Goal: Task Accomplishment & Management: Complete application form

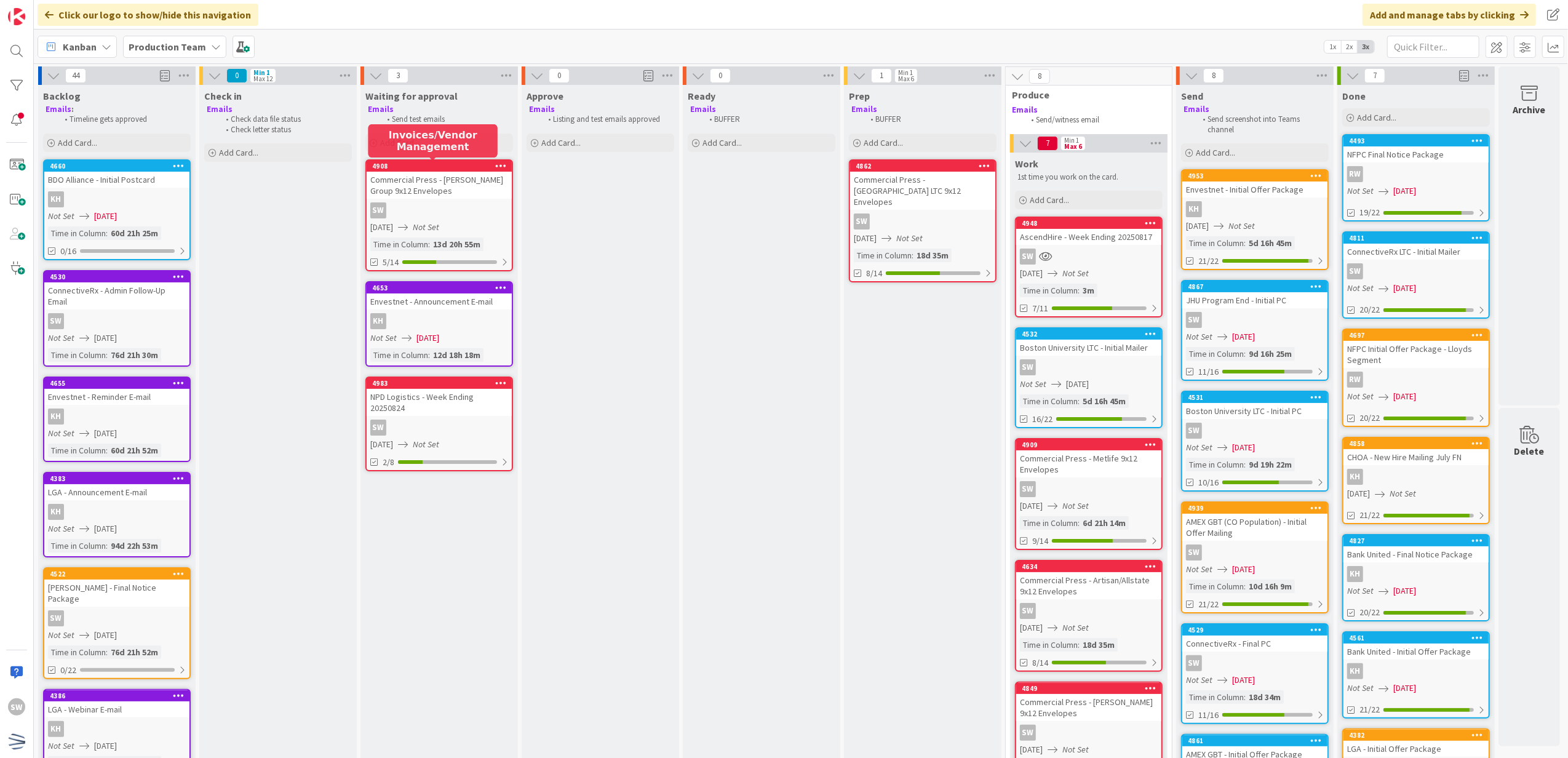
scroll to position [0, 9]
click at [424, 419] on div "SW" at bounding box center [439, 427] width 145 height 16
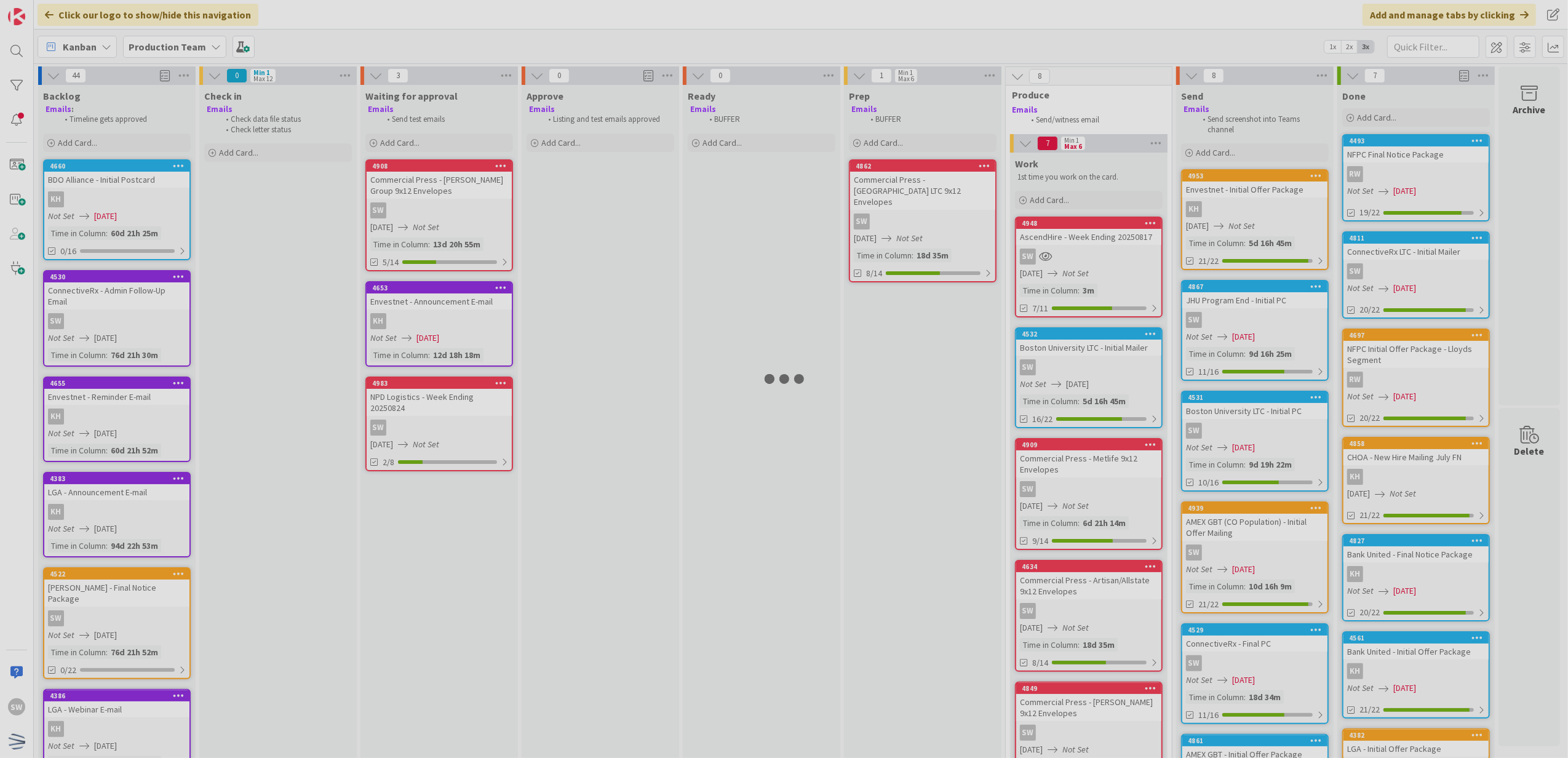
click at [424, 408] on div at bounding box center [784, 379] width 1568 height 758
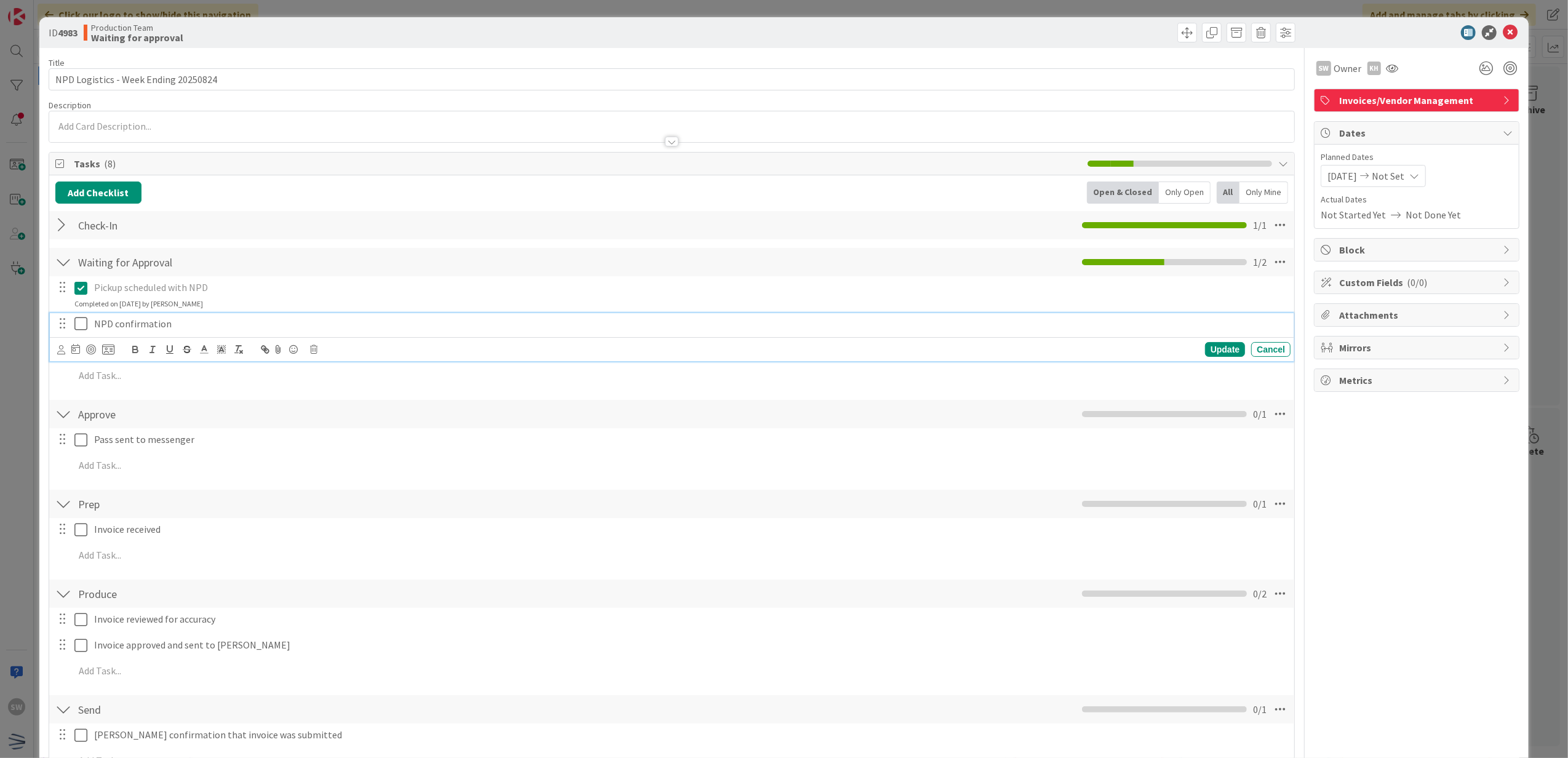
click at [83, 331] on icon at bounding box center [83, 323] width 19 height 15
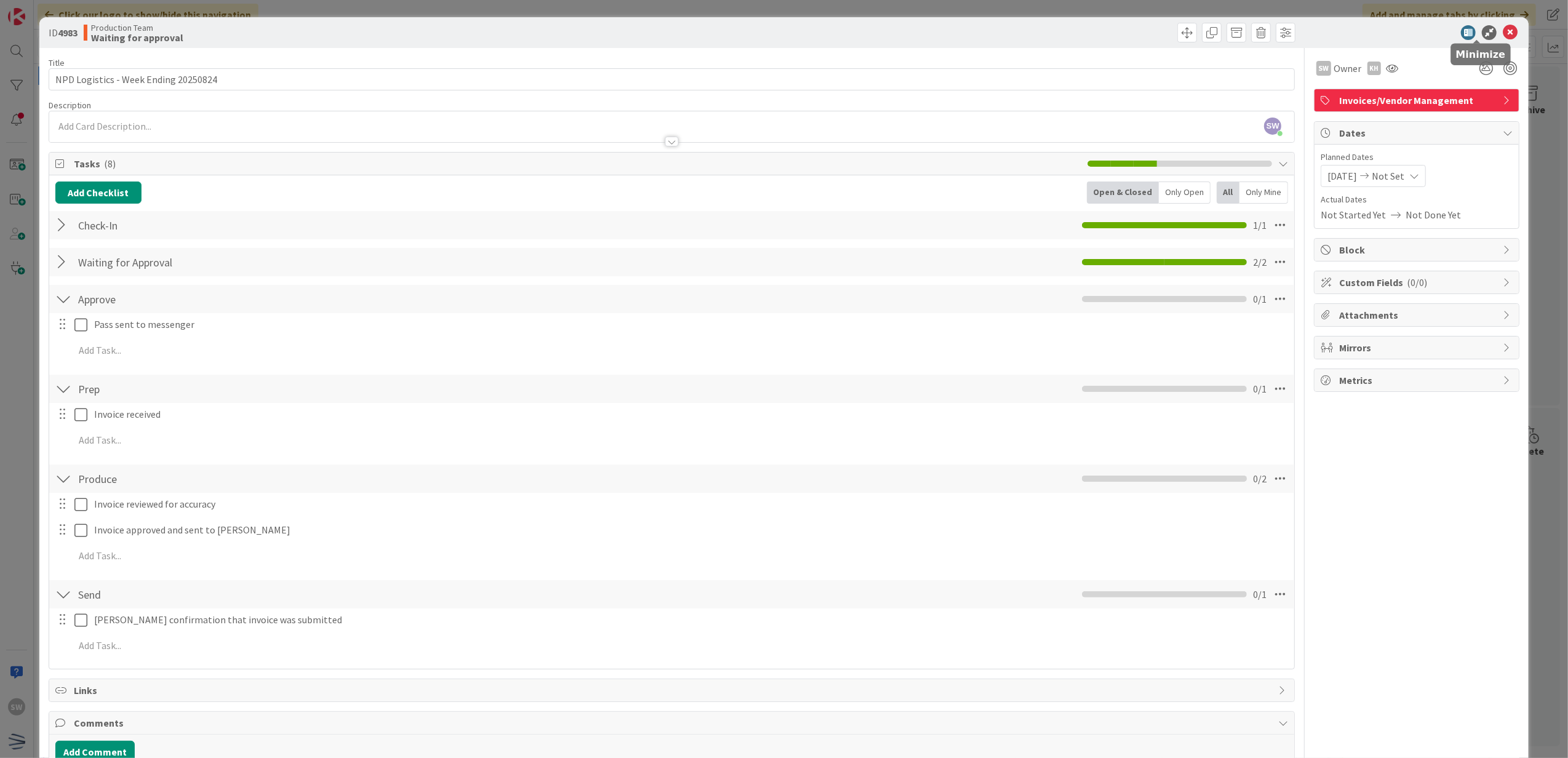
click at [1502, 26] on icon at bounding box center [1509, 32] width 15 height 15
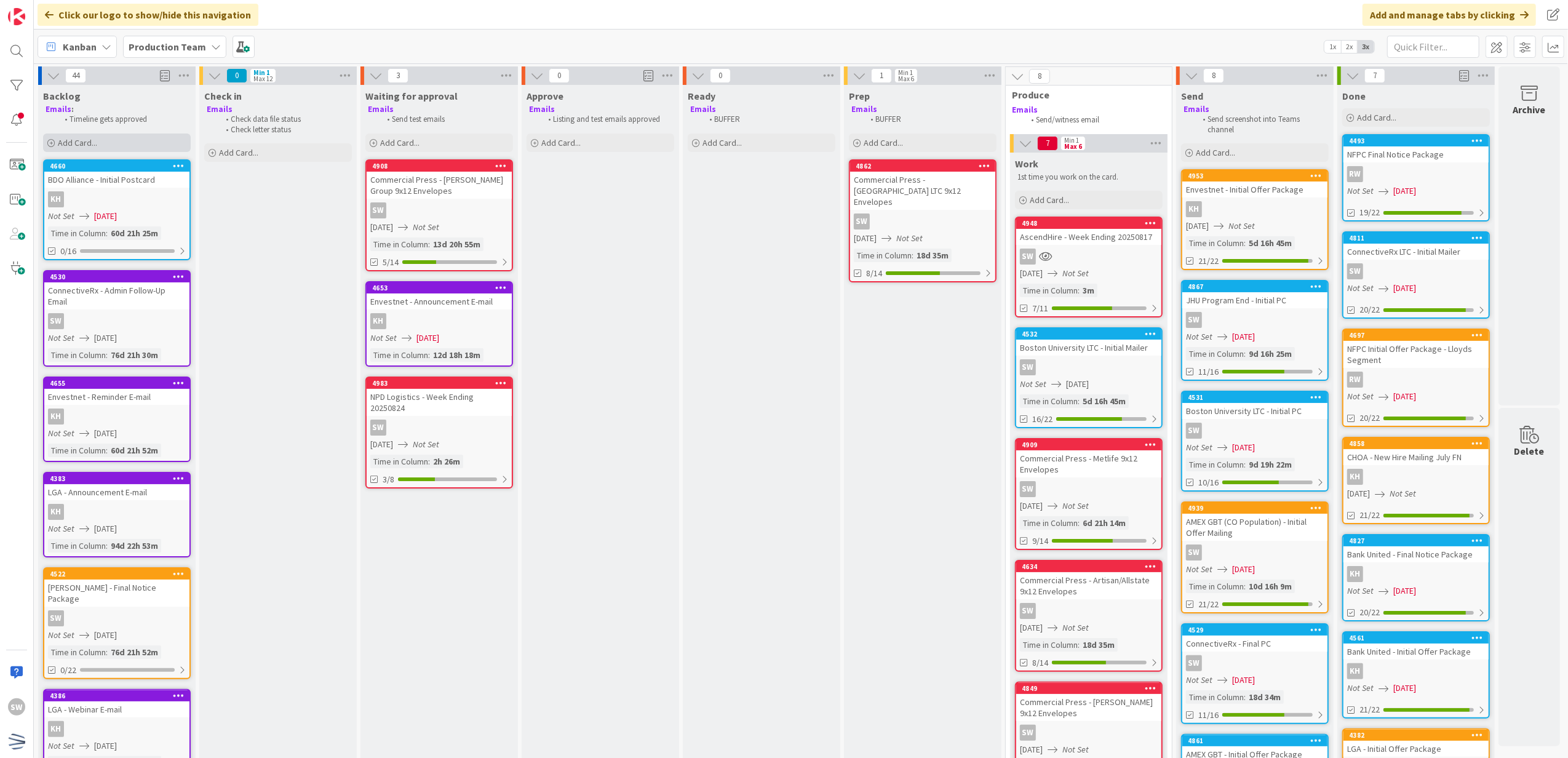
click at [99, 147] on div "Add Card..." at bounding box center [117, 142] width 147 height 19
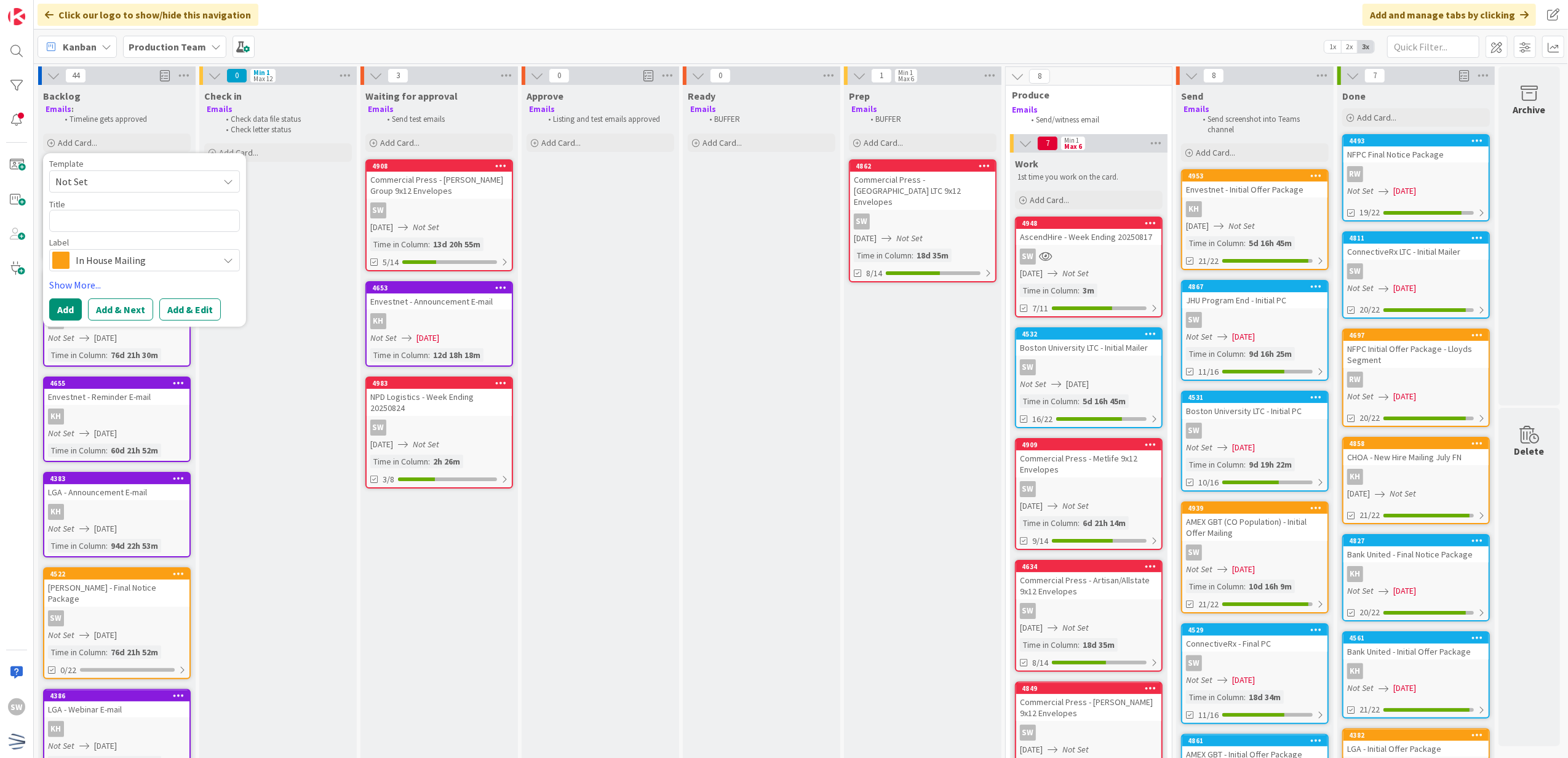
click at [99, 180] on span "Not Set" at bounding box center [132, 182] width 154 height 16
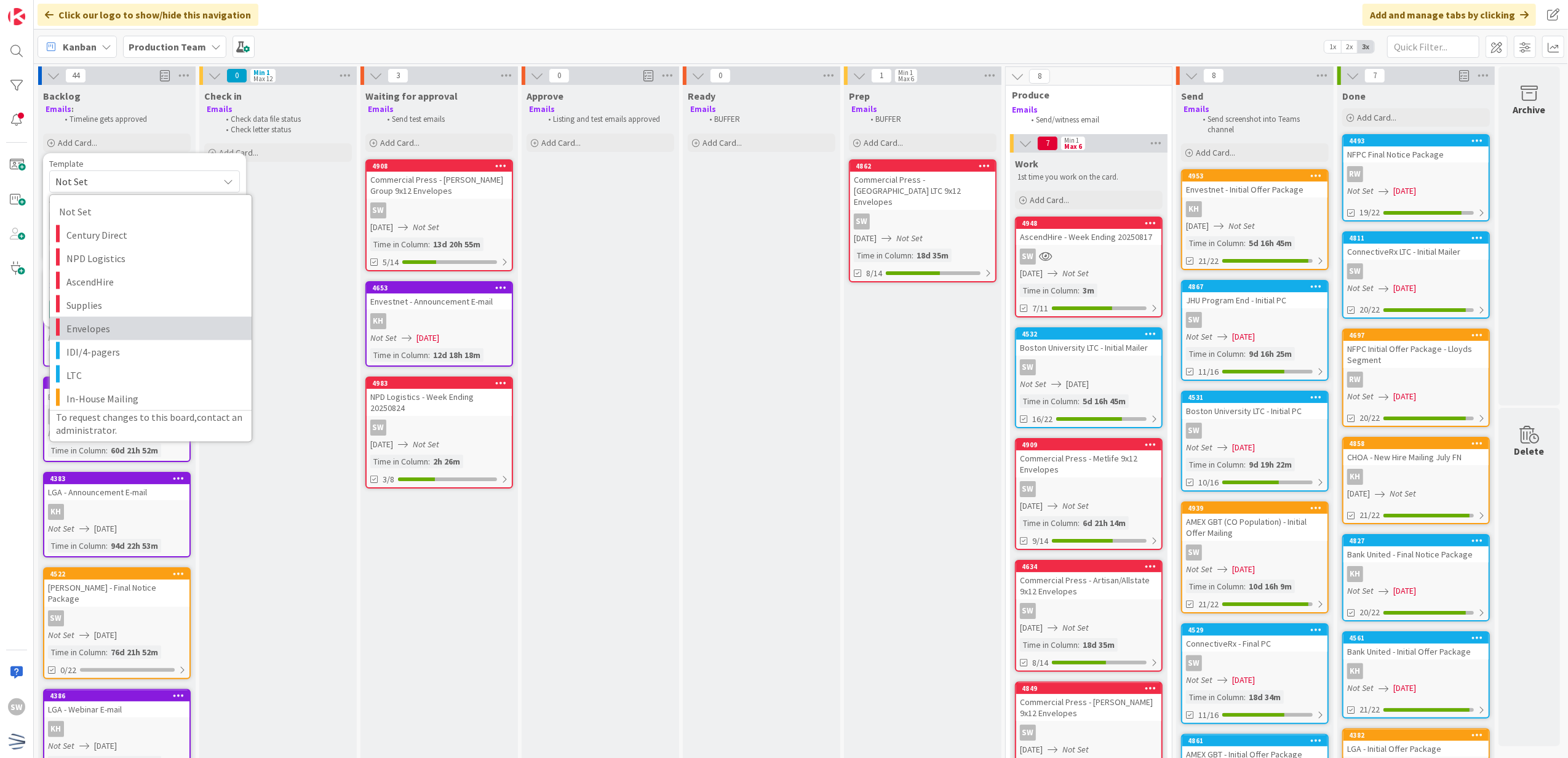
click at [99, 323] on span "Envelopes" at bounding box center [154, 328] width 176 height 16
type textarea "x"
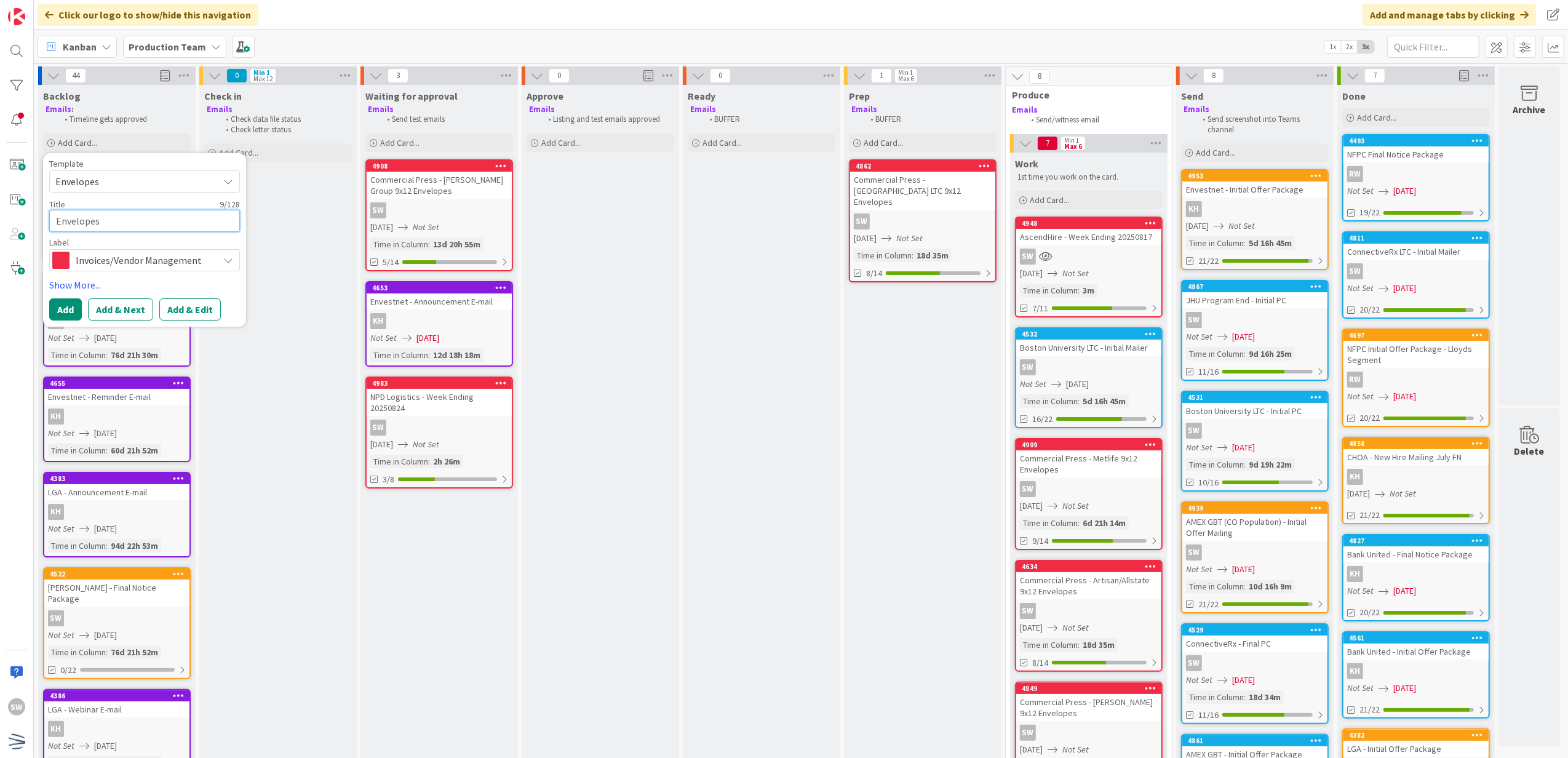
drag, startPoint x: 143, startPoint y: 227, endPoint x: -107, endPoint y: 238, distance: 250.2
click at [0, 238] on html "SW Click our logo to show/hide this navigation Add and manage tabs by clicking …" at bounding box center [784, 379] width 1568 height 758
type textarea "C"
type textarea "x"
type textarea "Co"
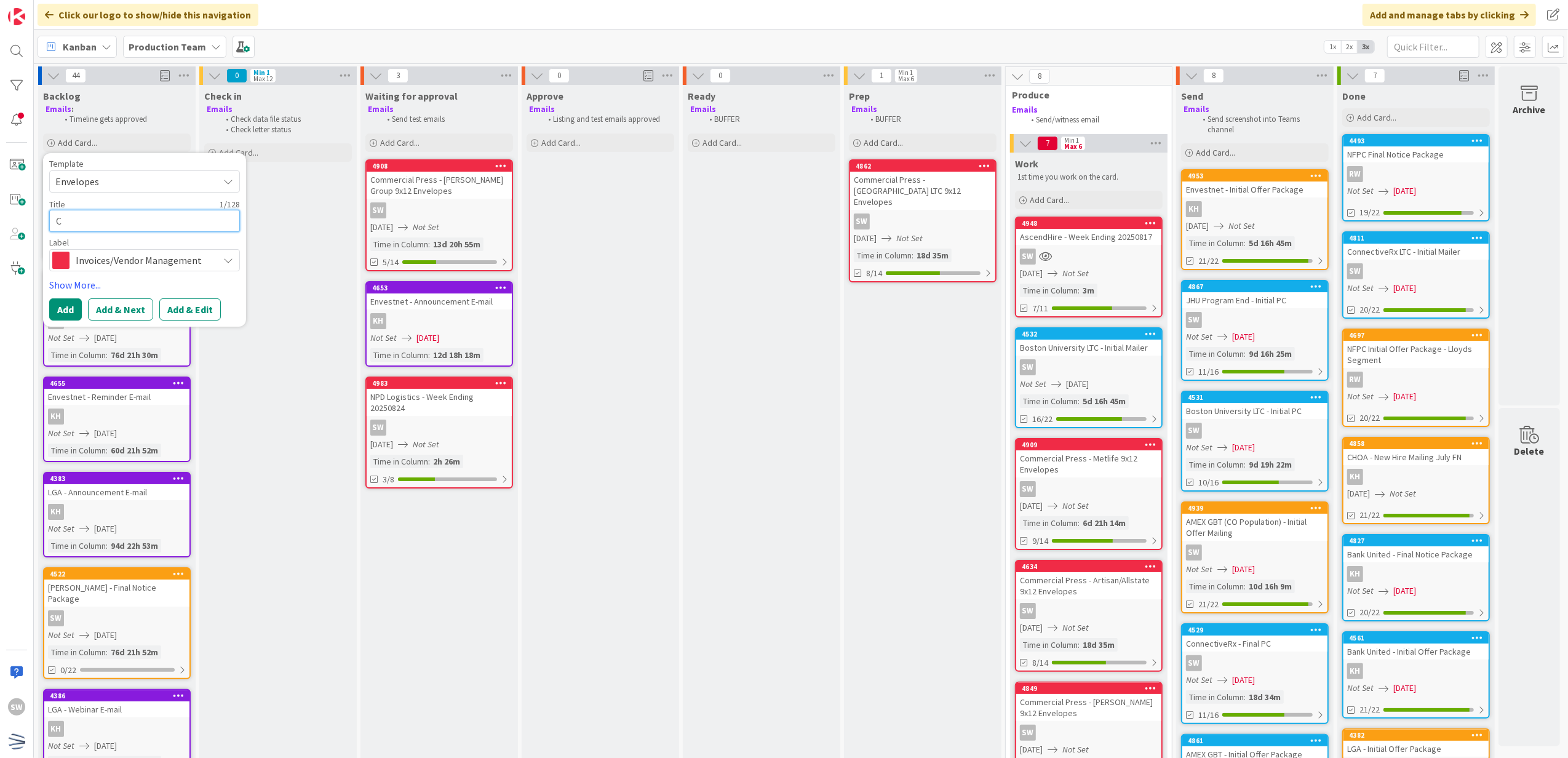
type textarea "x"
type textarea "Com"
type textarea "x"
type textarea "Comm"
type textarea "x"
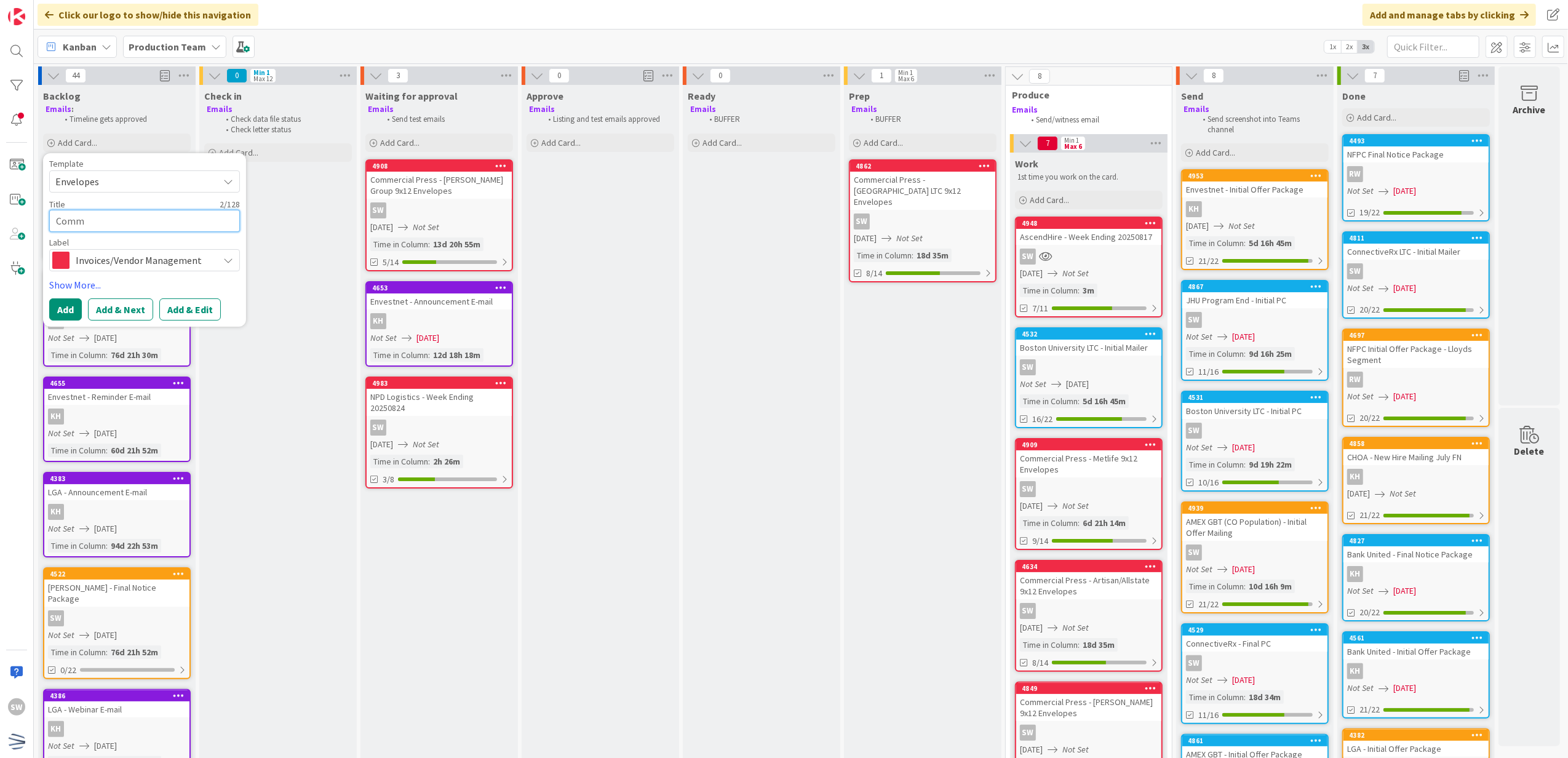
type textarea "Comme"
type textarea "x"
type textarea "Commer"
type textarea "x"
type textarea "Commerc"
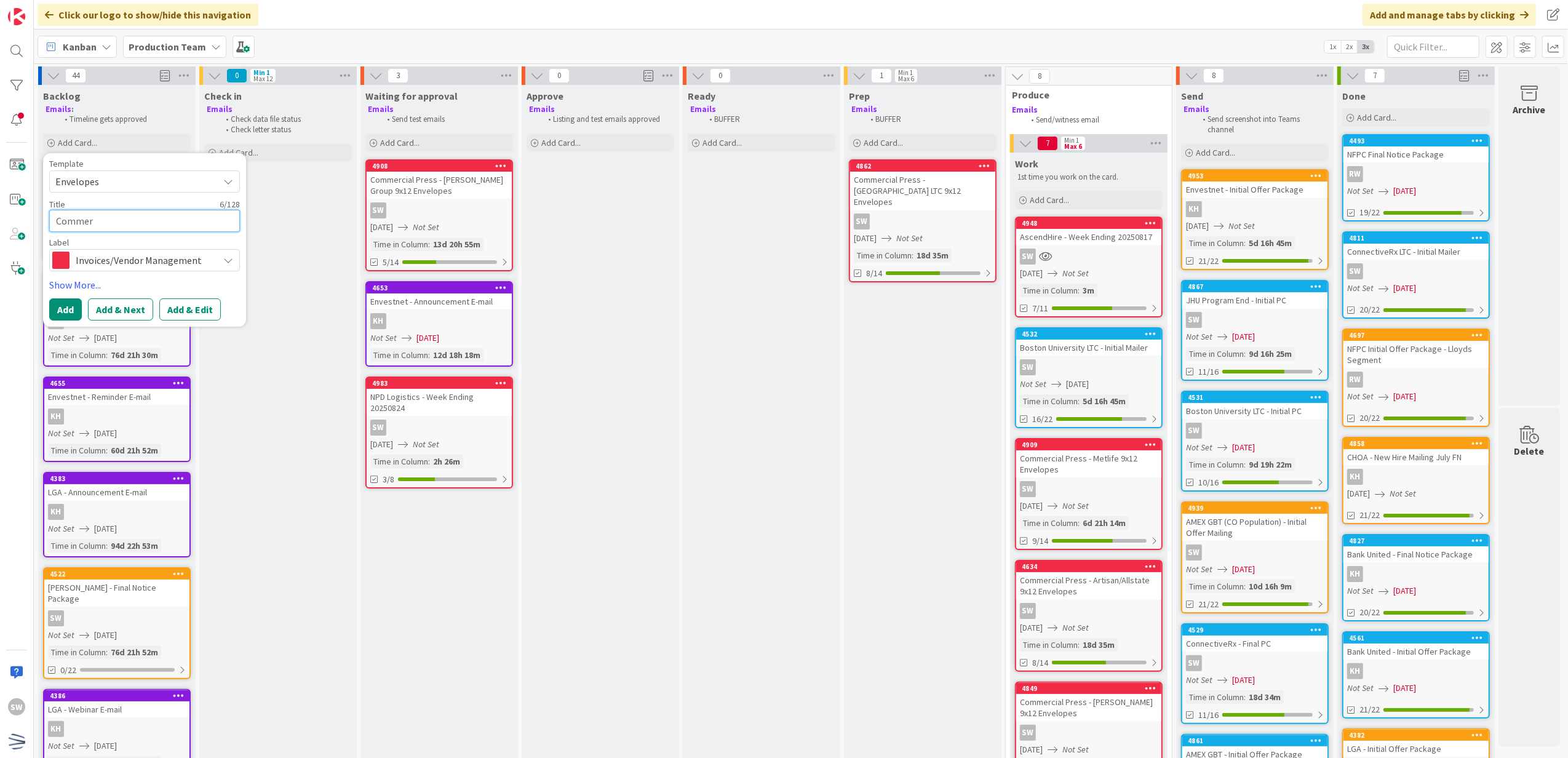
type textarea "x"
type textarea "Commerci"
type textarea "x"
type textarea "Commercia"
type textarea "x"
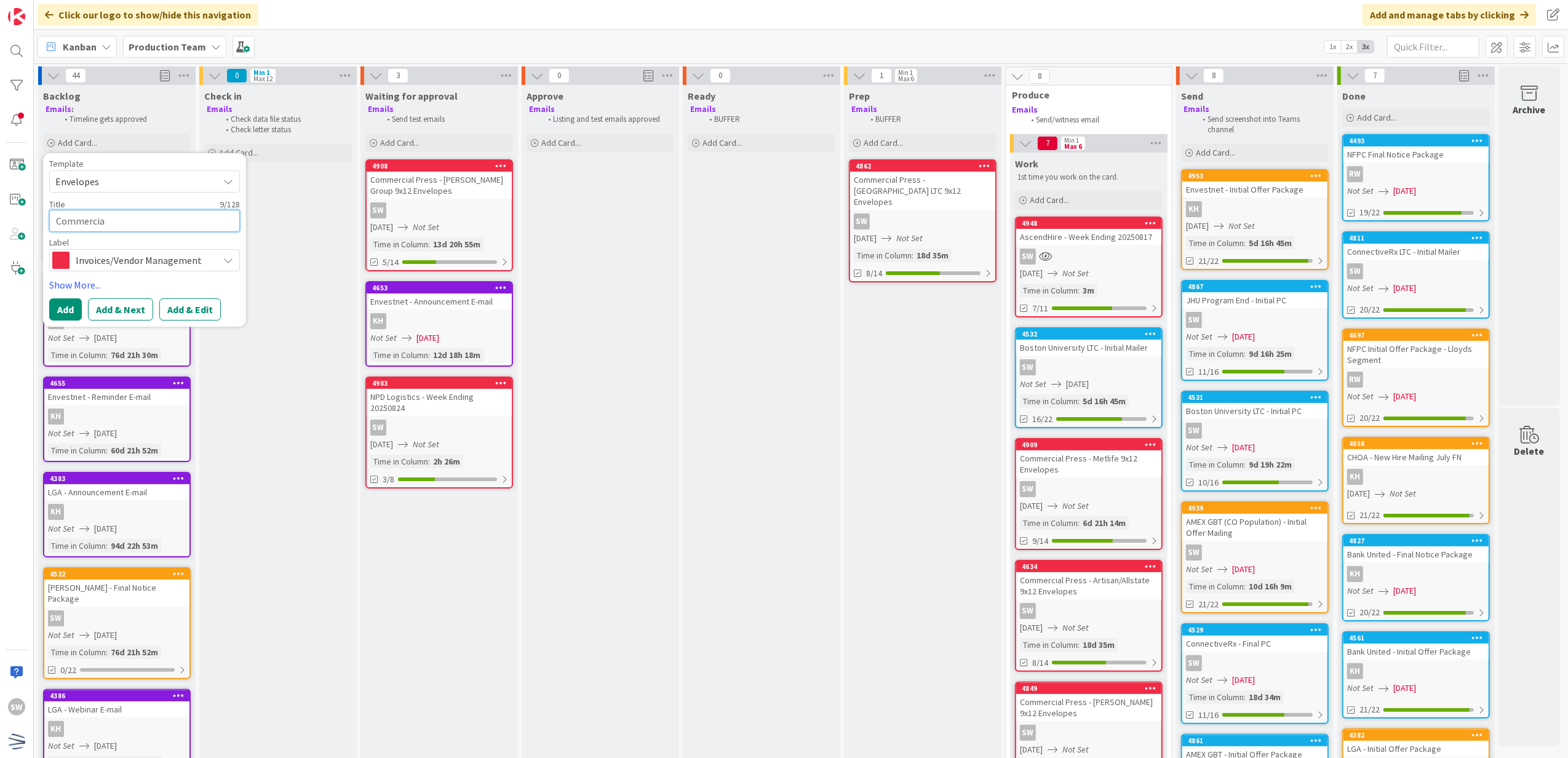
type textarea "Commercial"
type textarea "x"
type textarea "Commercial"
type textarea "x"
type textarea "Commercial P"
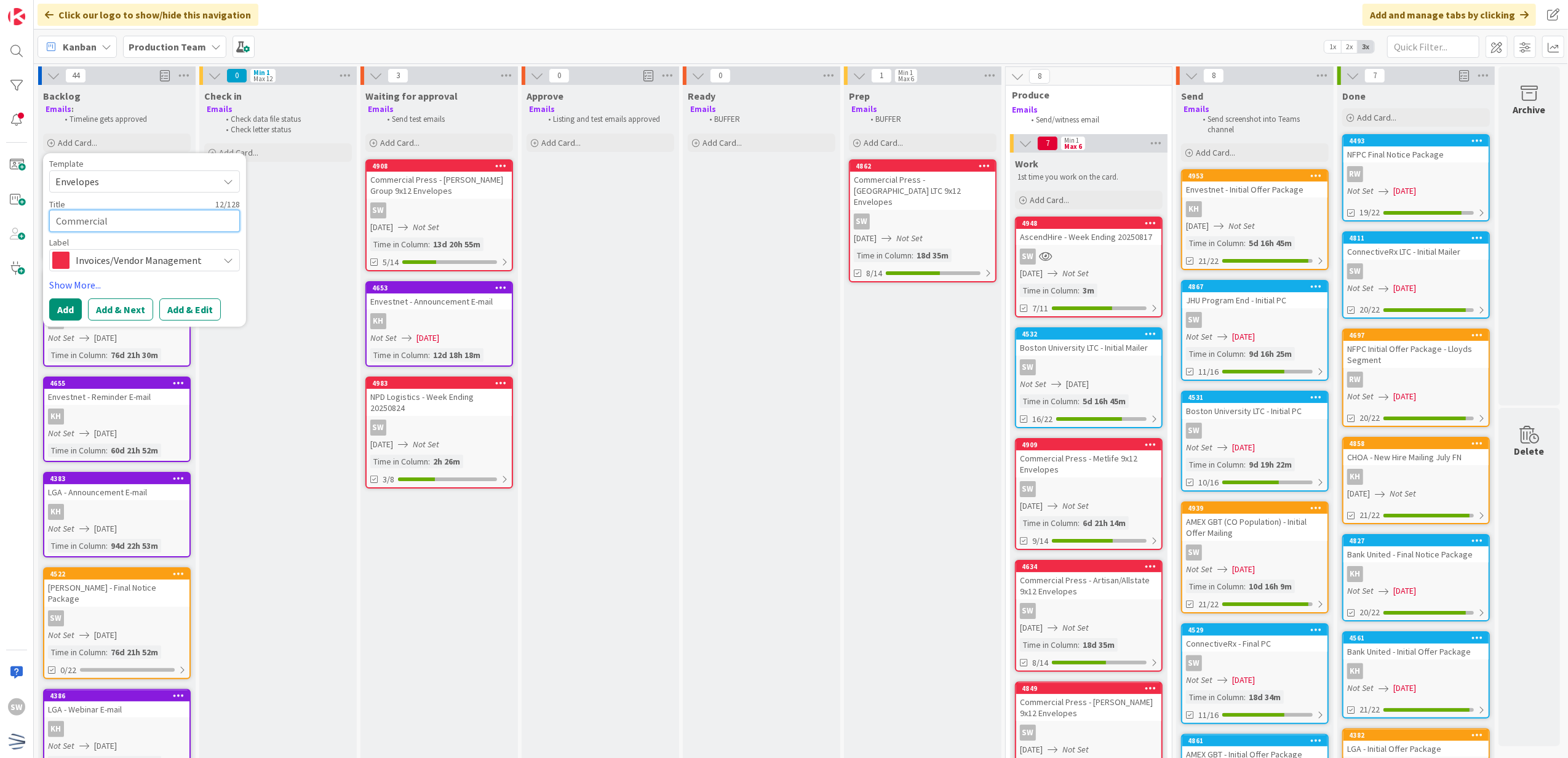
type textarea "x"
type textarea "Commercial Pr"
type textarea "x"
type textarea "Commercial Pre"
type textarea "x"
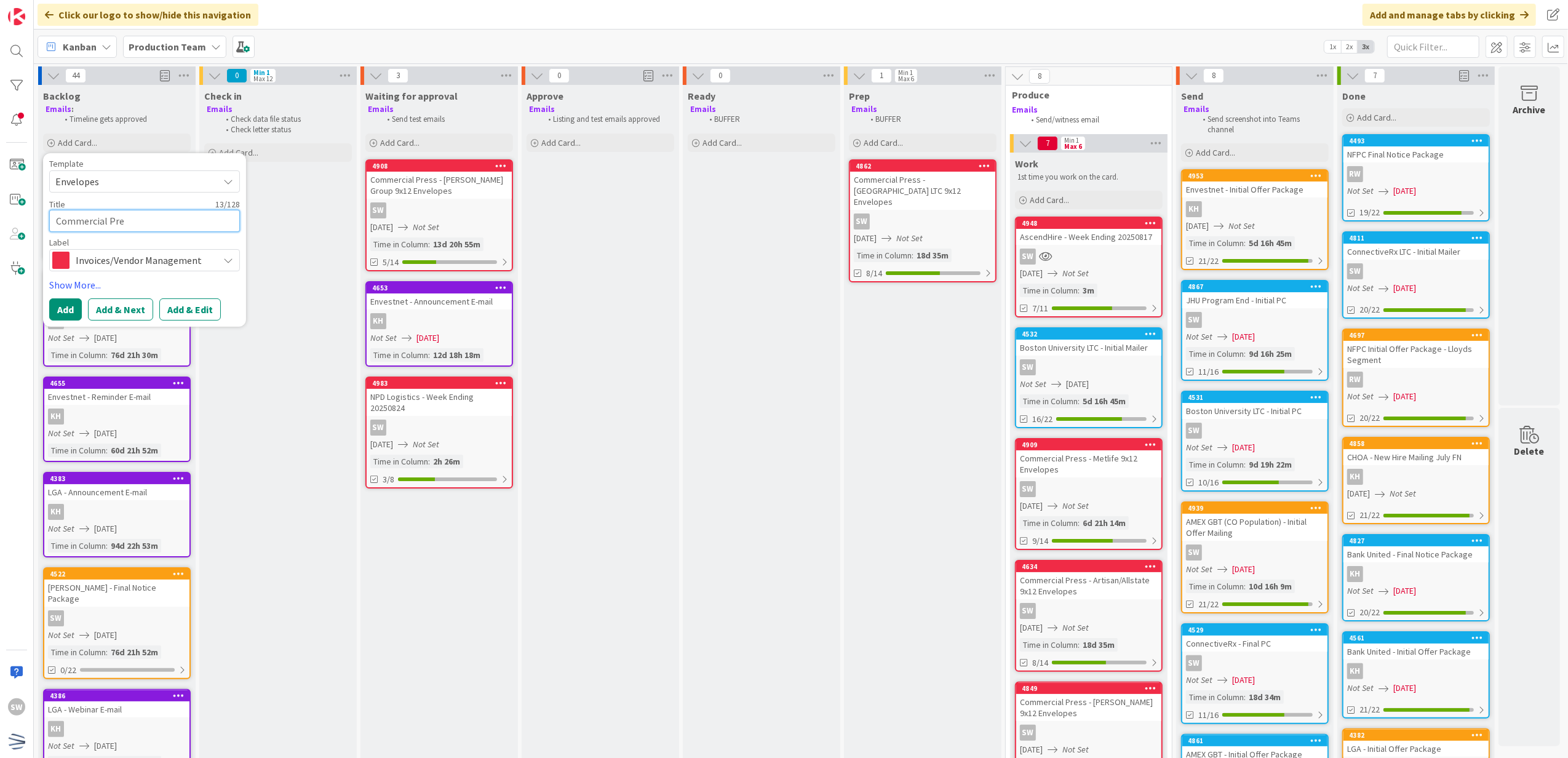
type textarea "Commercial Pres"
type textarea "x"
type textarea "Commercial Press"
type textarea "x"
type textarea "Commercial Press"
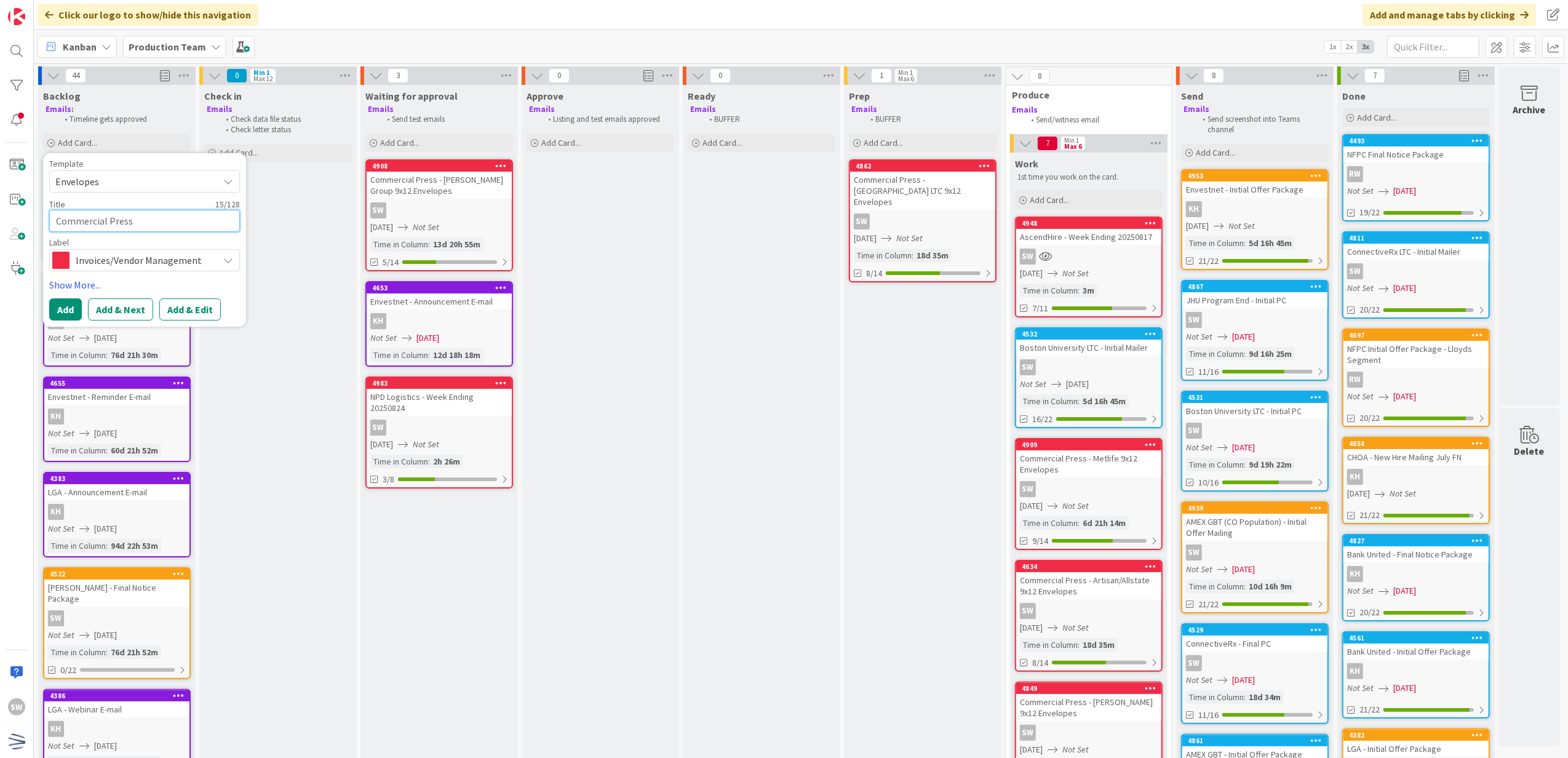
type textarea "x"
type textarea "Commercial Press -"
type textarea "x"
type textarea "Commercial Press -"
type textarea "x"
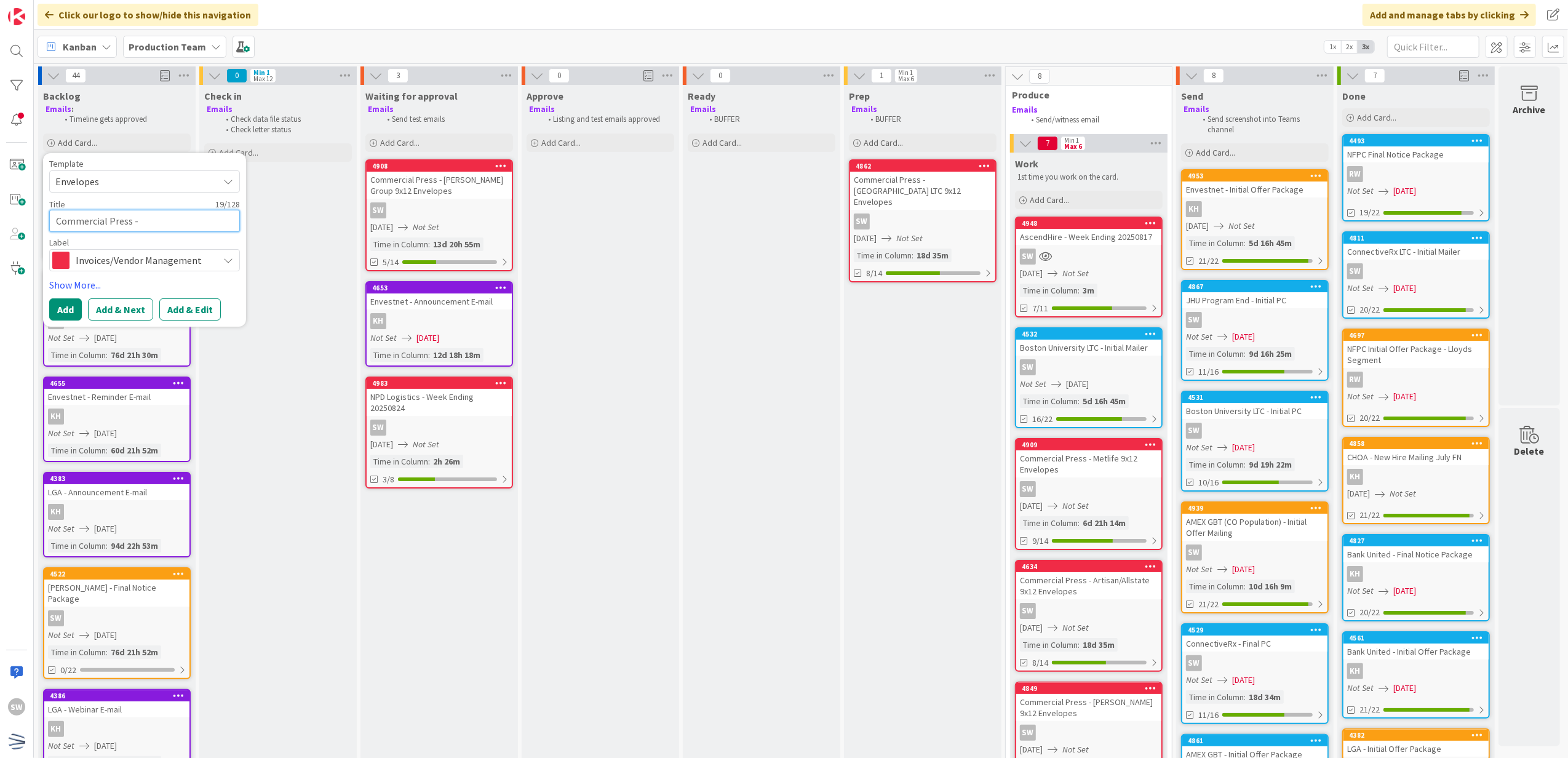
type textarea "Commercial Press - W"
type textarea "x"
type textarea "Commercial Press - We"
type textarea "x"
type textarea "Commercial Press - Wei"
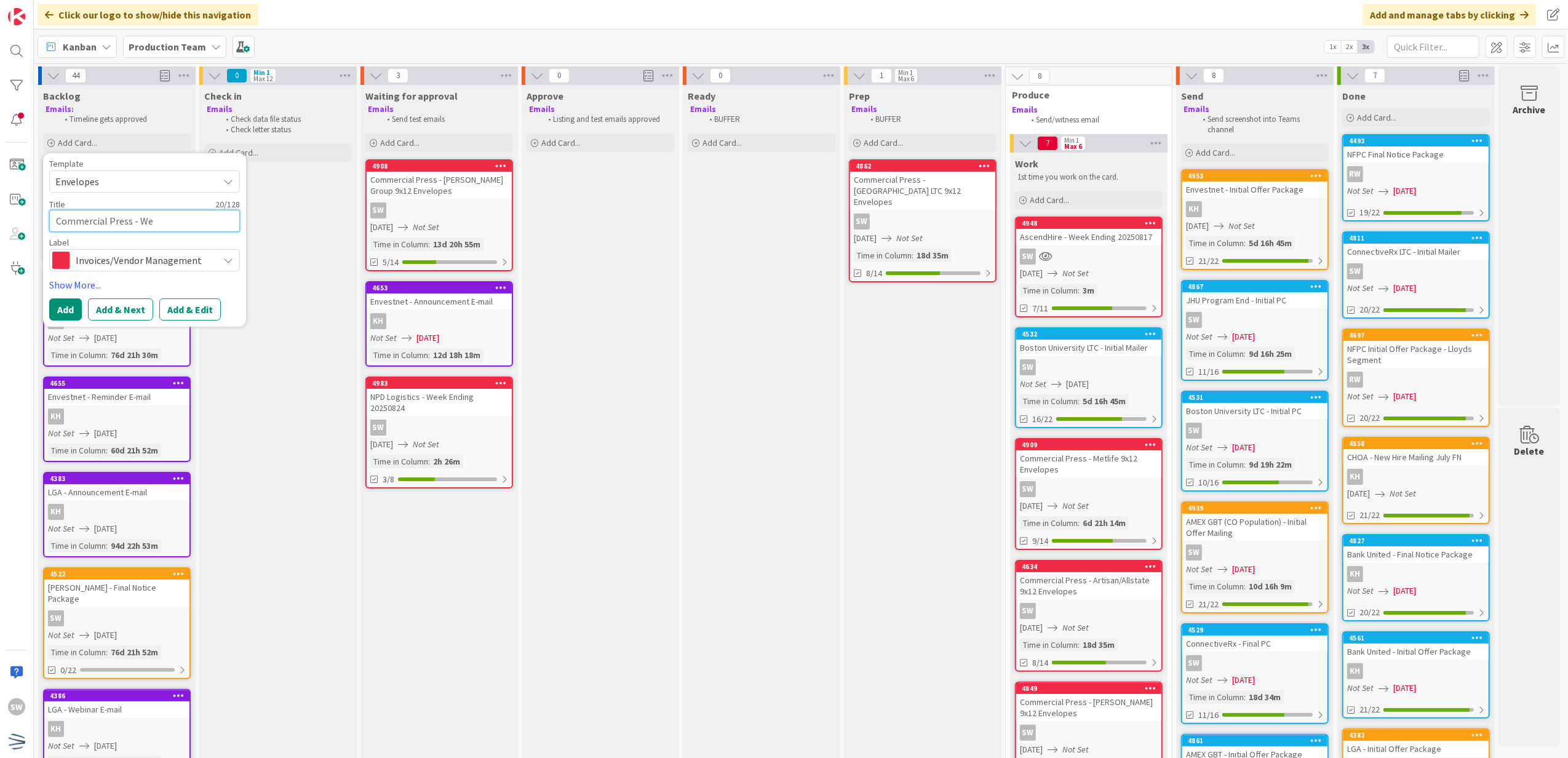
type textarea "x"
type textarea "Commercial Press - [PERSON_NAME]"
type textarea "x"
type textarea "Commercial Press - Weill"
type textarea "x"
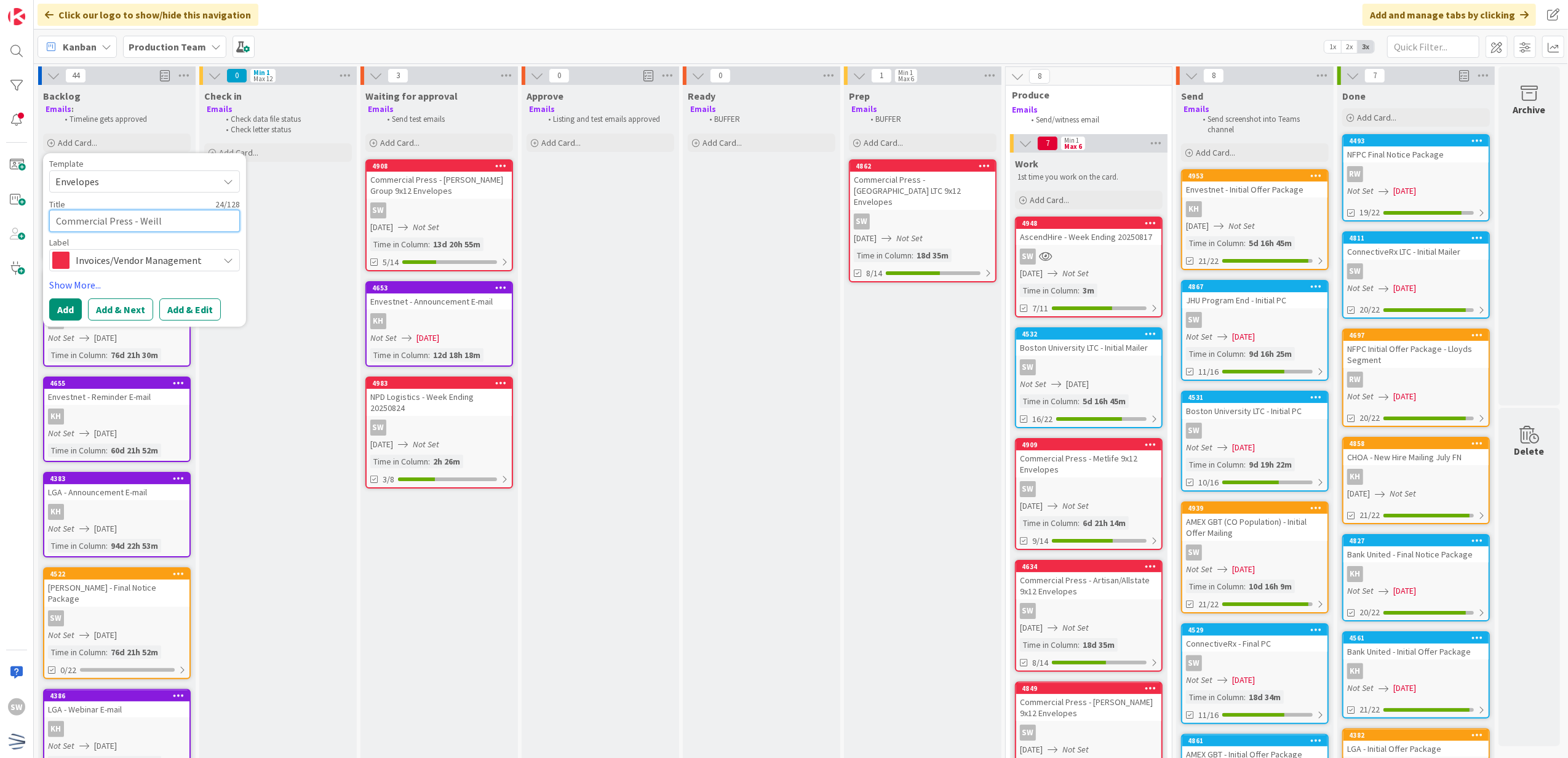
type textarea "Commercial Press - Weill"
type textarea "x"
type textarea "Commercial Press - Weill C"
type textarea "x"
type textarea "Commercial Press - Weill Co"
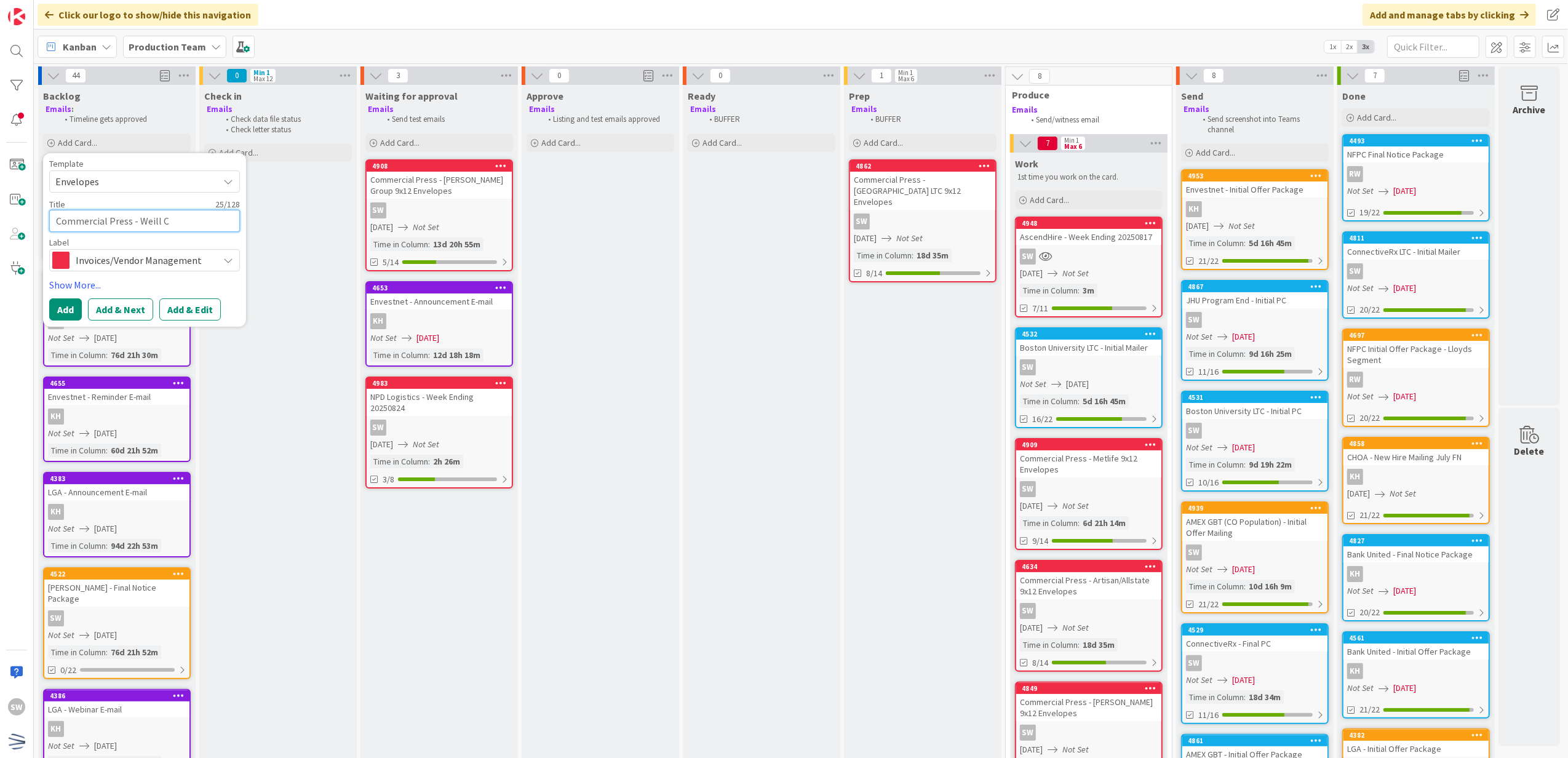
type textarea "x"
type textarea "Commercial Press - Weill Cor"
type textarea "x"
type textarea "Commercial Press - [PERSON_NAME]"
type textarea "x"
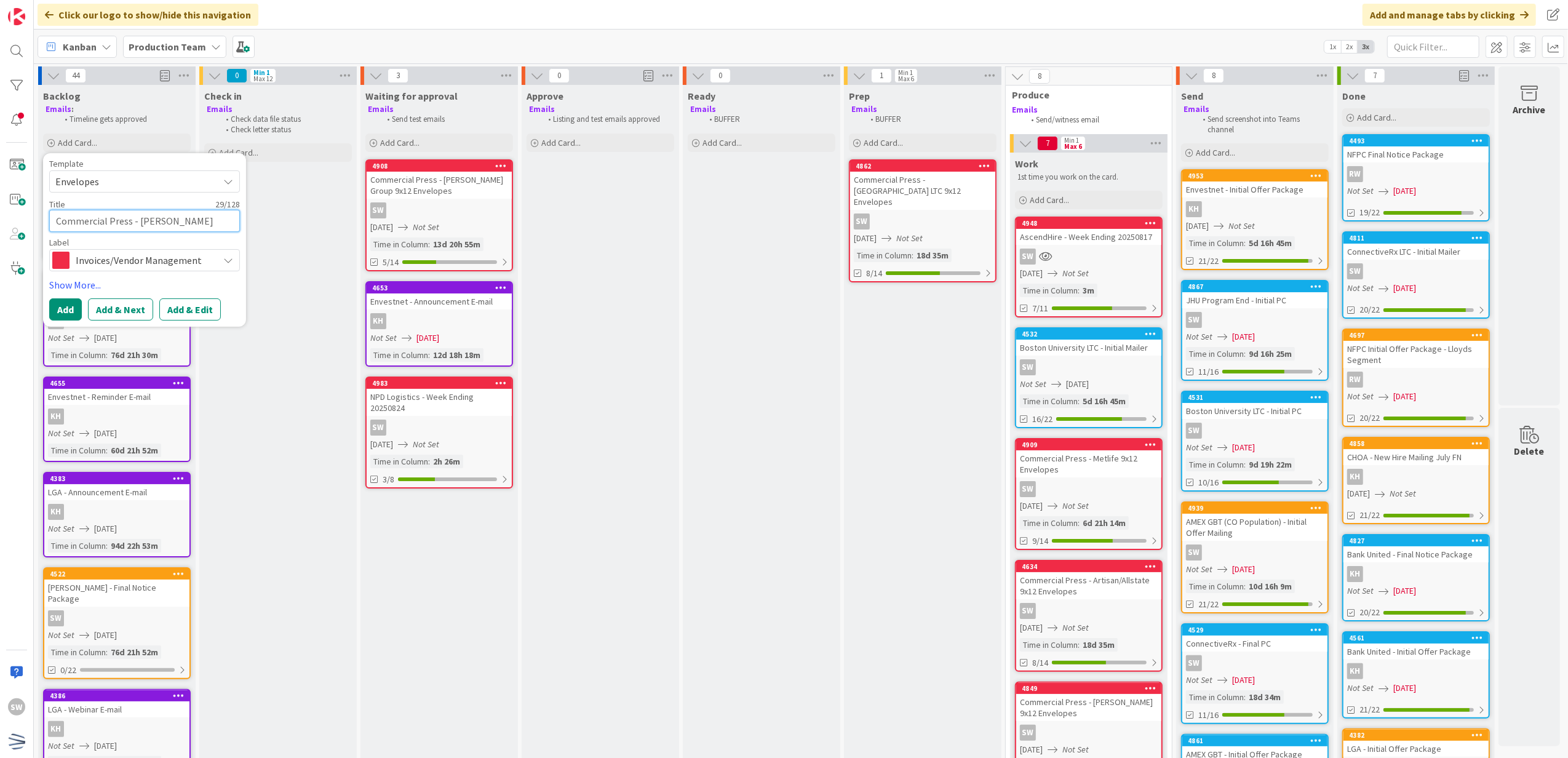
type textarea "Commercial Press - Weill Corne"
type textarea "x"
type textarea "Commercial Press - [PERSON_NAME]"
type textarea "x"
type textarea "Commercial Press - [PERSON_NAME]"
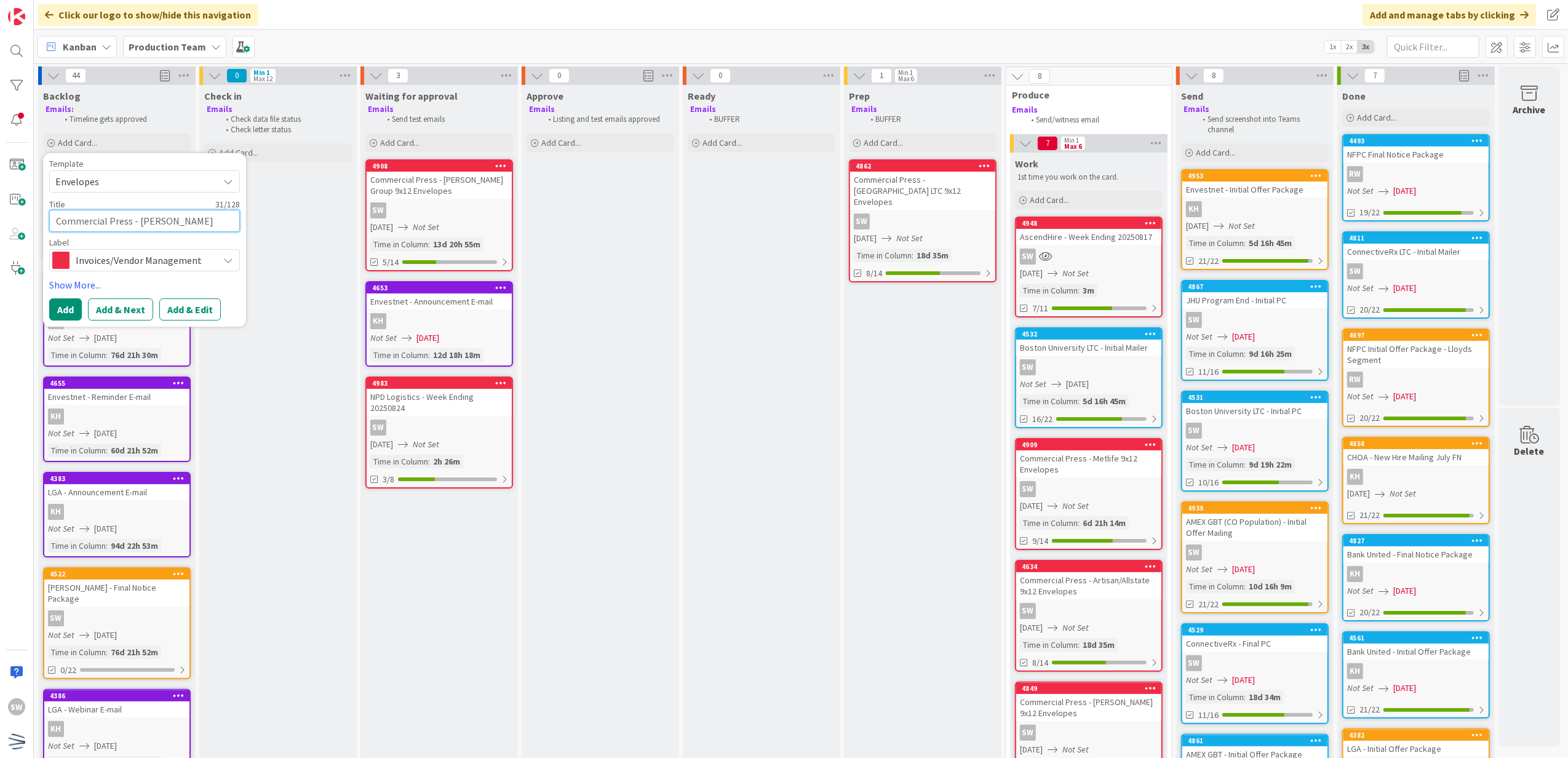
type textarea "x"
type textarea "Commercial Press - [PERSON_NAME]"
type textarea "x"
type textarea "Commercial Press - [PERSON_NAME] 9"
type textarea "x"
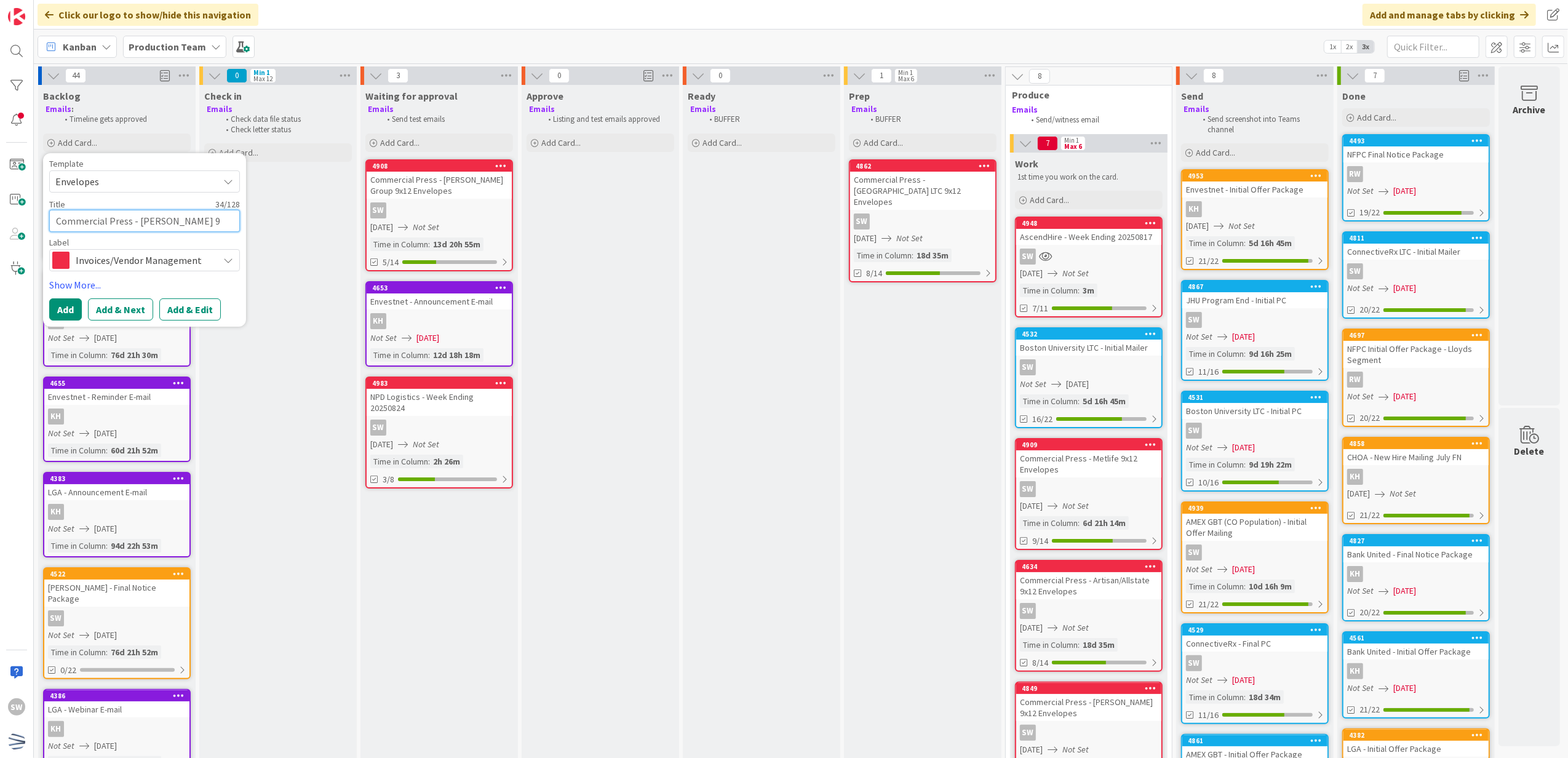
type textarea "Commercial Press - [PERSON_NAME] 9x"
type textarea "x"
type textarea "Commercial Press - [PERSON_NAME] 9x1"
type textarea "x"
type textarea "Commercial Press - [PERSON_NAME] 9x12"
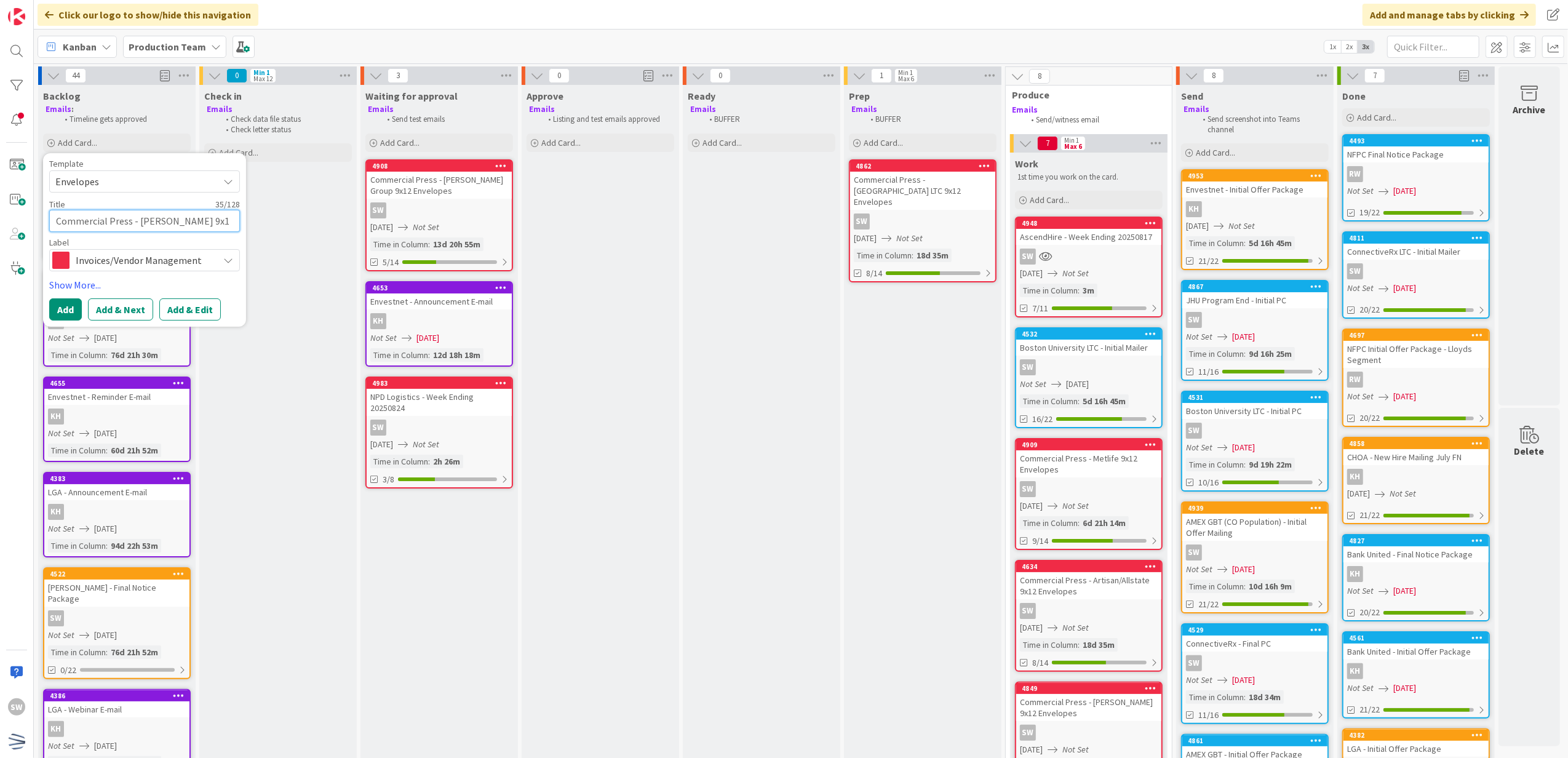
type textarea "x"
type textarea "Commercial Press - [PERSON_NAME] 9x12"
type textarea "x"
type textarea "Commercial Press - [PERSON_NAME] 9x12 E"
type textarea "x"
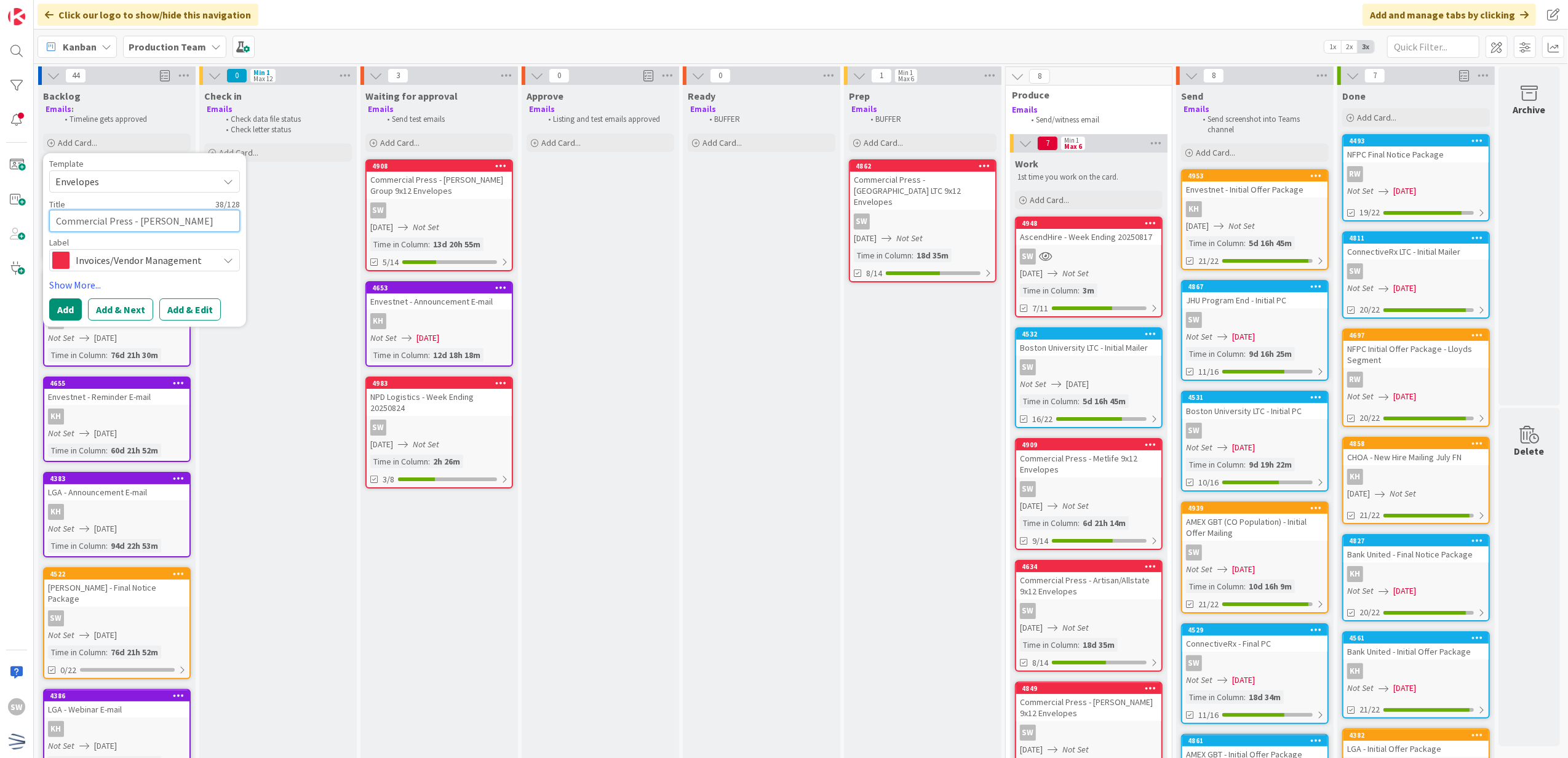
type textarea "Commercial Press - [PERSON_NAME] 9x12 En"
type textarea "x"
type textarea "Commercial Press - [PERSON_NAME] 9x12 Env"
type textarea "x"
type textarea "Commercial Press - [PERSON_NAME] 9x12 Enve"
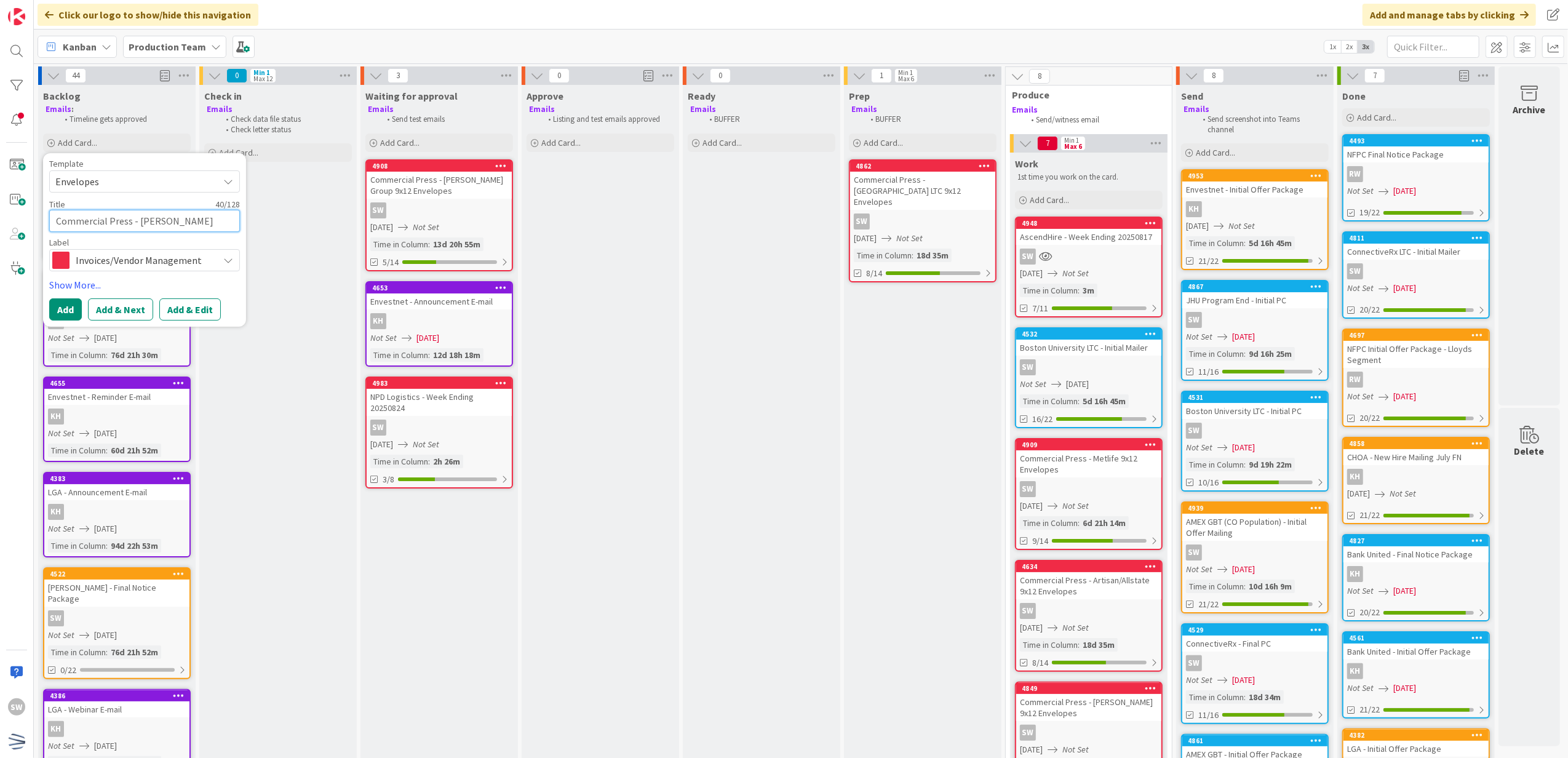
type textarea "x"
type textarea "Commercial Press - [PERSON_NAME] 9x12 Envel"
type textarea "x"
type textarea "Commercial Press - [PERSON_NAME] 9x12 Envelo"
type textarea "x"
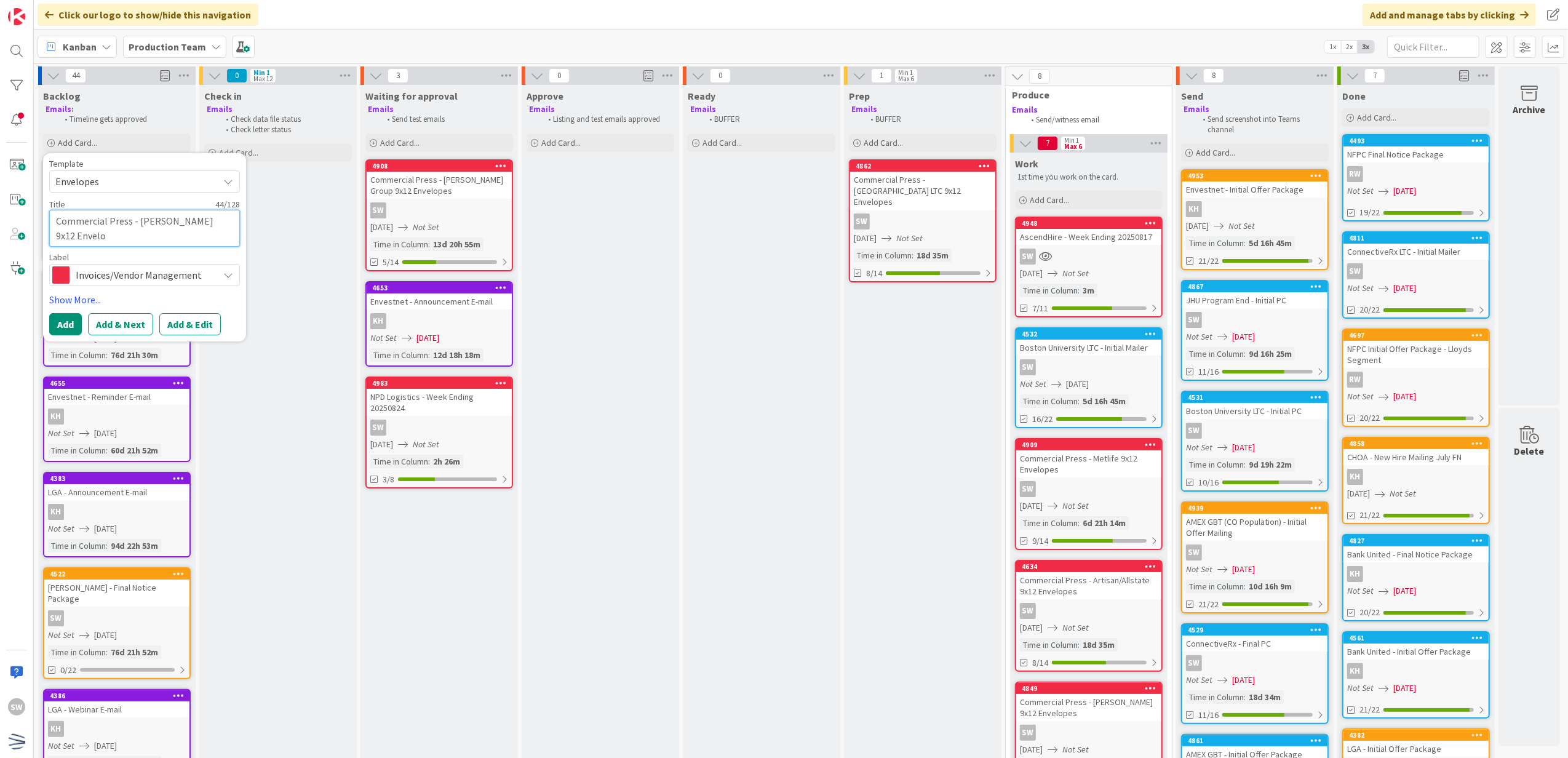
type textarea "Commercial Press - [PERSON_NAME] 9x12 Envelop"
type textarea "x"
type textarea "Commercial Press - [PERSON_NAME] 9x12 Envelope"
type textarea "x"
type textarea "Commercial Press - [PERSON_NAME] 9x12 Envelopes"
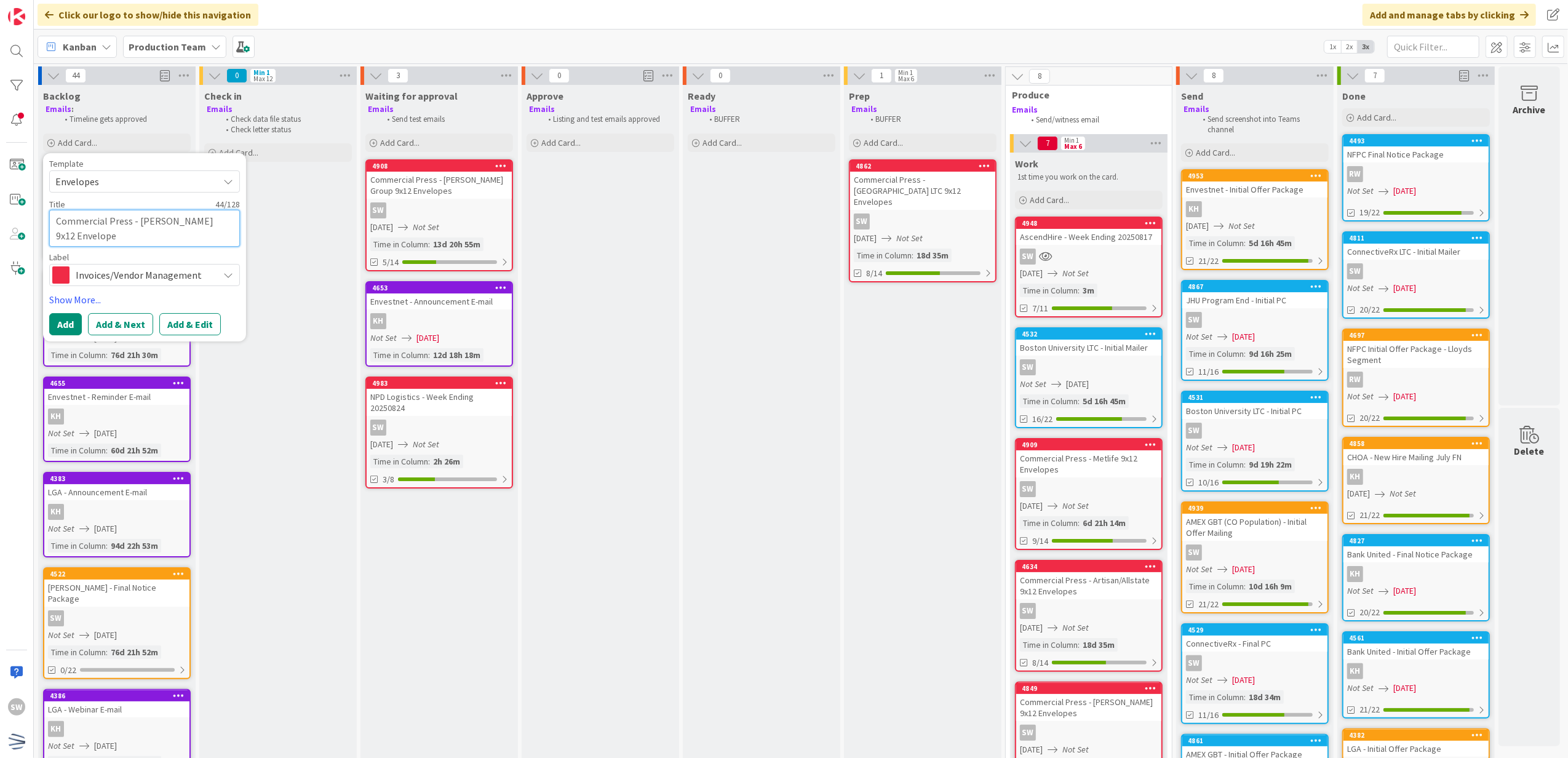
type textarea "x"
type textarea "Commercial Press - [PERSON_NAME] 9x12 Envelopes"
drag, startPoint x: 62, startPoint y: 330, endPoint x: 155, endPoint y: 276, distance: 107.5
click at [212, 267] on div "Template Envelopes Not Set Century Direct NPD Logistics AscendHire Supplies Env…" at bounding box center [144, 247] width 190 height 177
click at [79, 297] on link "Show More..." at bounding box center [144, 299] width 190 height 15
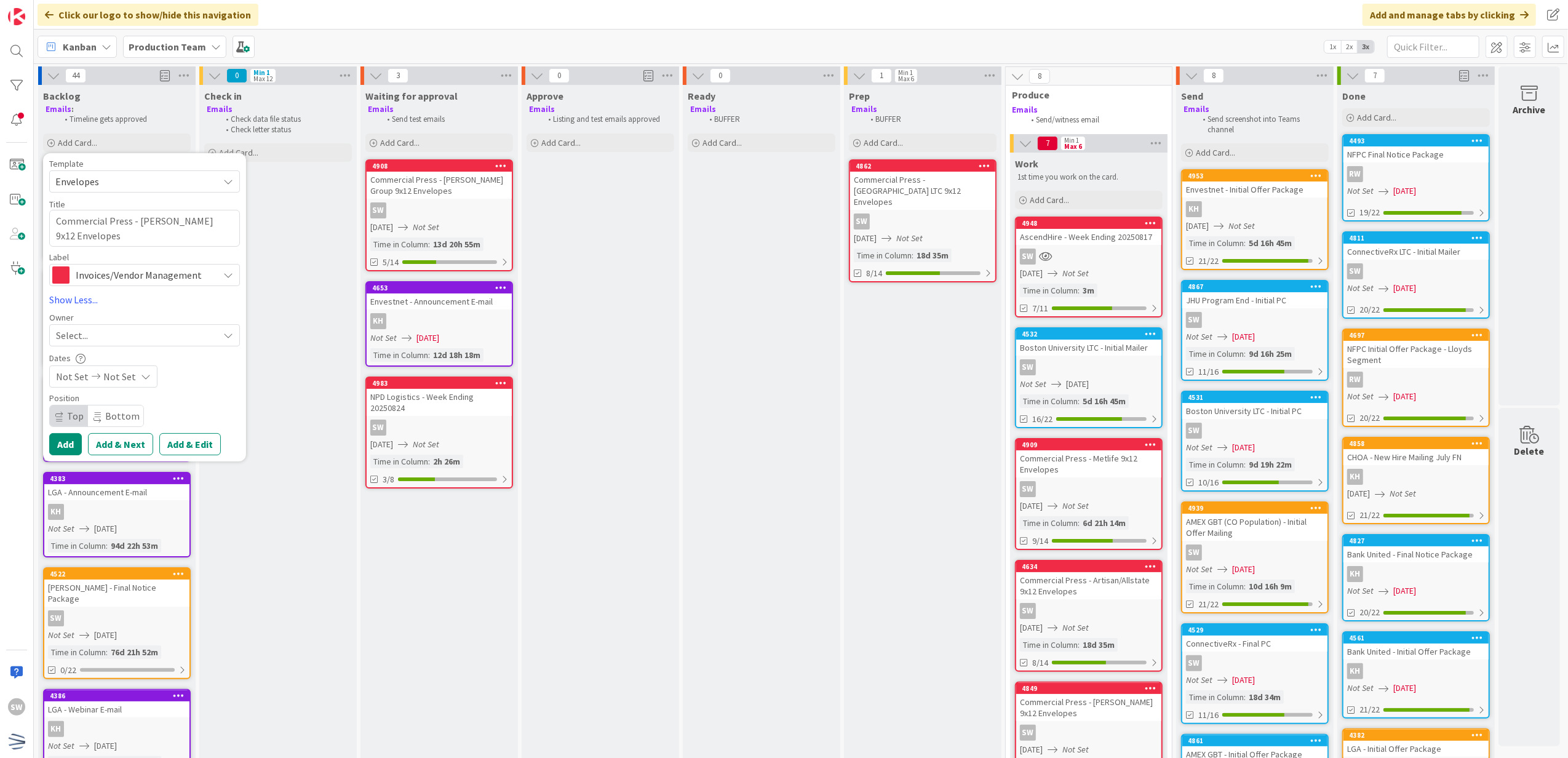
click at [110, 331] on div "Select..." at bounding box center [136, 335] width 162 height 15
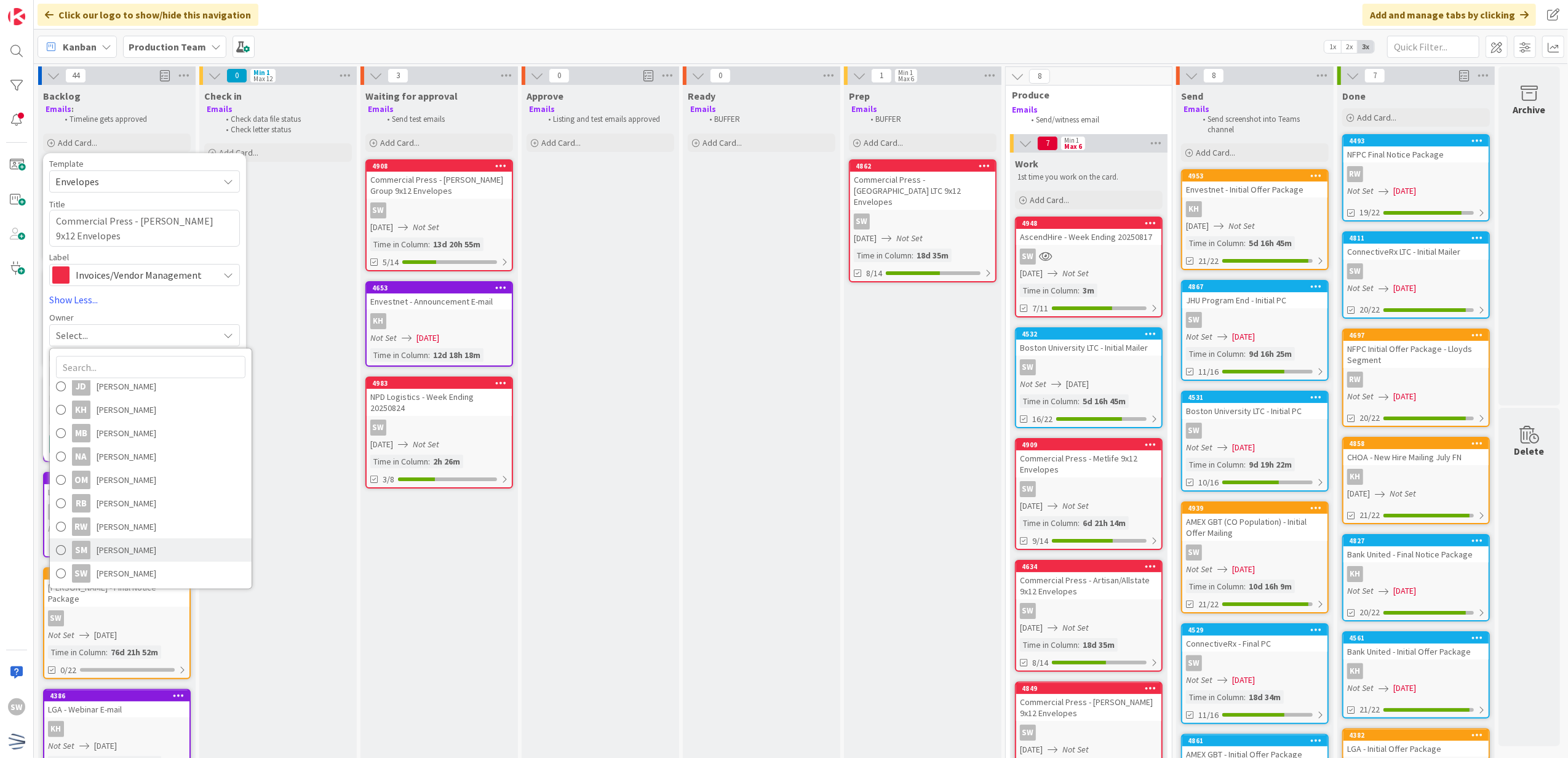
scroll to position [171, 0]
click at [132, 566] on span "[PERSON_NAME]" at bounding box center [126, 572] width 60 height 19
type textarea "x"
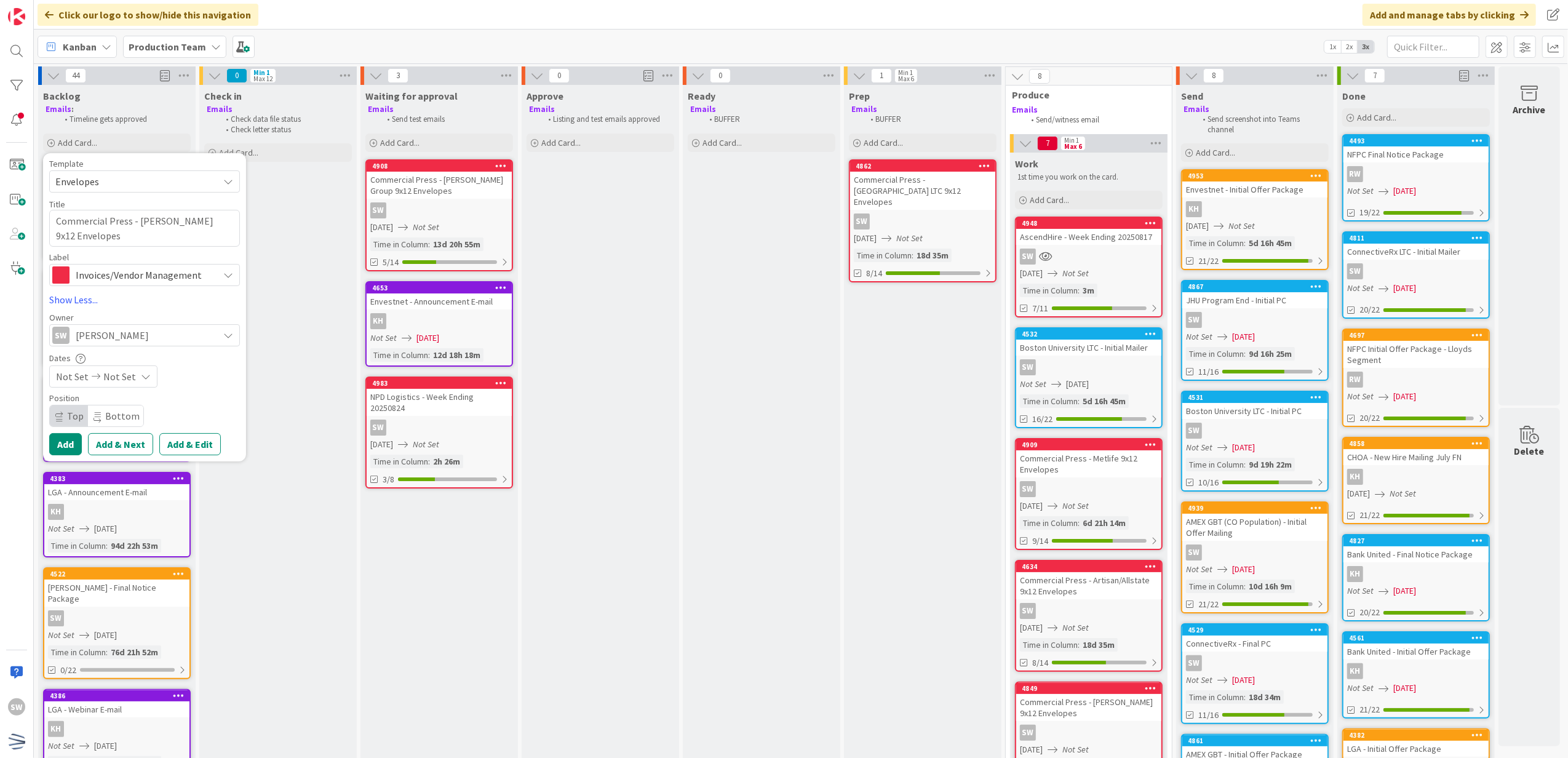
click at [67, 377] on span "Not Set" at bounding box center [72, 376] width 32 height 15
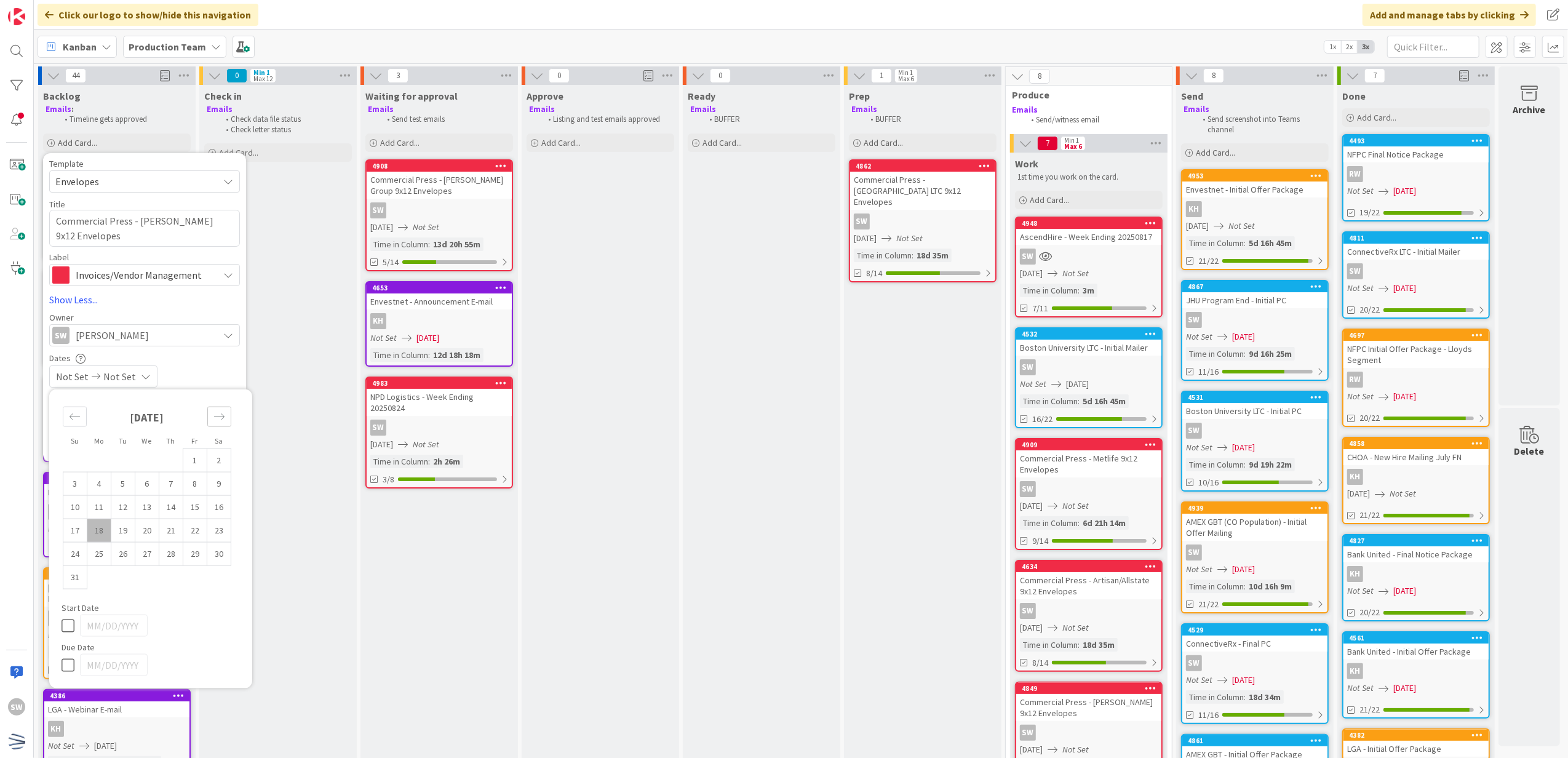
click at [220, 426] on div "Move forward to switch to the next month." at bounding box center [219, 416] width 24 height 21
click at [198, 456] on td "5" at bounding box center [195, 460] width 24 height 24
type input "[DATE]"
click at [174, 363] on div "Dates [DATE] Not Set Su Mo Tu We Th Fr Sa [DATE] 1 2 3 4 5 6 7 8 9 10 11 12 13 …" at bounding box center [144, 370] width 190 height 35
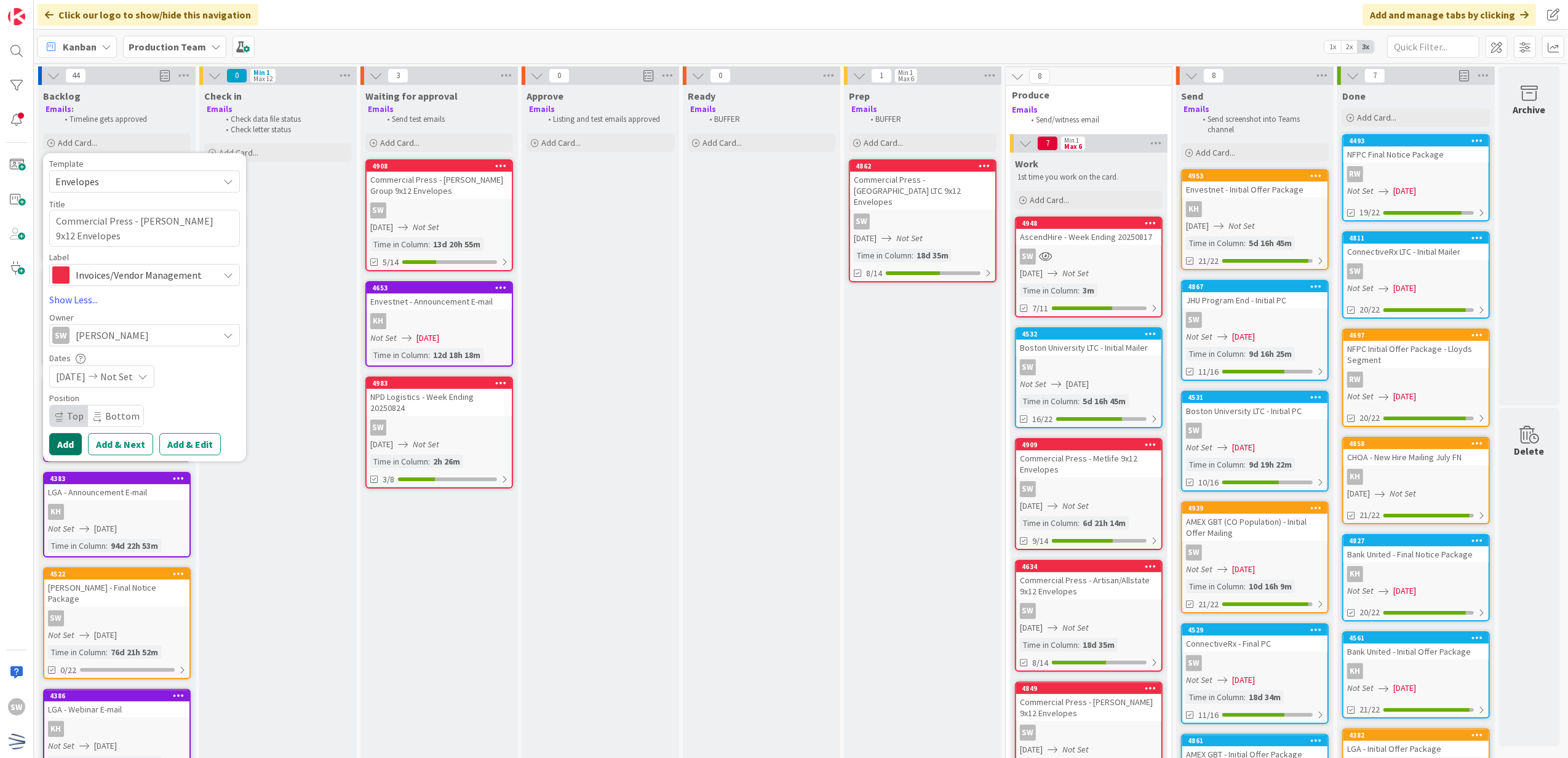
click at [73, 438] on button "Add" at bounding box center [65, 444] width 32 height 23
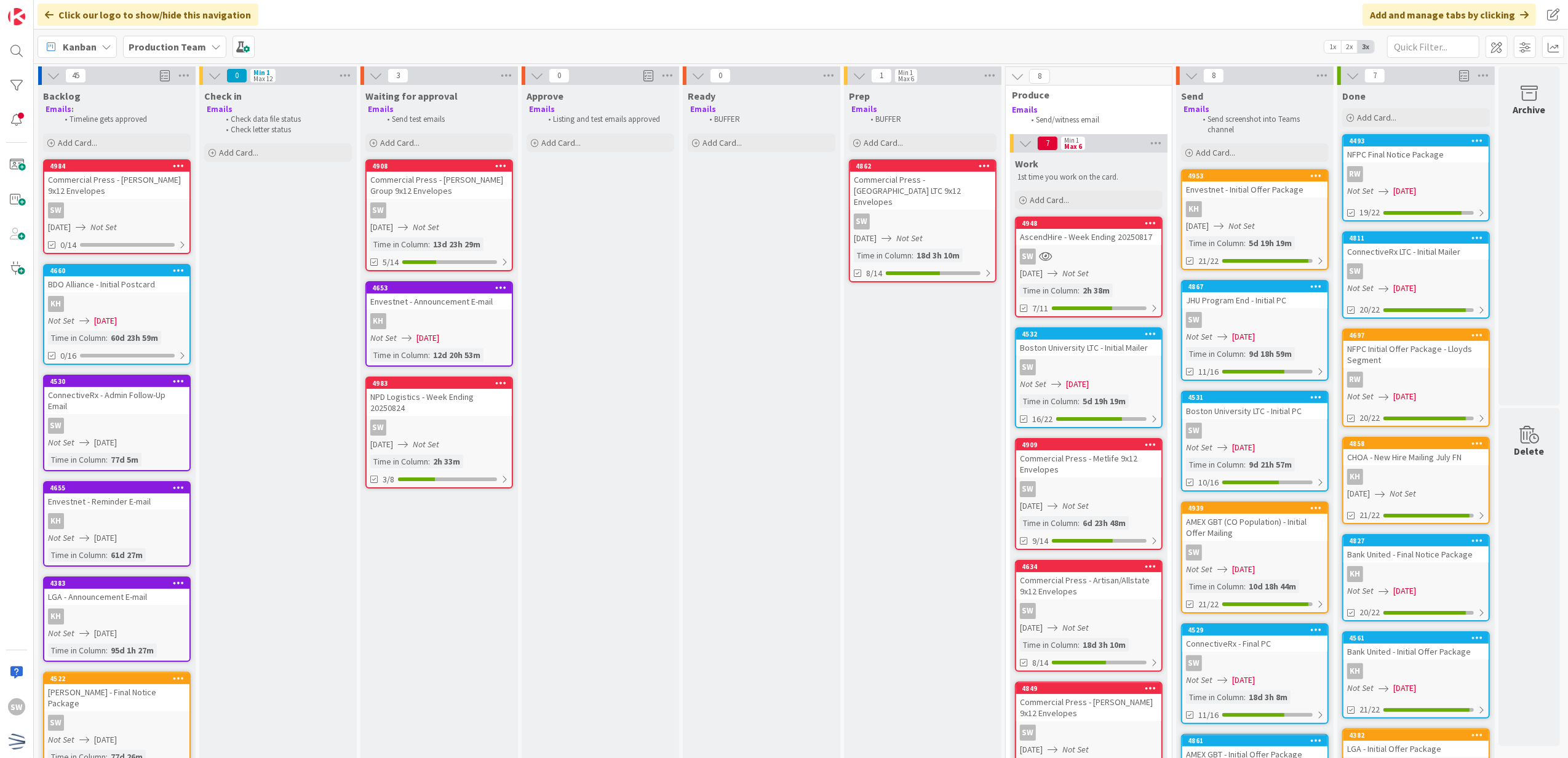
click at [130, 205] on div "SW" at bounding box center [117, 210] width 145 height 16
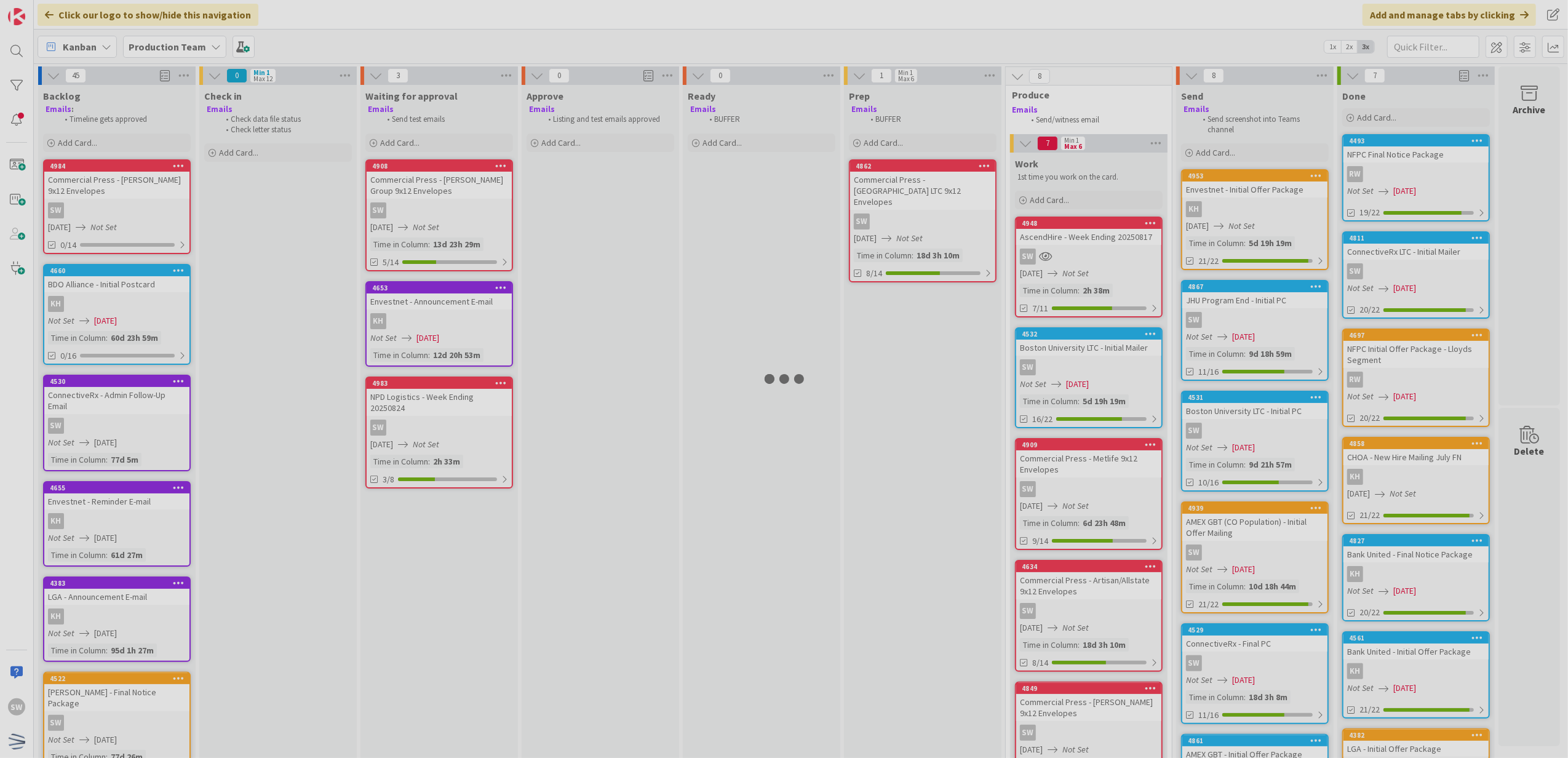
click at [130, 205] on div at bounding box center [784, 379] width 1568 height 758
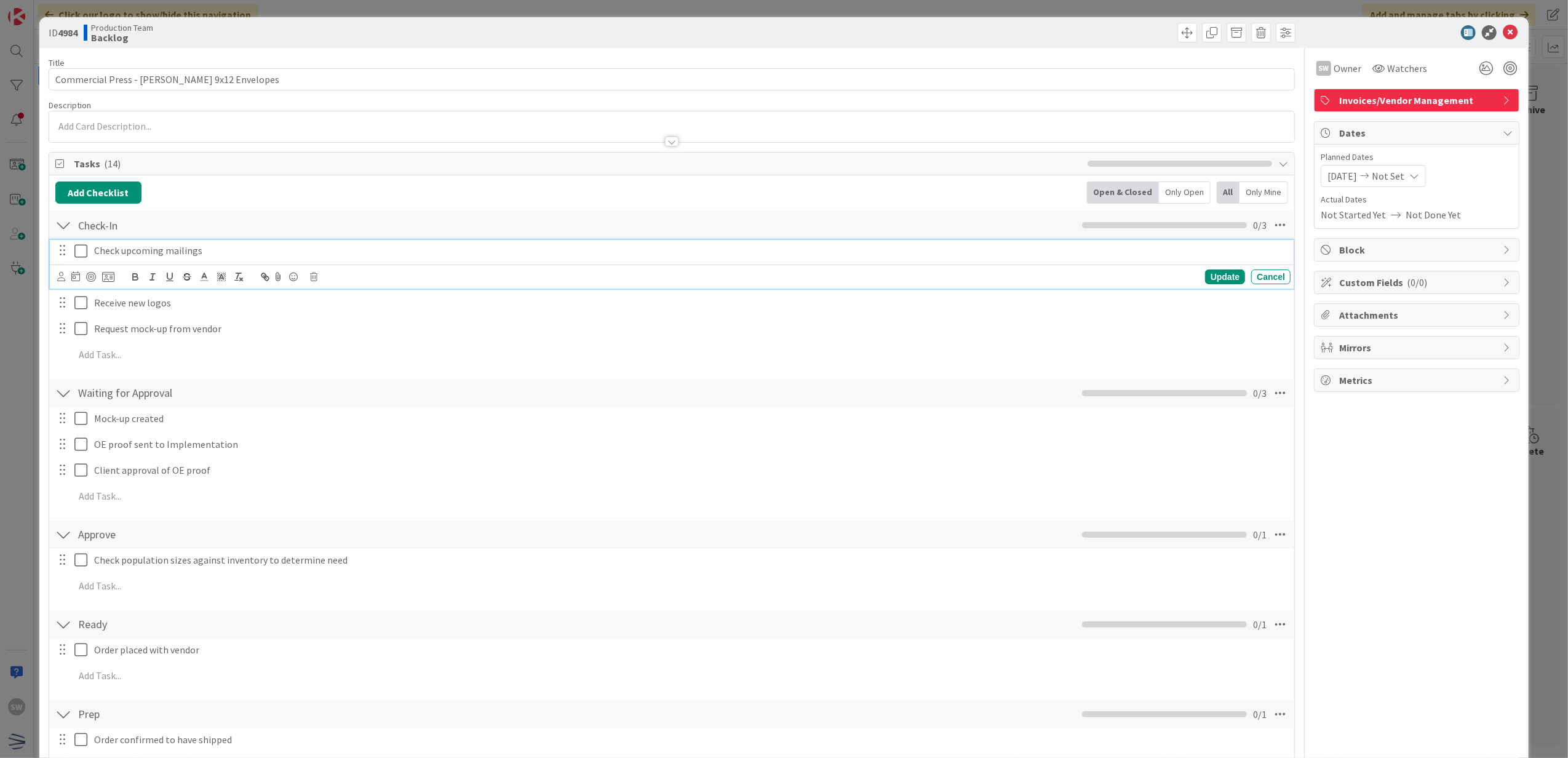
click at [81, 258] on icon at bounding box center [83, 250] width 19 height 15
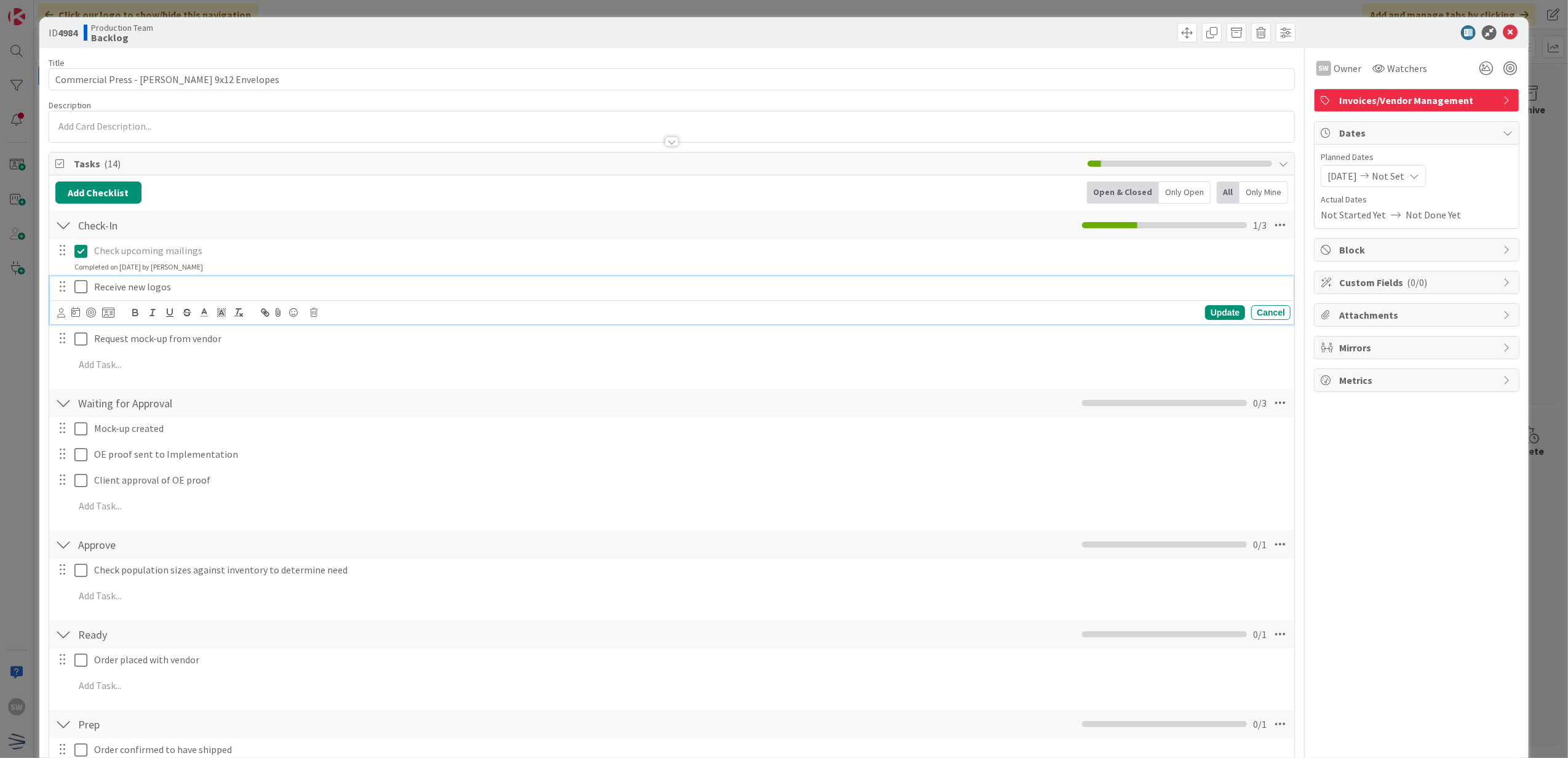
click at [75, 286] on icon at bounding box center [83, 286] width 19 height 15
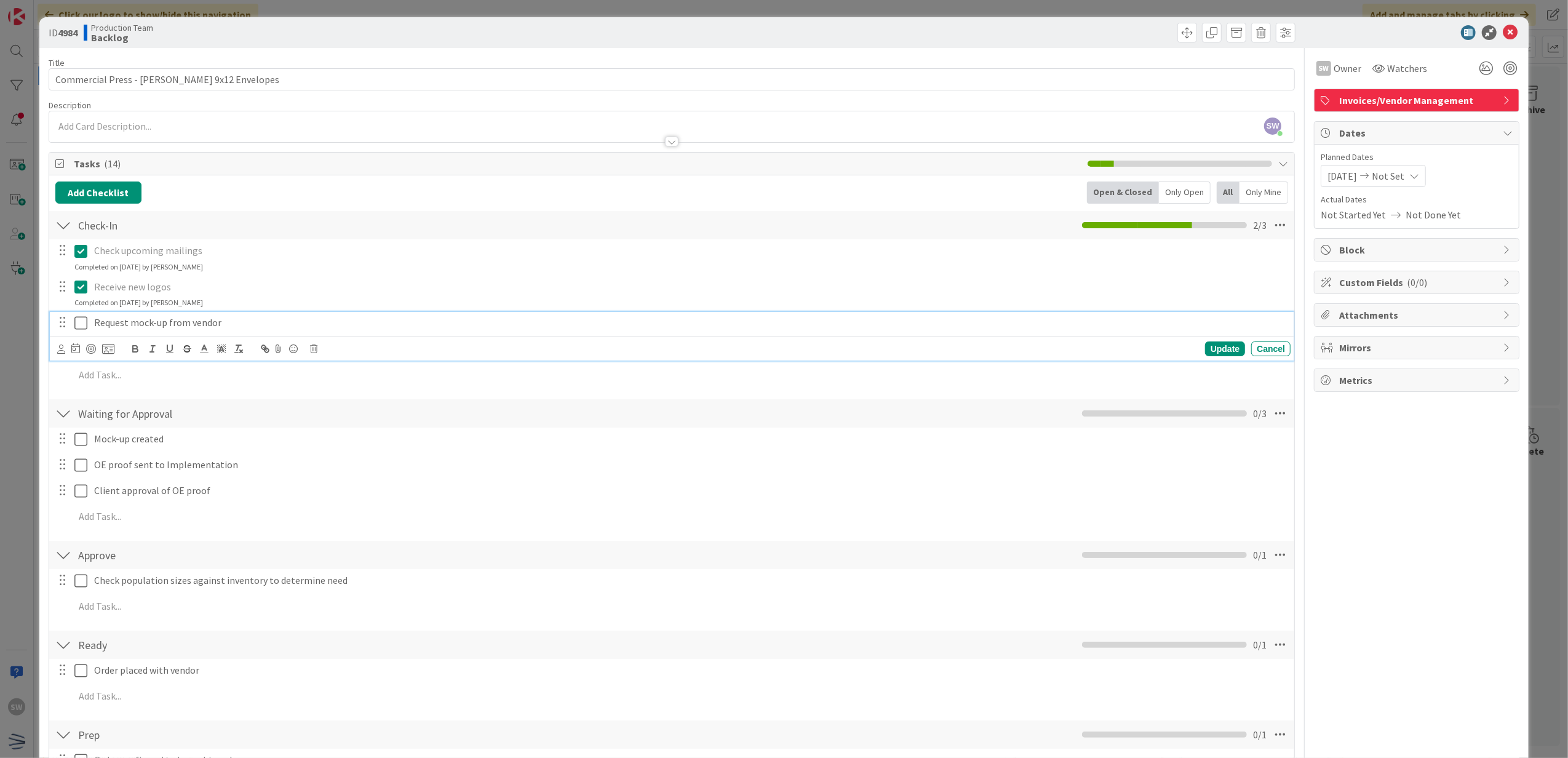
click at [79, 326] on icon at bounding box center [83, 322] width 19 height 15
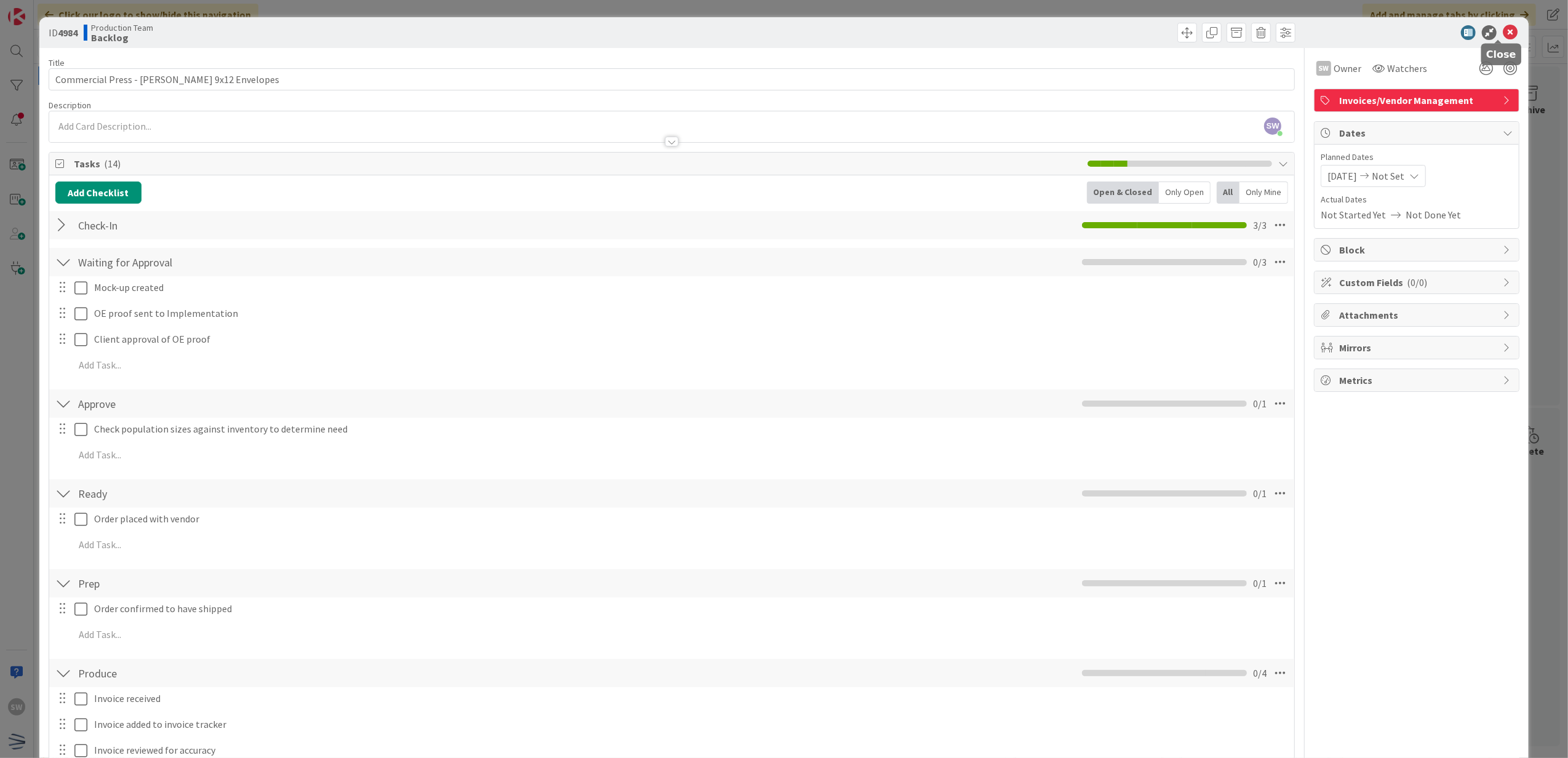
click at [1502, 27] on icon at bounding box center [1509, 32] width 15 height 15
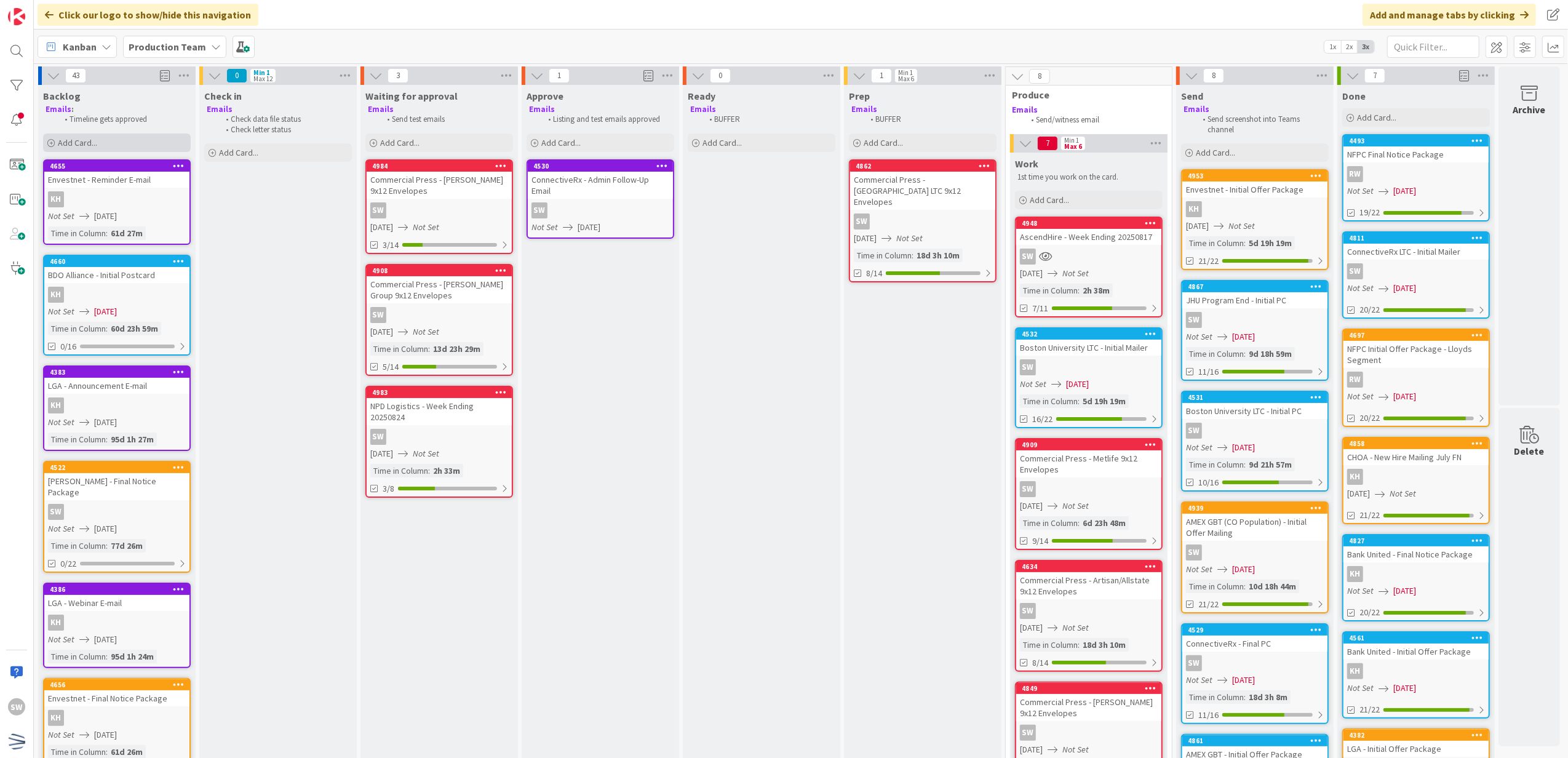
click at [155, 135] on div "Add Card..." at bounding box center [117, 142] width 147 height 19
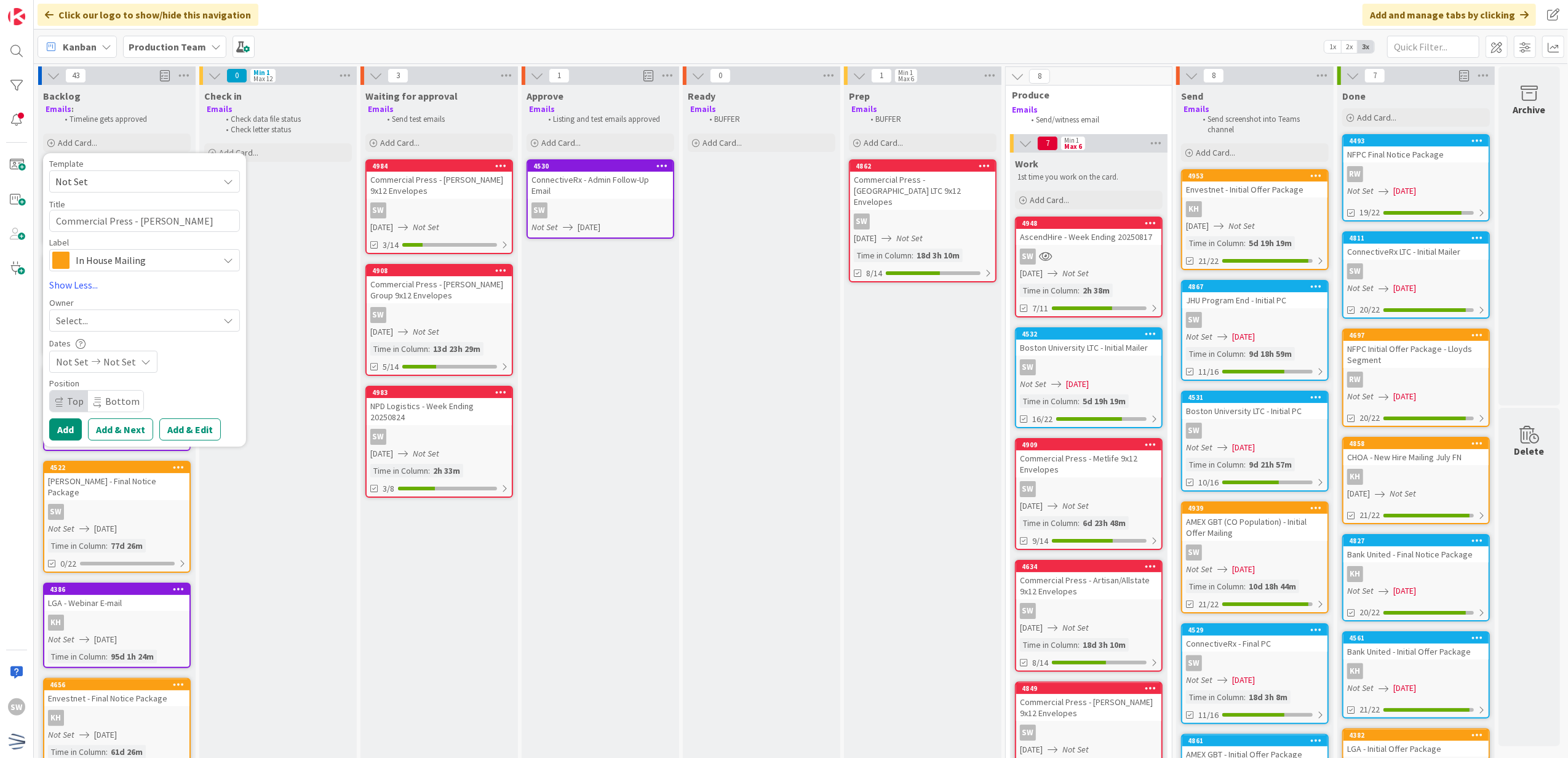
click at [141, 172] on span "Not Set" at bounding box center [144, 182] width 190 height 23
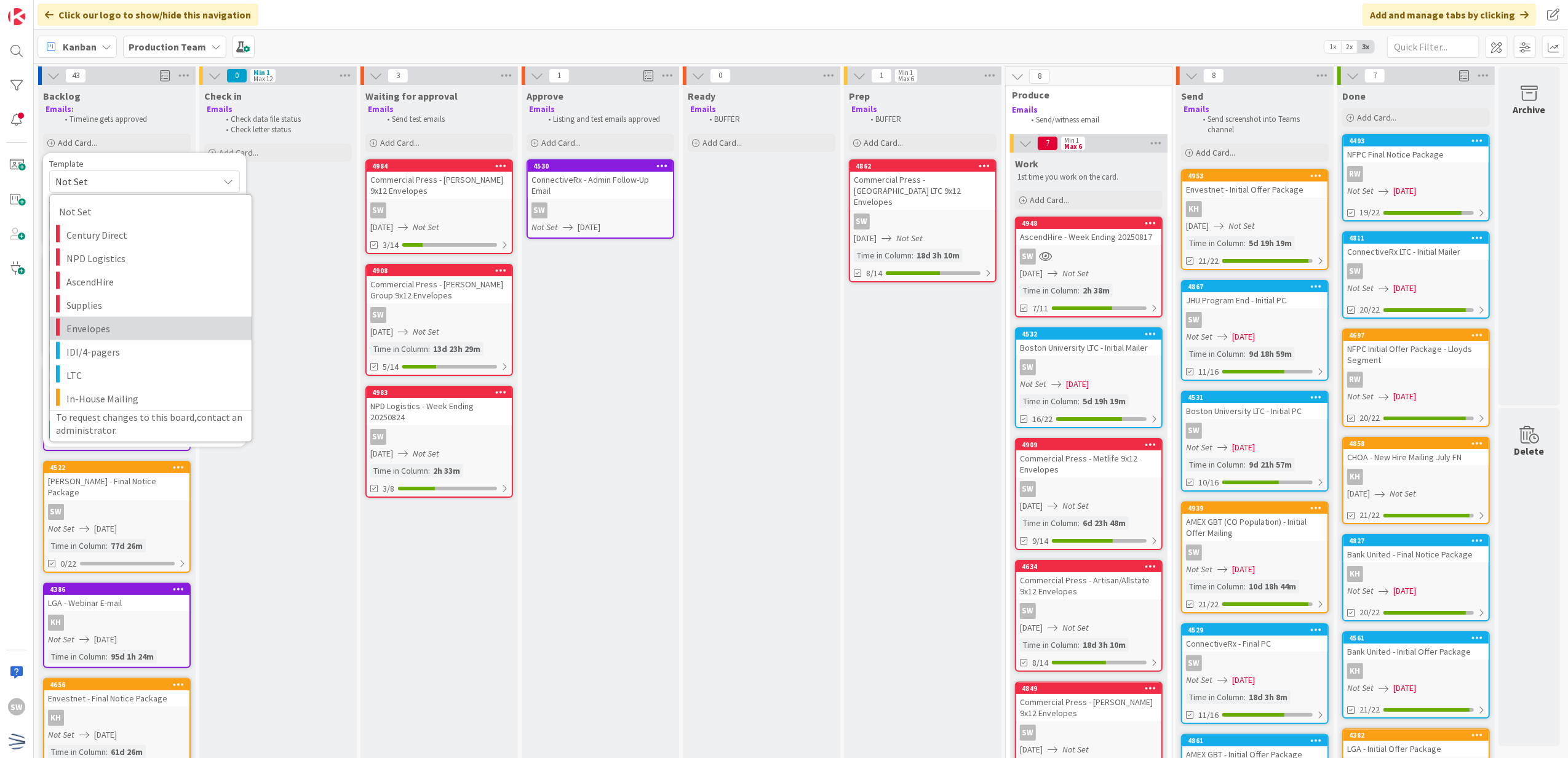
click at [123, 318] on link "Envelopes" at bounding box center [150, 328] width 201 height 24
type textarea "x"
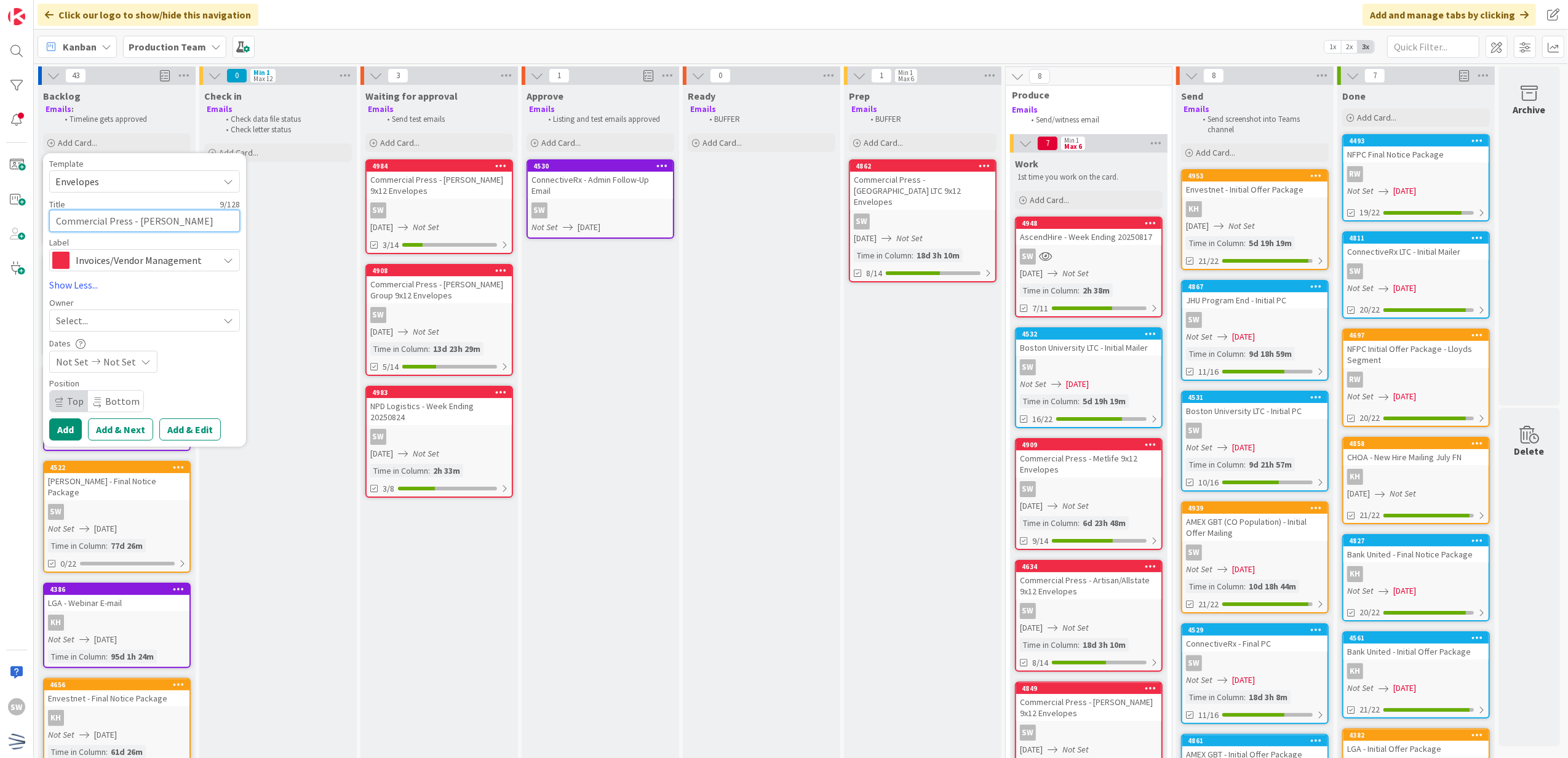
click at [123, 218] on textarea "Envelopes" at bounding box center [144, 221] width 190 height 23
type textarea "C"
type textarea "x"
type textarea "Co"
type textarea "x"
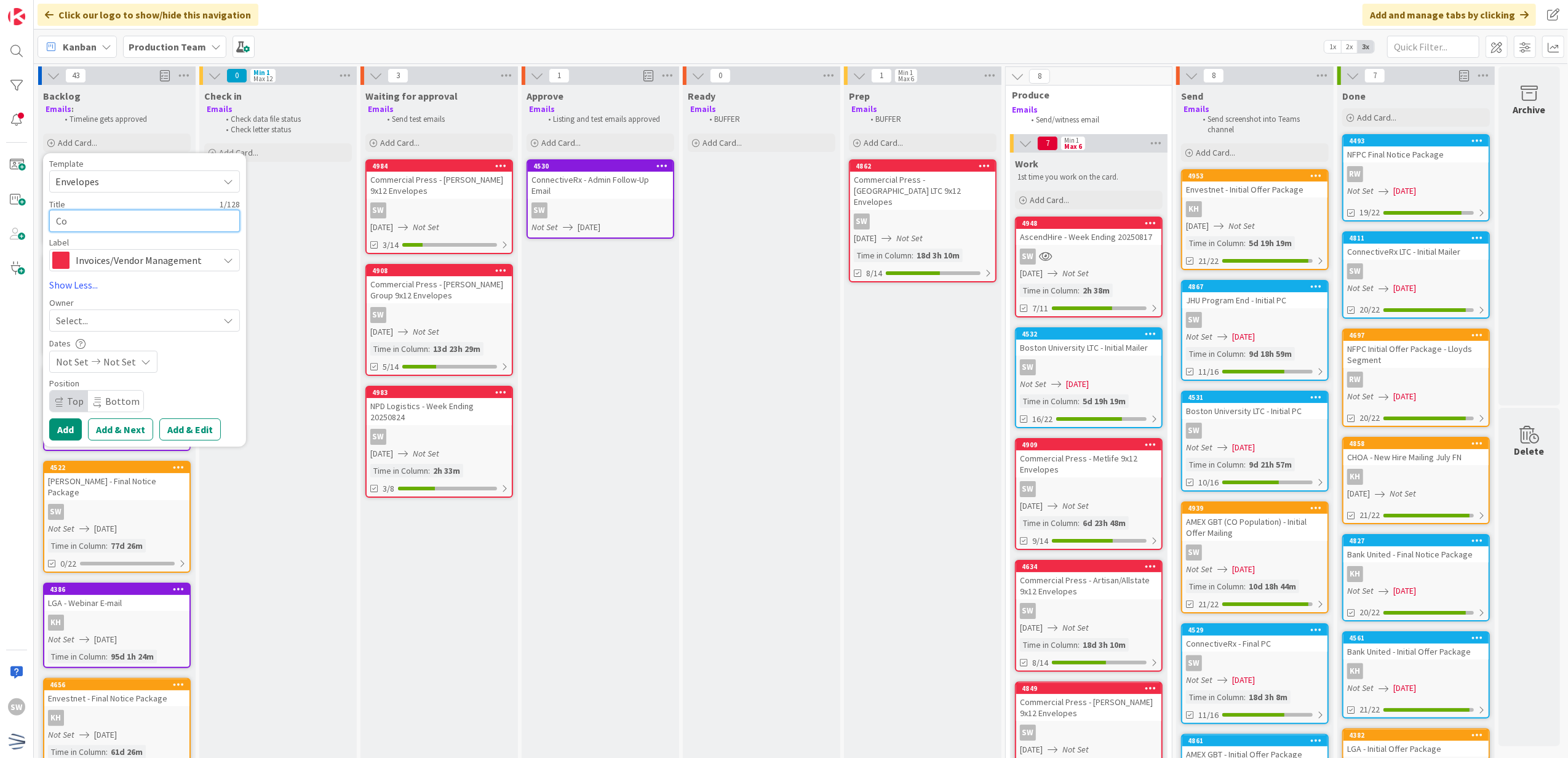
type textarea "Com"
type textarea "x"
type textarea "Comm"
type textarea "x"
type textarea "Comme"
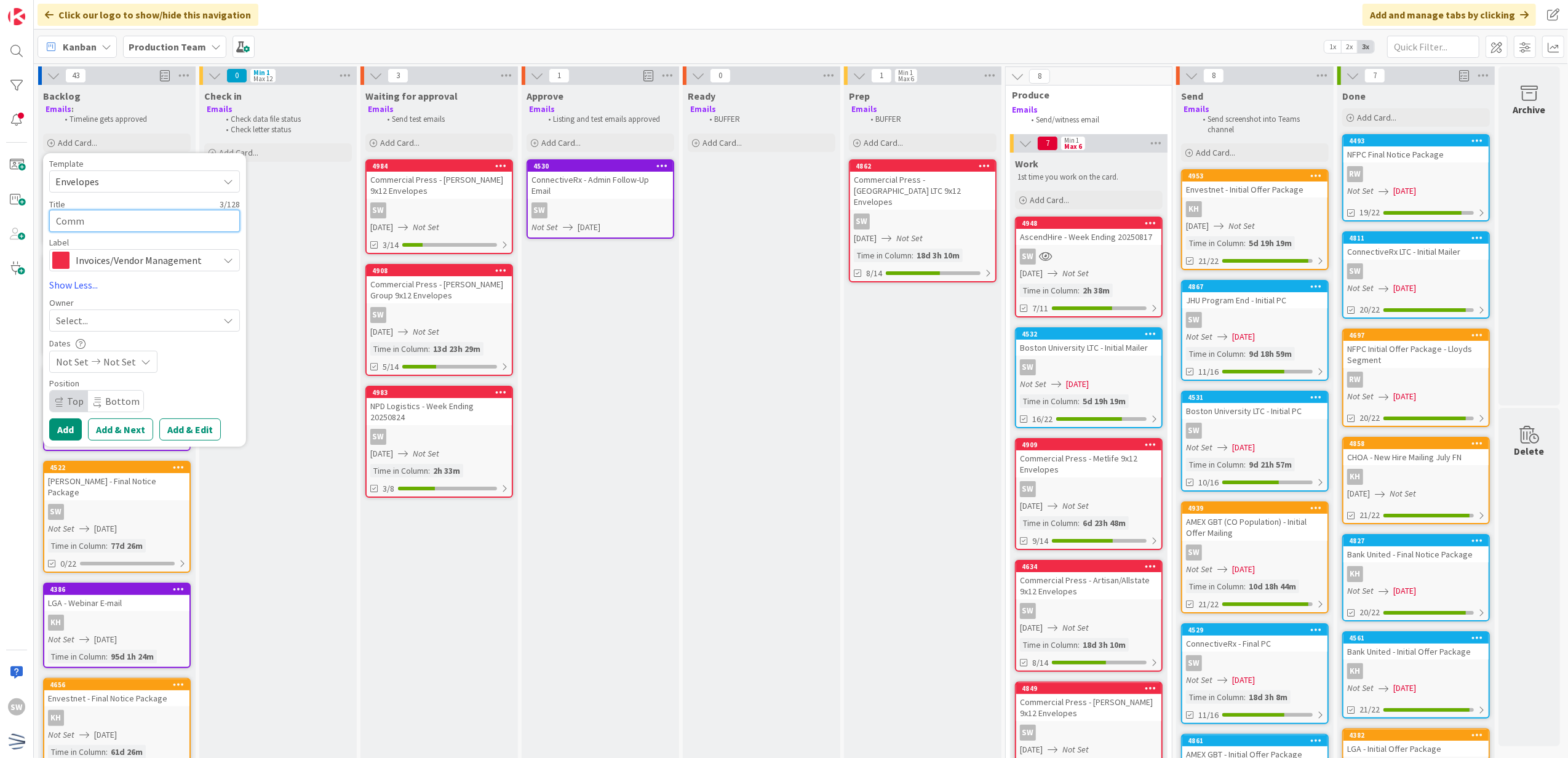
type textarea "x"
type textarea "Commer"
type textarea "x"
type textarea "Commerc"
type textarea "x"
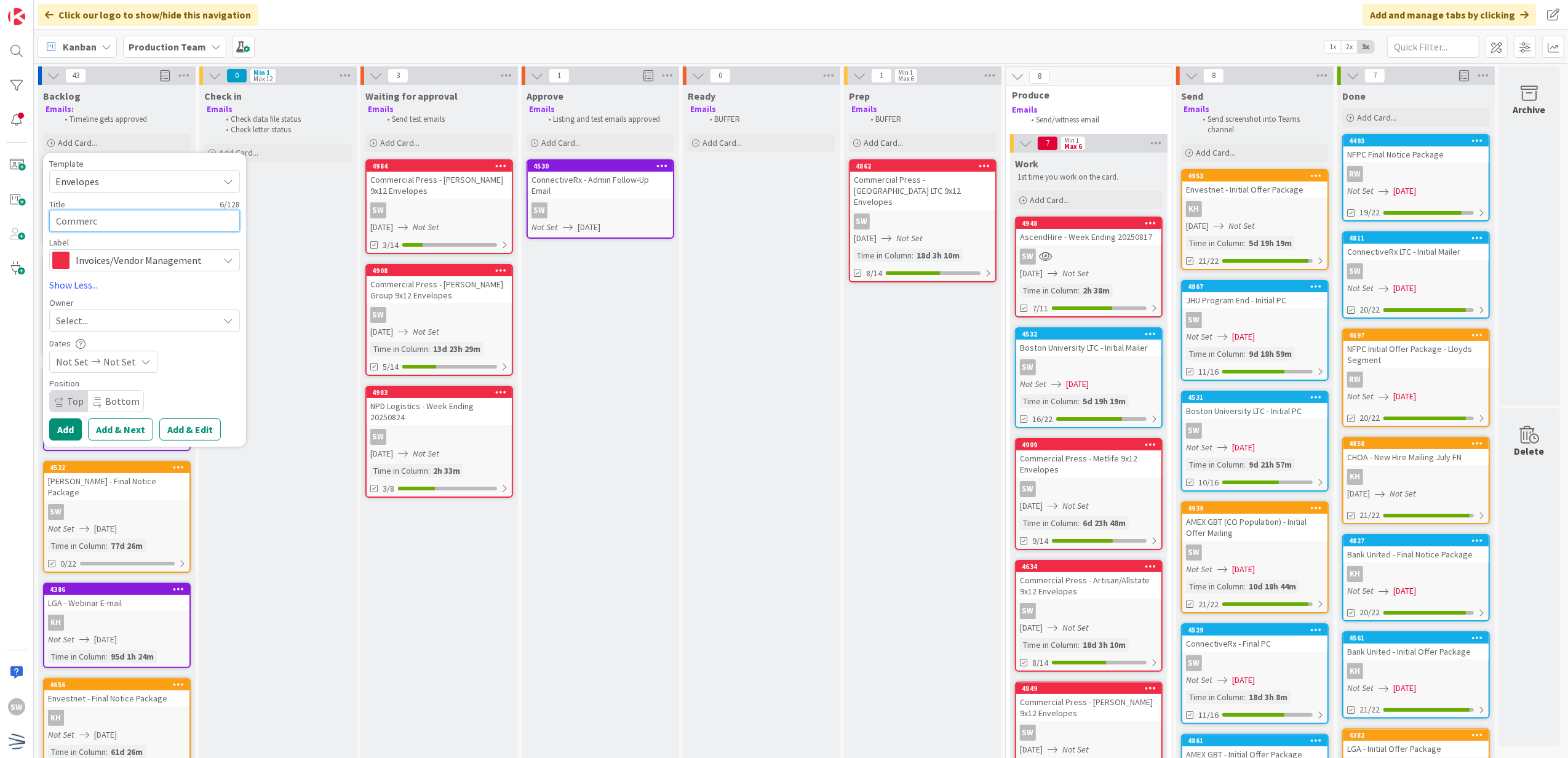
type textarea "Commerci"
type textarea "x"
type textarea "Commercia"
type textarea "x"
type textarea "Commercial"
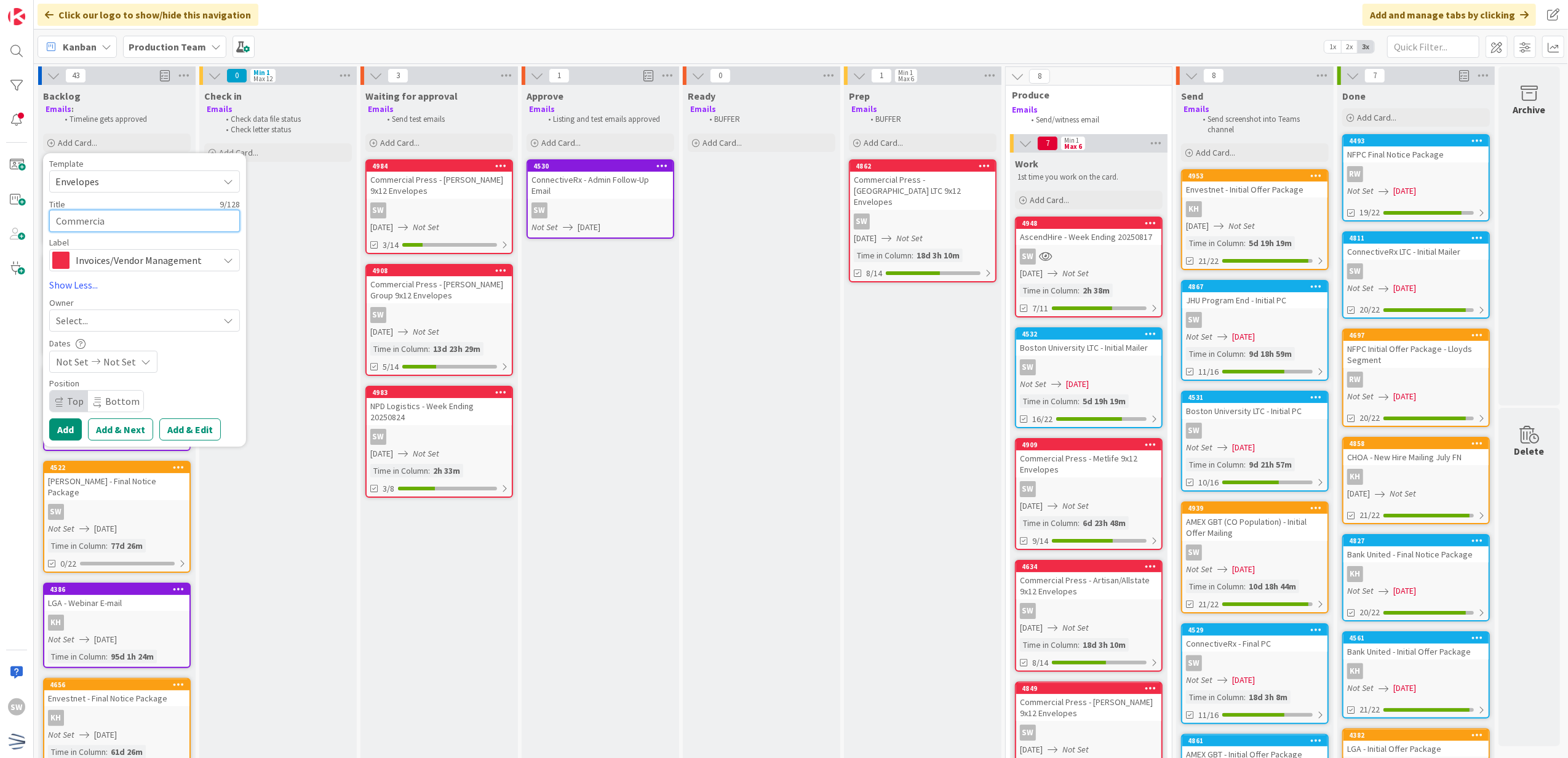
type textarea "x"
type textarea "Commercial"
type textarea "x"
type textarea "Commercial P"
type textarea "x"
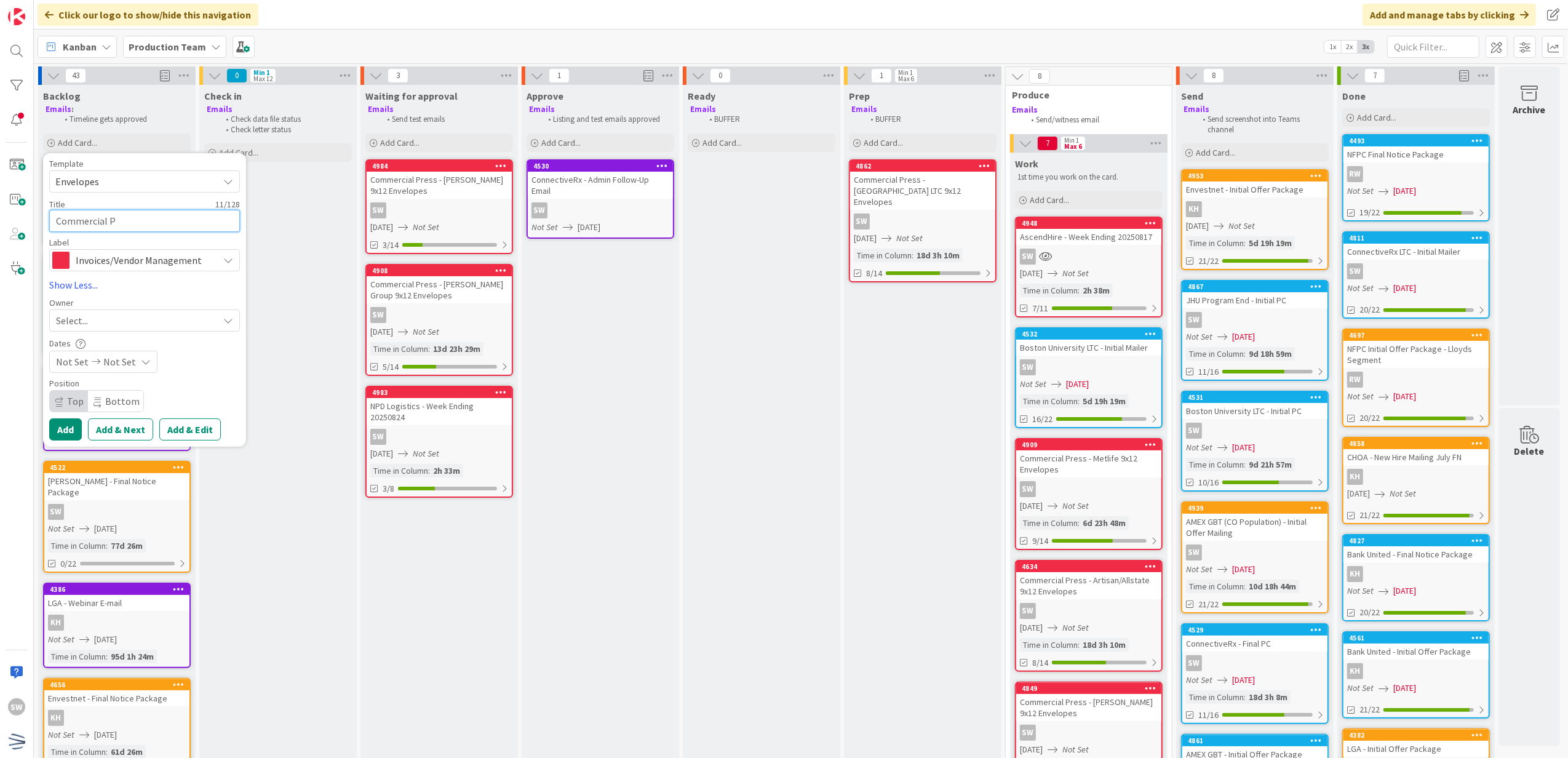
type textarea "Commercial Pr"
type textarea "x"
type textarea "Commercial Pre"
type textarea "x"
type textarea "Commercial Pres"
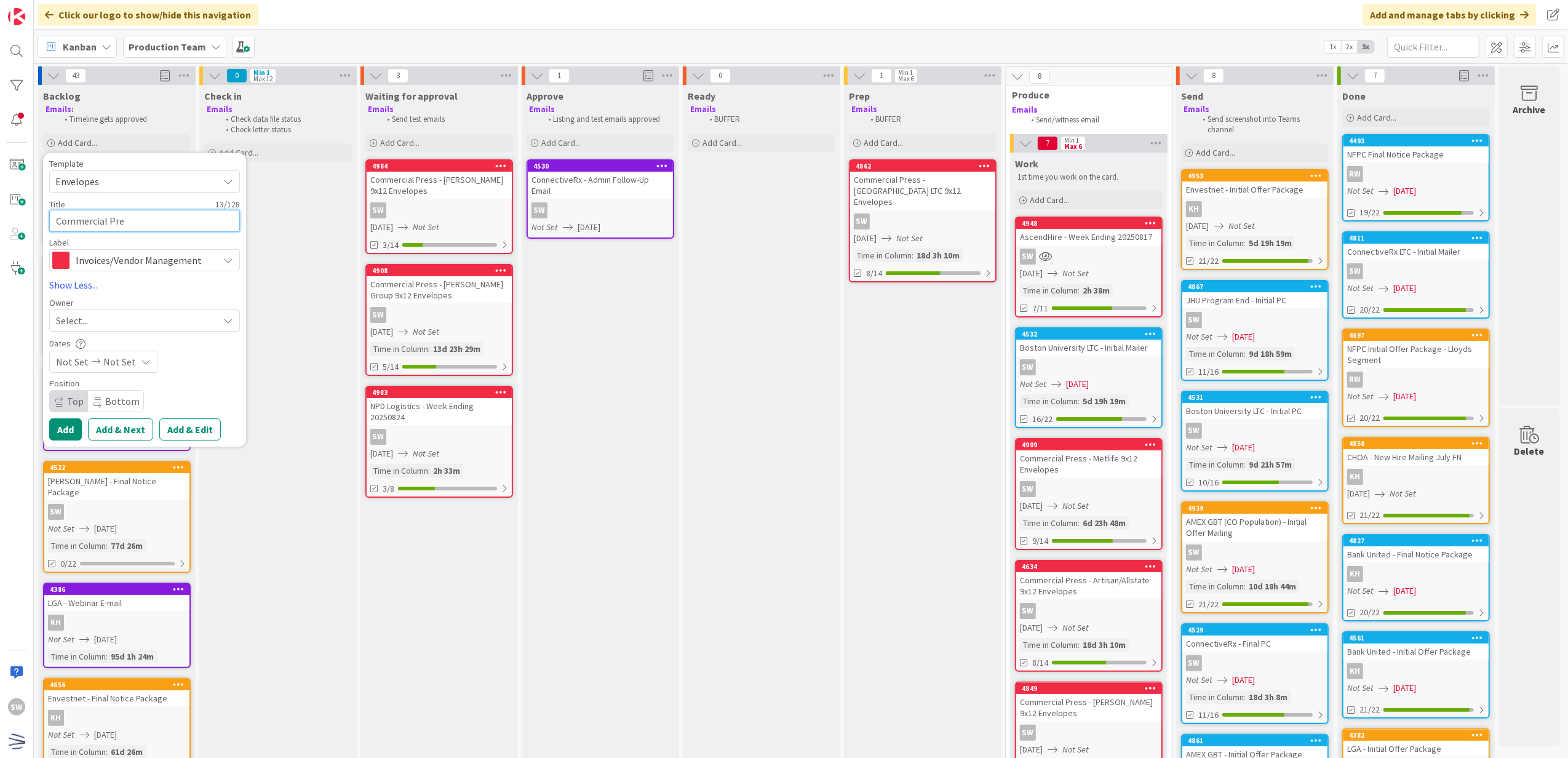
type textarea "x"
type textarea "Commercial Press"
type textarea "x"
type textarea "Commercial Press"
type textarea "x"
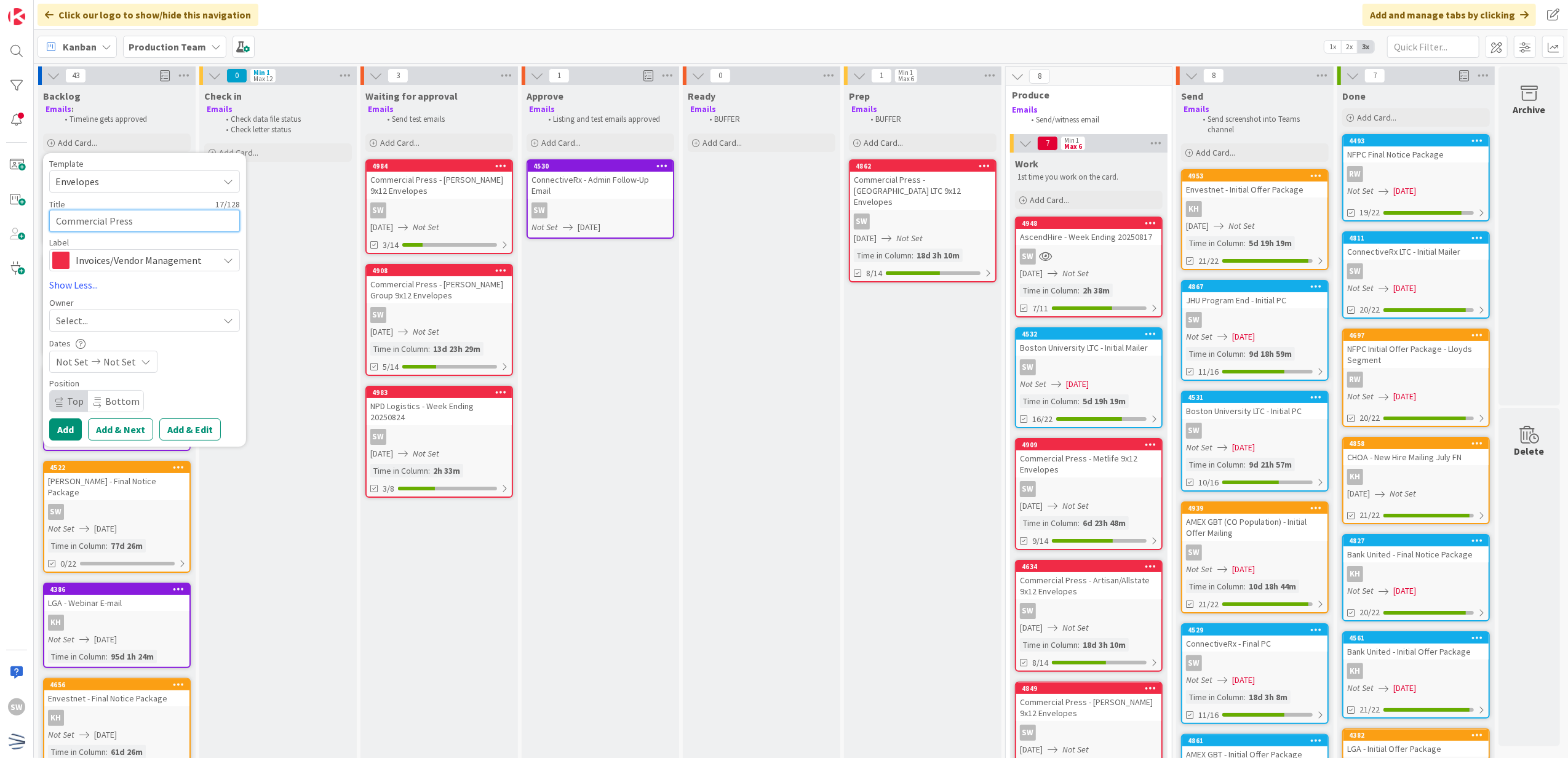
type textarea "Commercial Press -"
type textarea "x"
type textarea "Commercial Press -"
type textarea "x"
type textarea "Commercial Press - N"
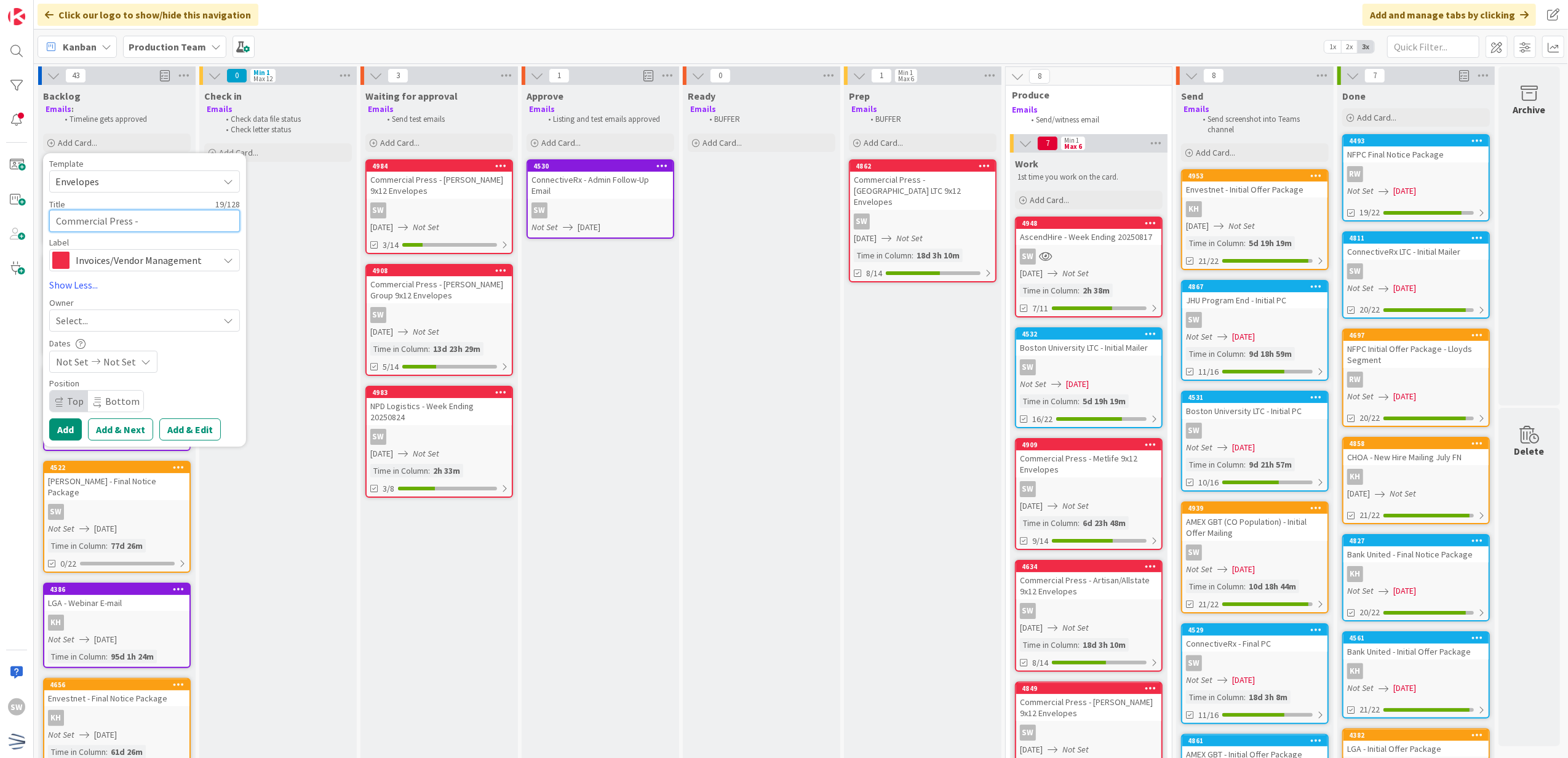
type textarea "x"
type textarea "Commercial Press - Ne"
type textarea "x"
type textarea "Commercial Press - New"
type textarea "x"
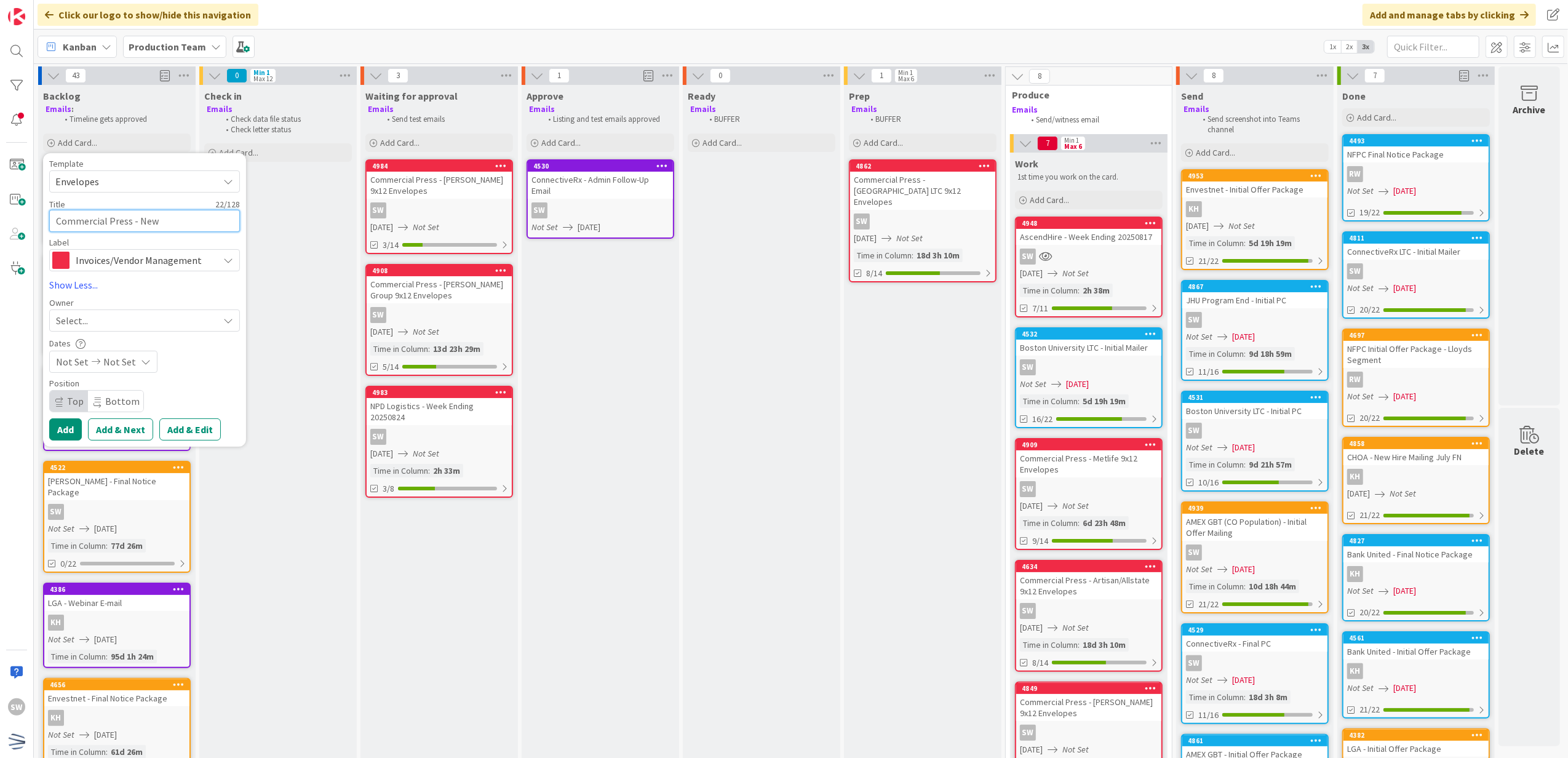
type textarea "Commercial Press - News"
type textarea "x"
type textarea "Commercial Press - NewsC"
type textarea "x"
type textarea "Commercial Press - NewsCo"
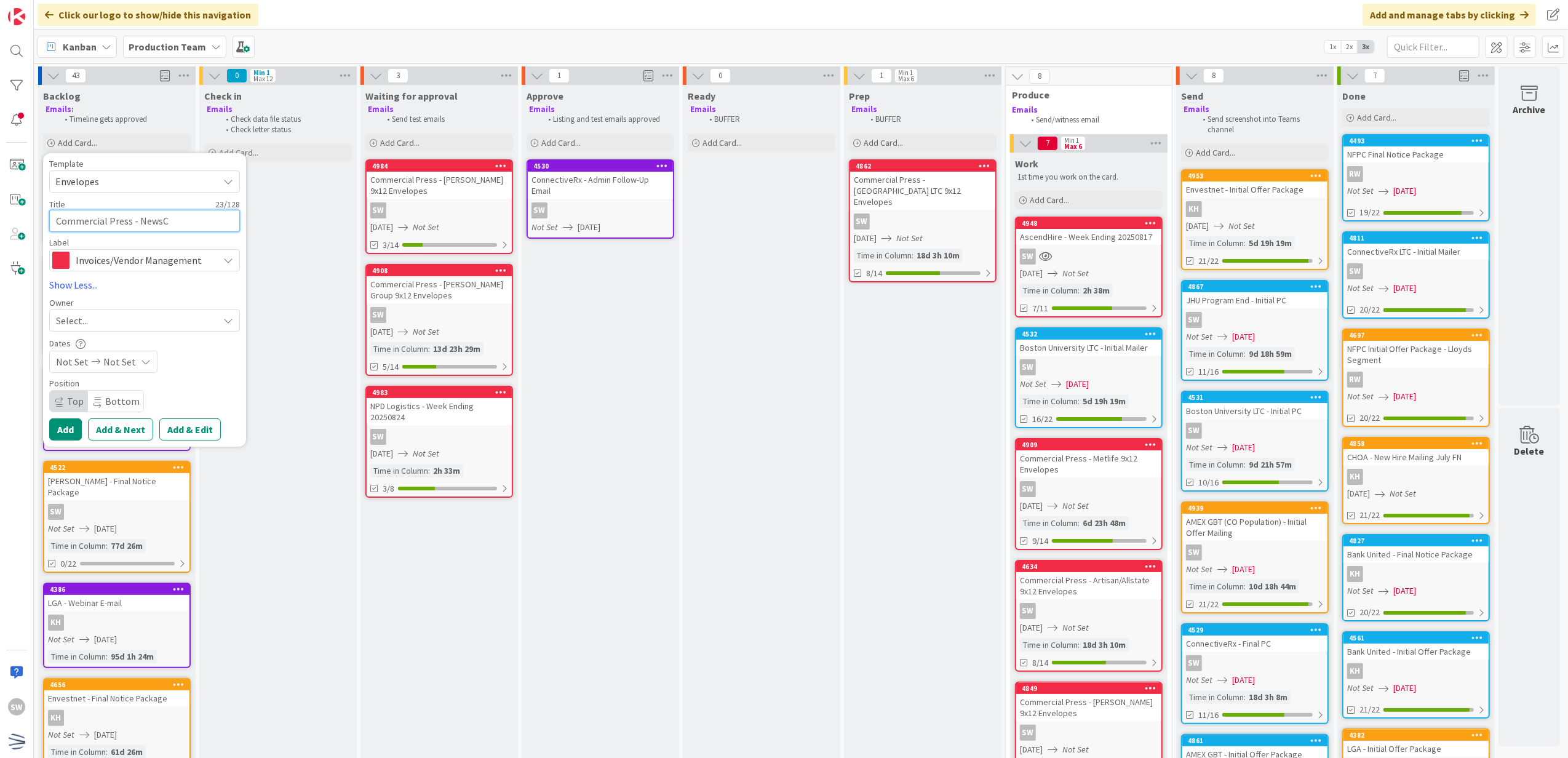
type textarea "x"
type textarea "Commercial Press - NewsCor"
type textarea "x"
type textarea "Commercial Press - NewsCorp"
type textarea "x"
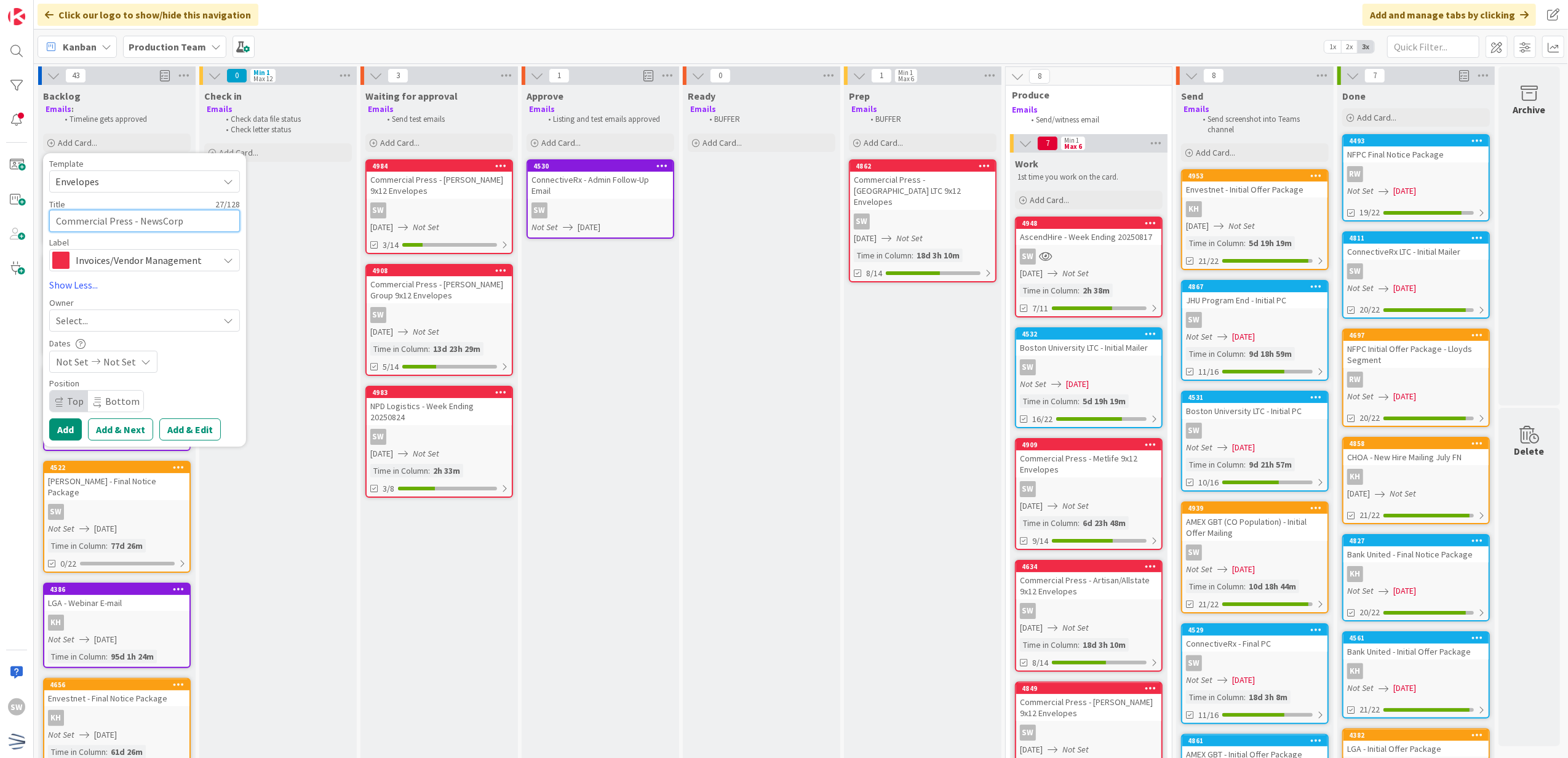
type textarea "Commercial Press - NewsCorp"
type textarea "x"
type textarea "Commercial Press - NewsCorp 0"
type textarea "x"
type textarea "Commercial Press - NewsCorp"
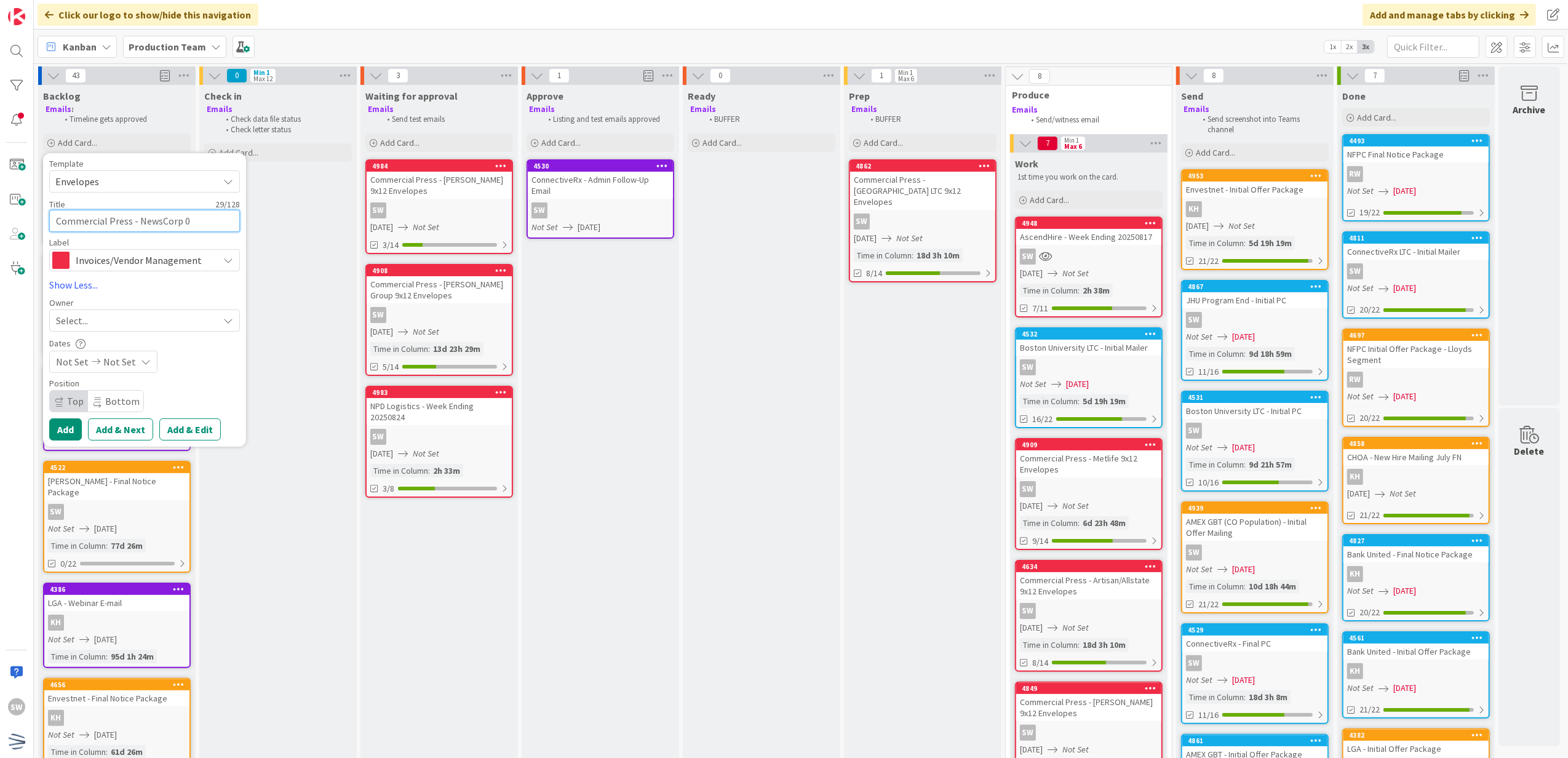
type textarea "x"
type textarea "Commercial Press - NewsCorp 9"
type textarea "x"
type textarea "Commercial Press - NewsCorp 9X"
type textarea "x"
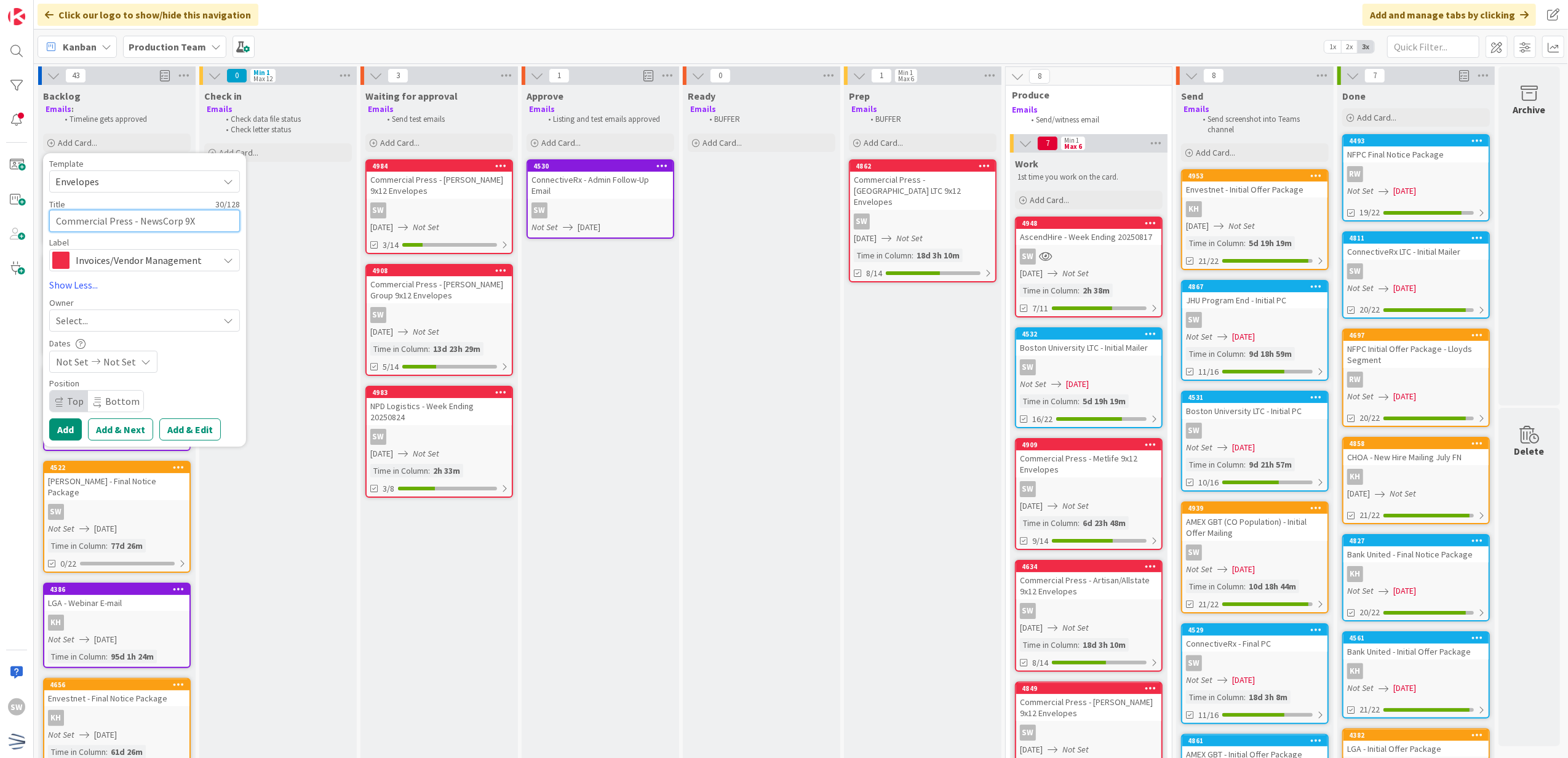
type textarea "Commercial Press - NewsCorp 9X2"
type textarea "x"
type textarea "Commercial Press - NewsCorp 9X"
type textarea "x"
type textarea "Commercial Press - NewsCorp 9X1"
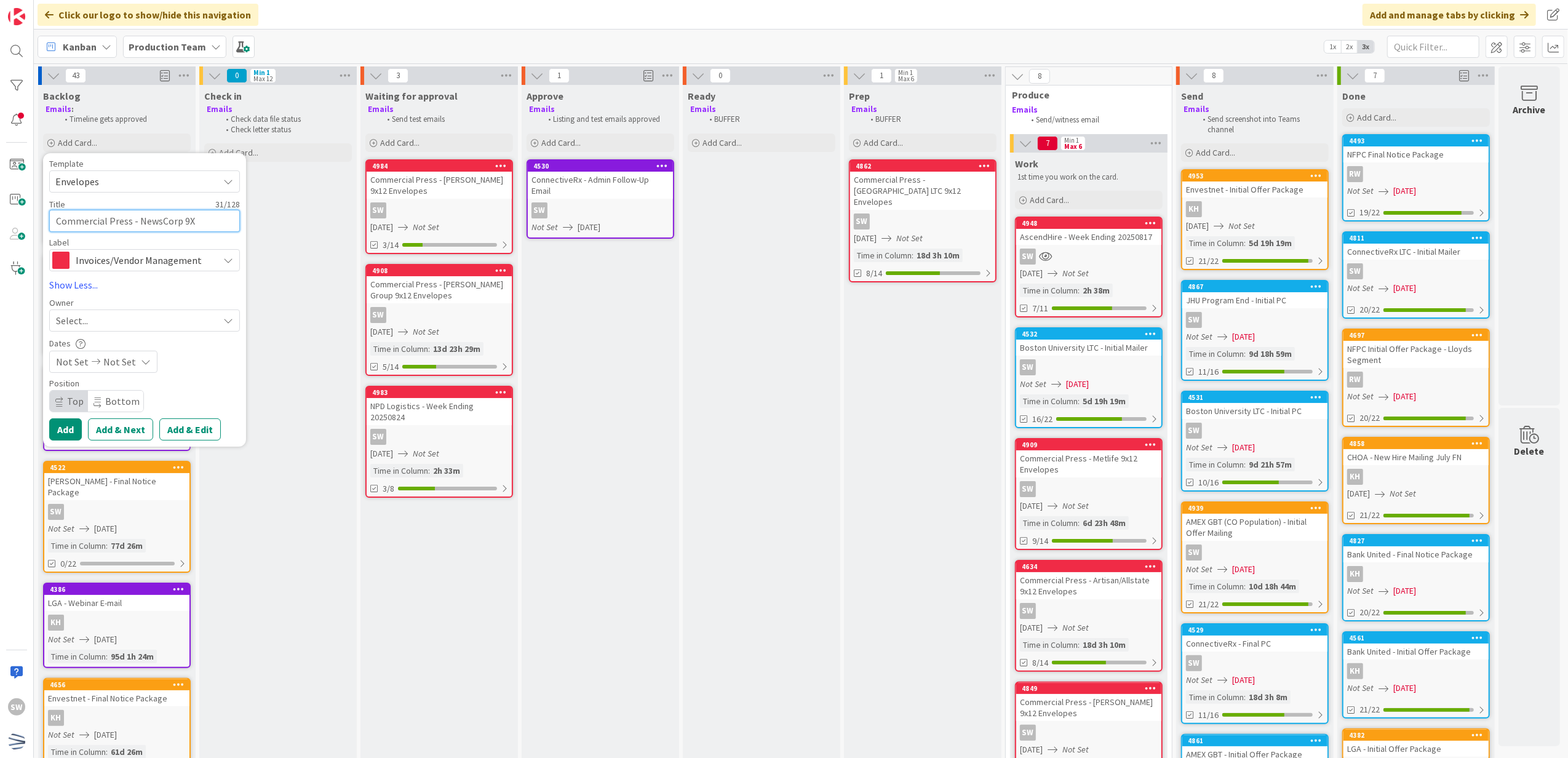
type textarea "x"
type textarea "Commercial Press - NewsCorp 9X12"
type textarea "x"
type textarea "Commercial Press - NewsCorp 9X12"
type textarea "x"
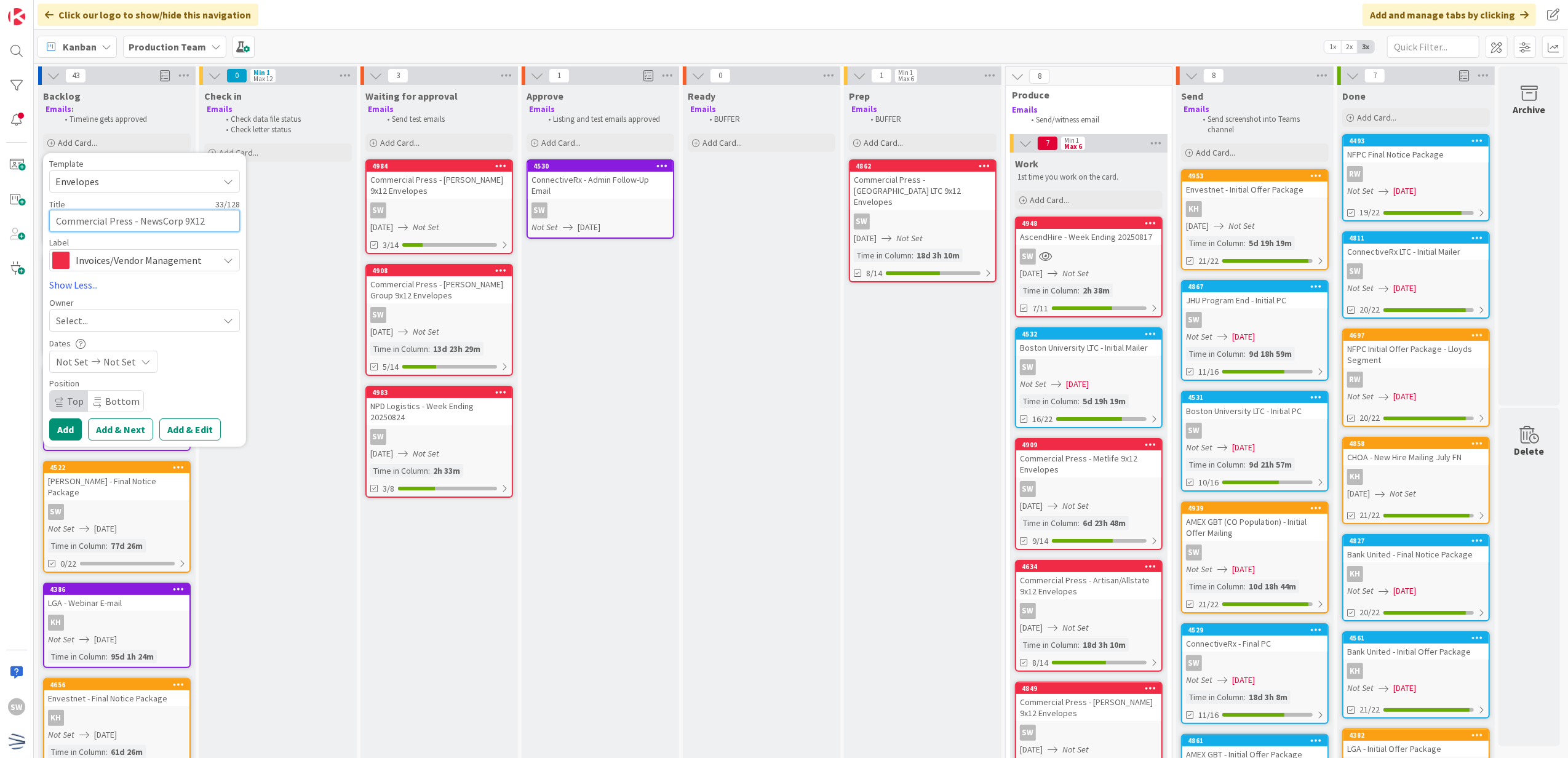
type textarea "Commercial Press - NewsCorp 9X12 E"
type textarea "x"
type textarea "Commercial Press - NewsCorp 9X12 En"
type textarea "x"
type textarea "Commercial Press - NewsCorp 9X12 Env"
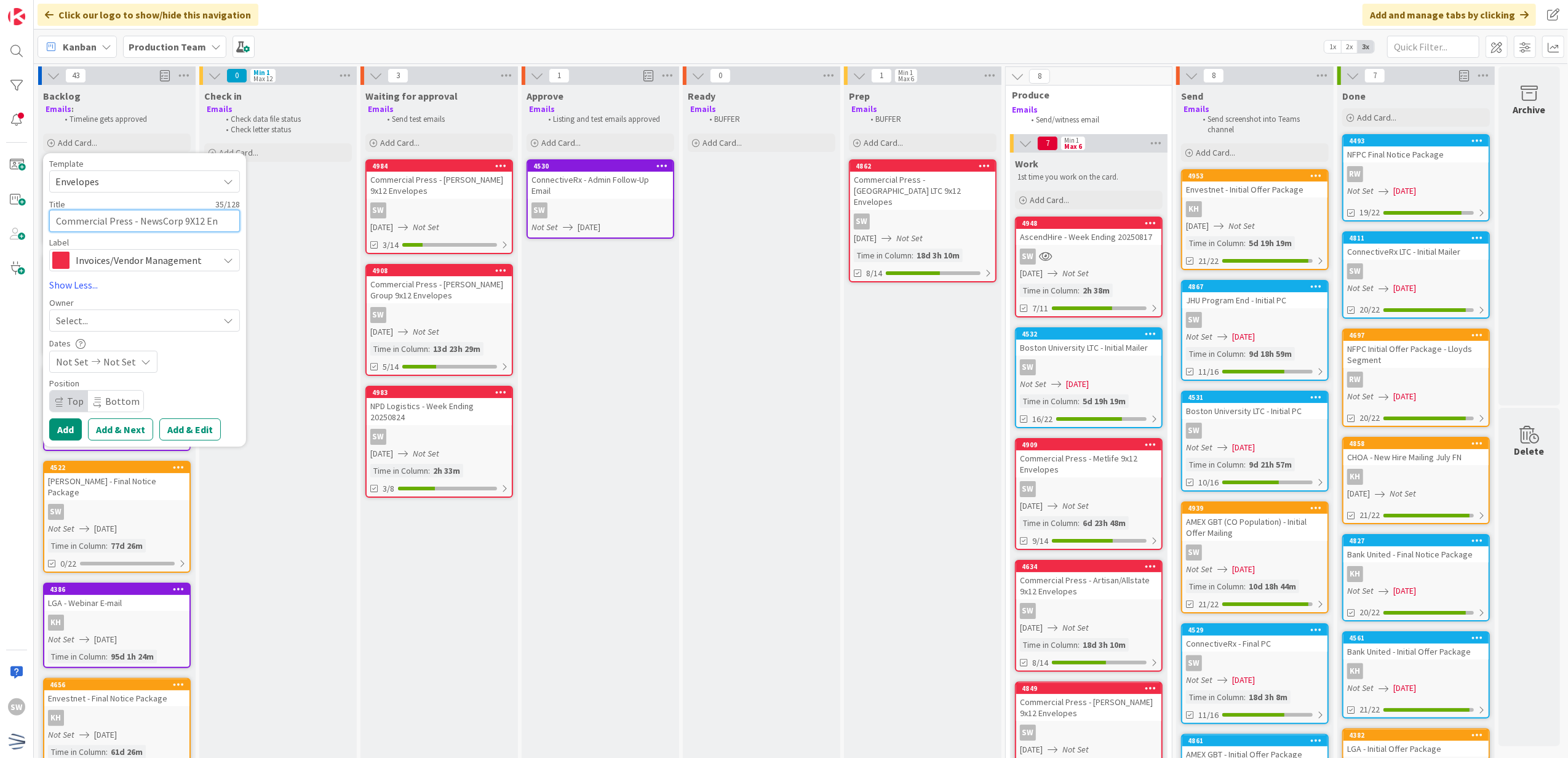
type textarea "x"
type textarea "Commercial Press - NewsCorp 9X12 Enve"
type textarea "x"
type textarea "Commercial Press - NewsCorp 9X12 Enveo"
type textarea "x"
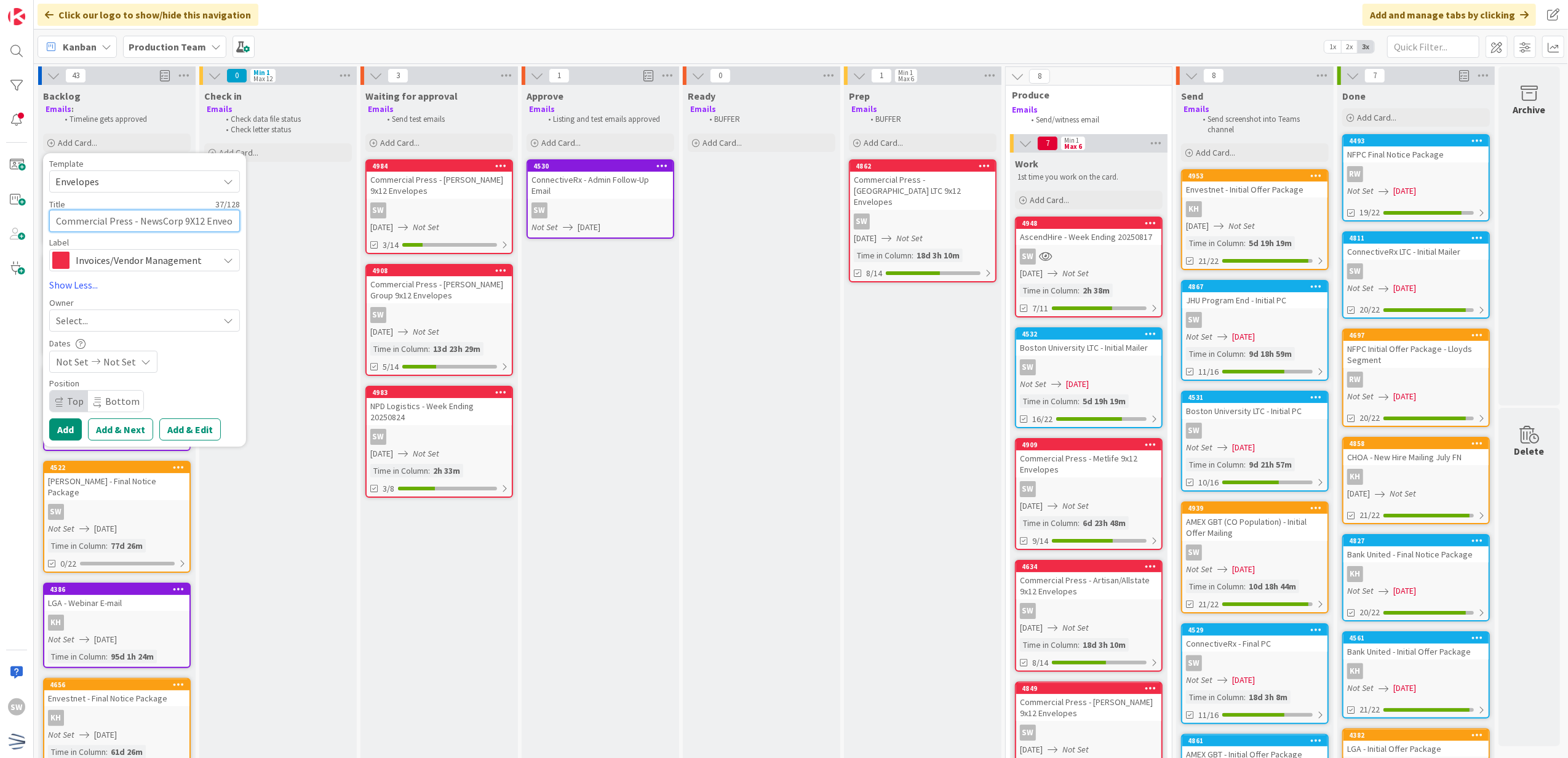
type textarea "Commercial Press - NewsCorp 9X12 Enveop"
type textarea "x"
type textarea "Commercial Press - NewsCorp 9X12 Enveope"
type textarea "x"
type textarea "Commercial Press - NewsCorp 9X12 Enveopes"
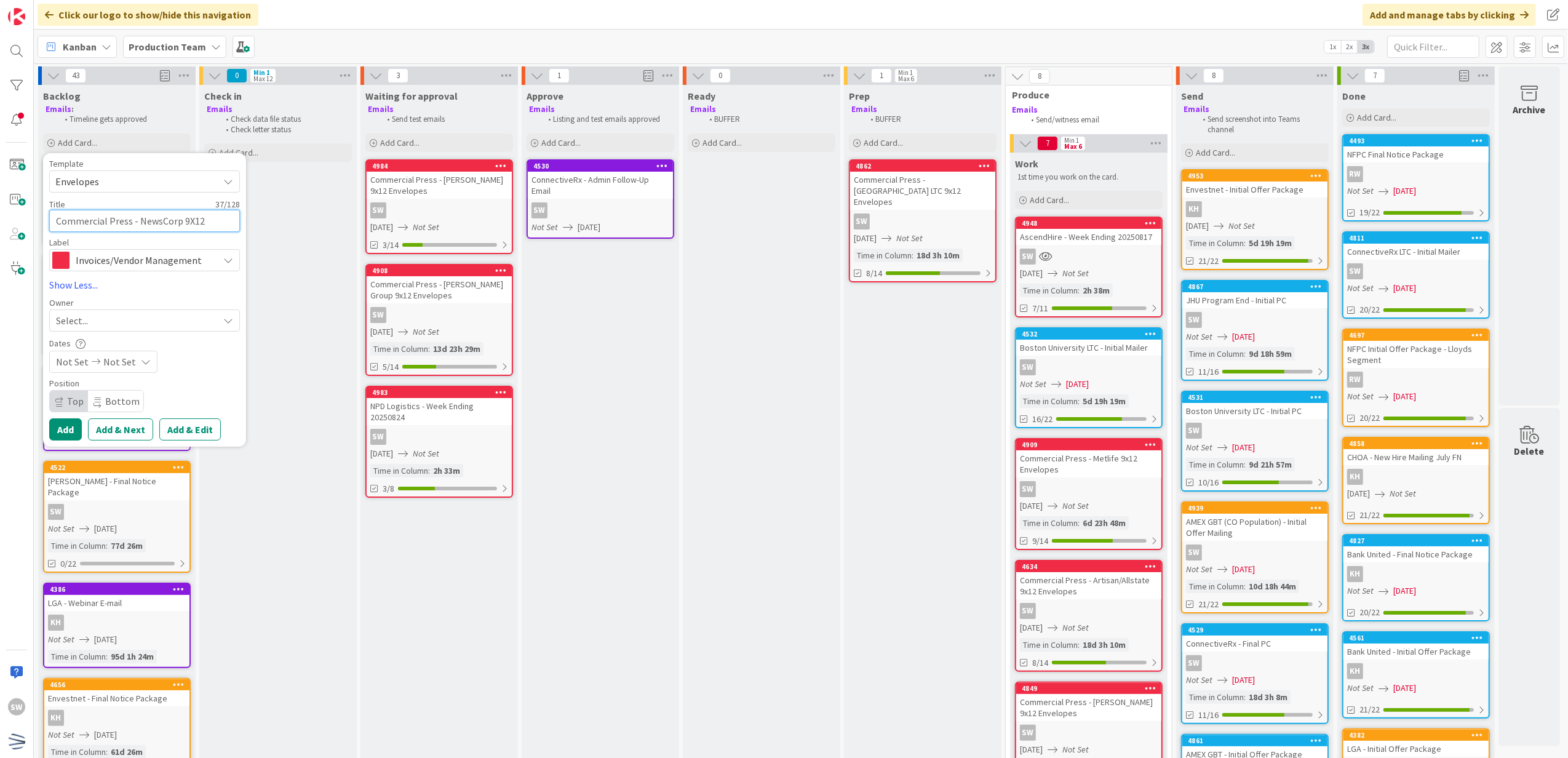
type textarea "x"
type textarea "Commercial Press - NewsCorp 9X12 Enveope"
type textarea "x"
type textarea "Commercial Press - NewsCorp 9X12 Enveop"
type textarea "x"
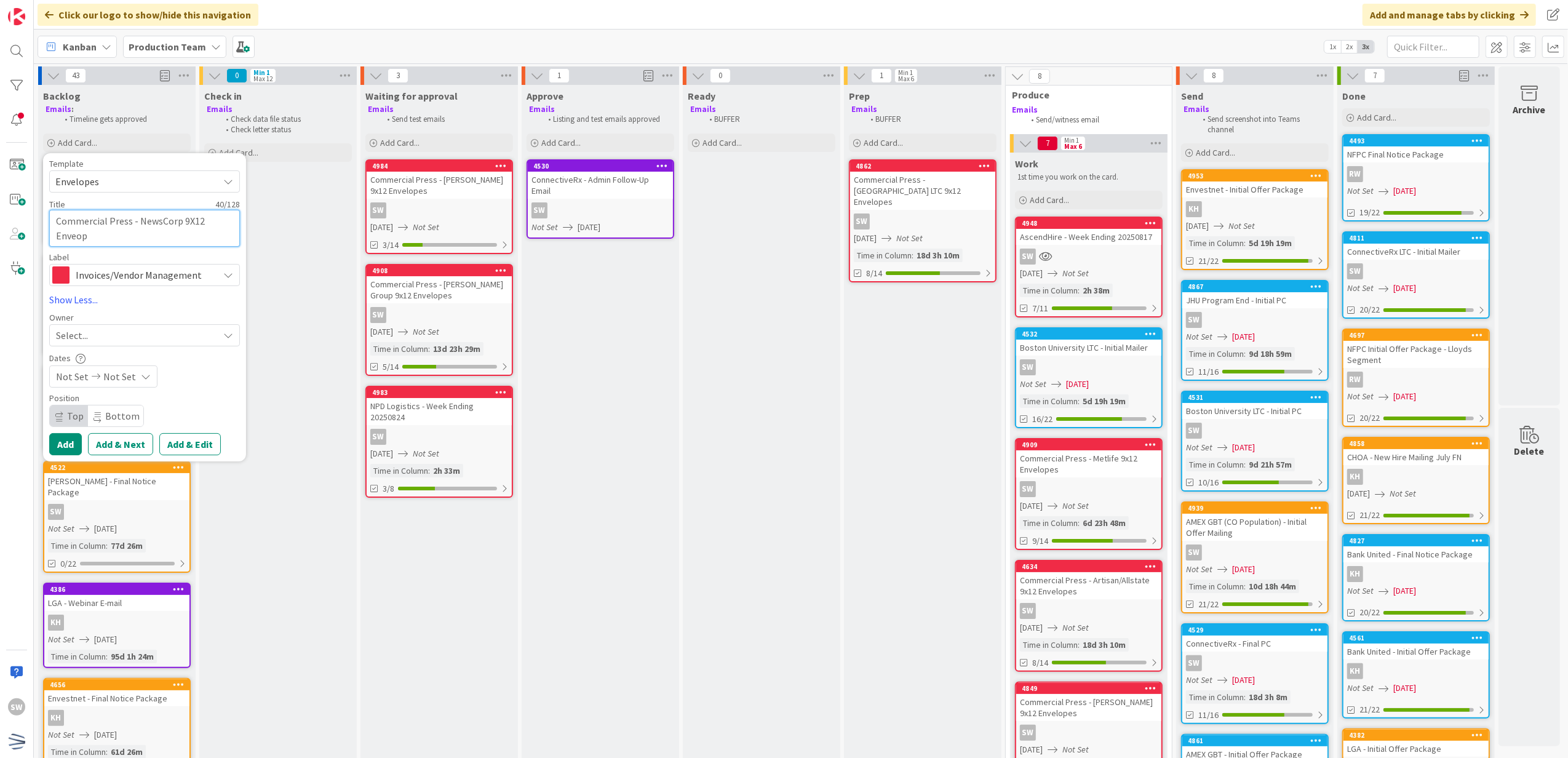
type textarea "Commercial Press - NewsCorp 9X12 Enveo"
type textarea "x"
type textarea "Commercial Press - NewsCorp 9X12 Enve"
type textarea "x"
type textarea "Commercial Press - NewsCorp 9X12 Envel"
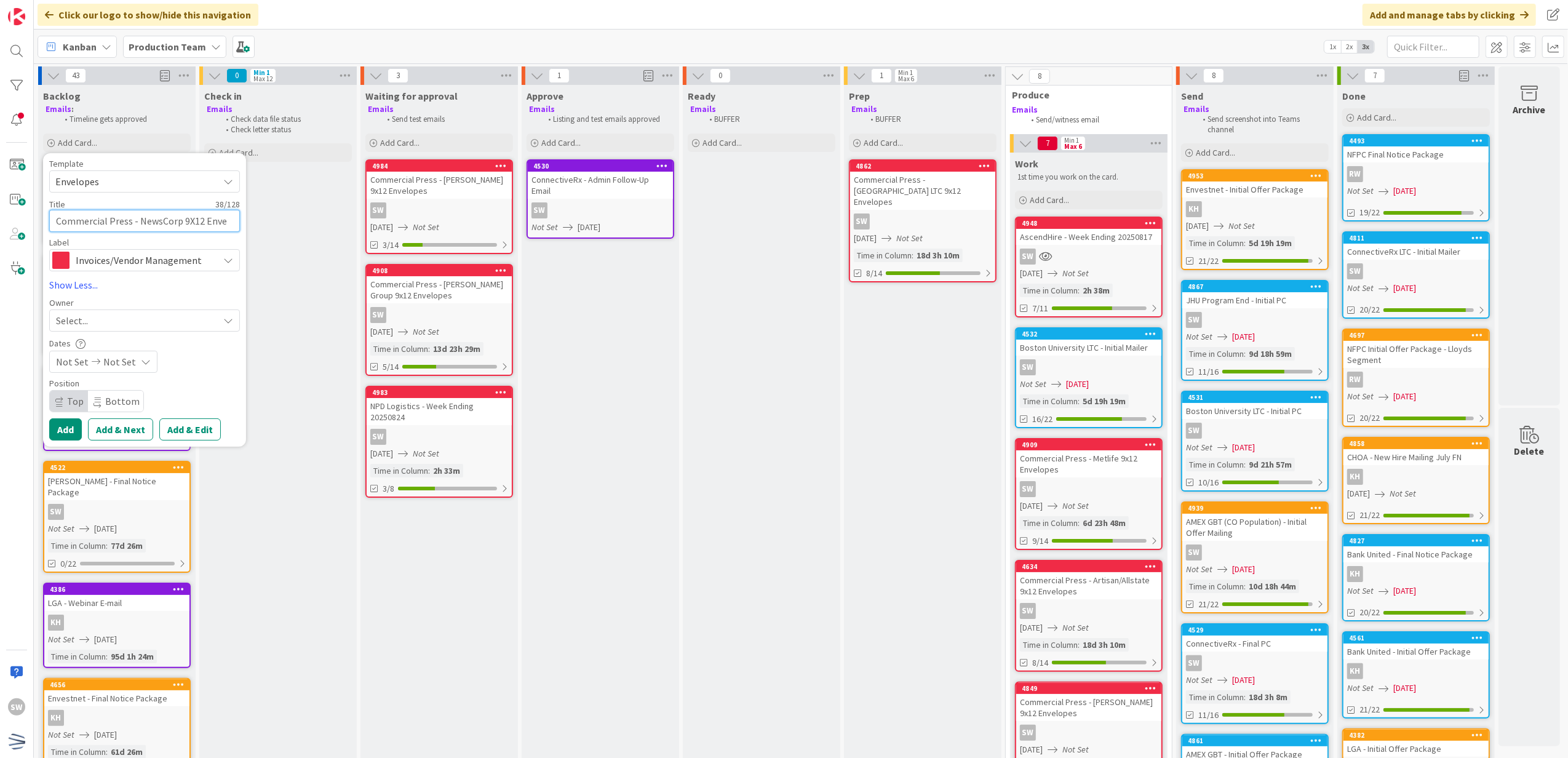
type textarea "x"
type textarea "Commercial Press - NewsCorp 9X12 Envelo"
click at [188, 333] on div "Select..." at bounding box center [136, 335] width 162 height 15
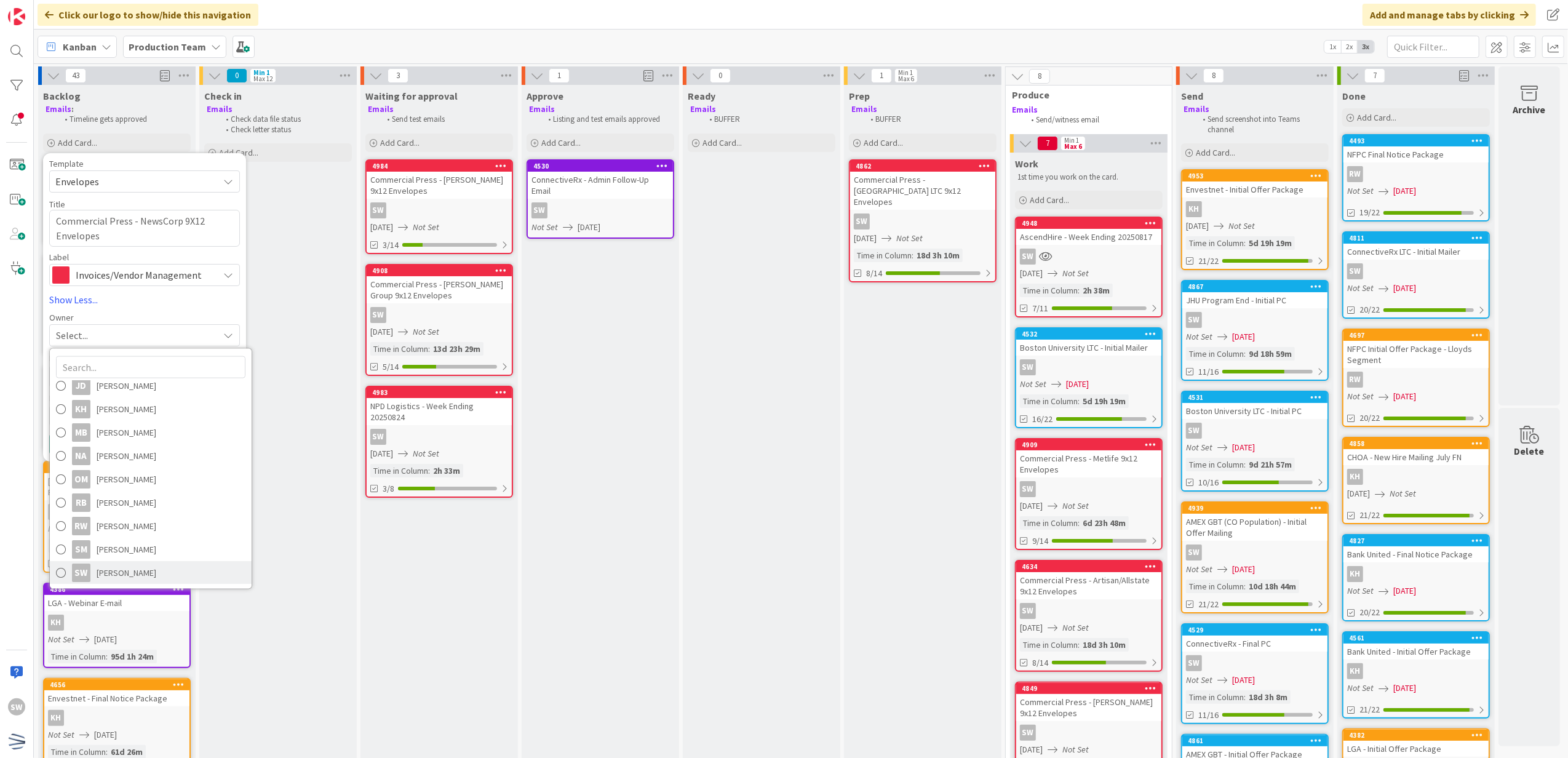
click at [181, 573] on link "SW [PERSON_NAME]" at bounding box center [150, 572] width 201 height 24
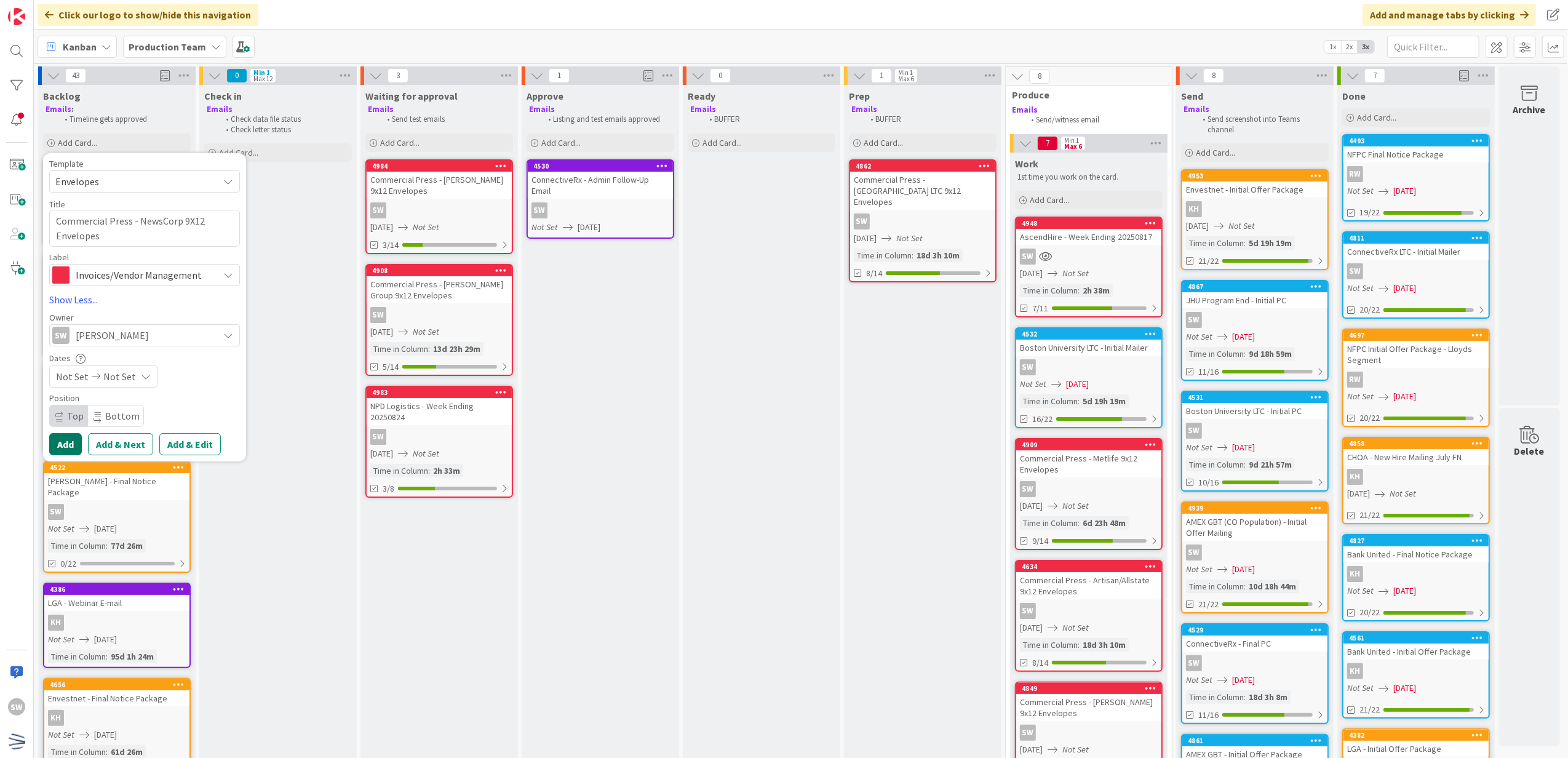
click at [62, 444] on button "Add" at bounding box center [65, 444] width 32 height 23
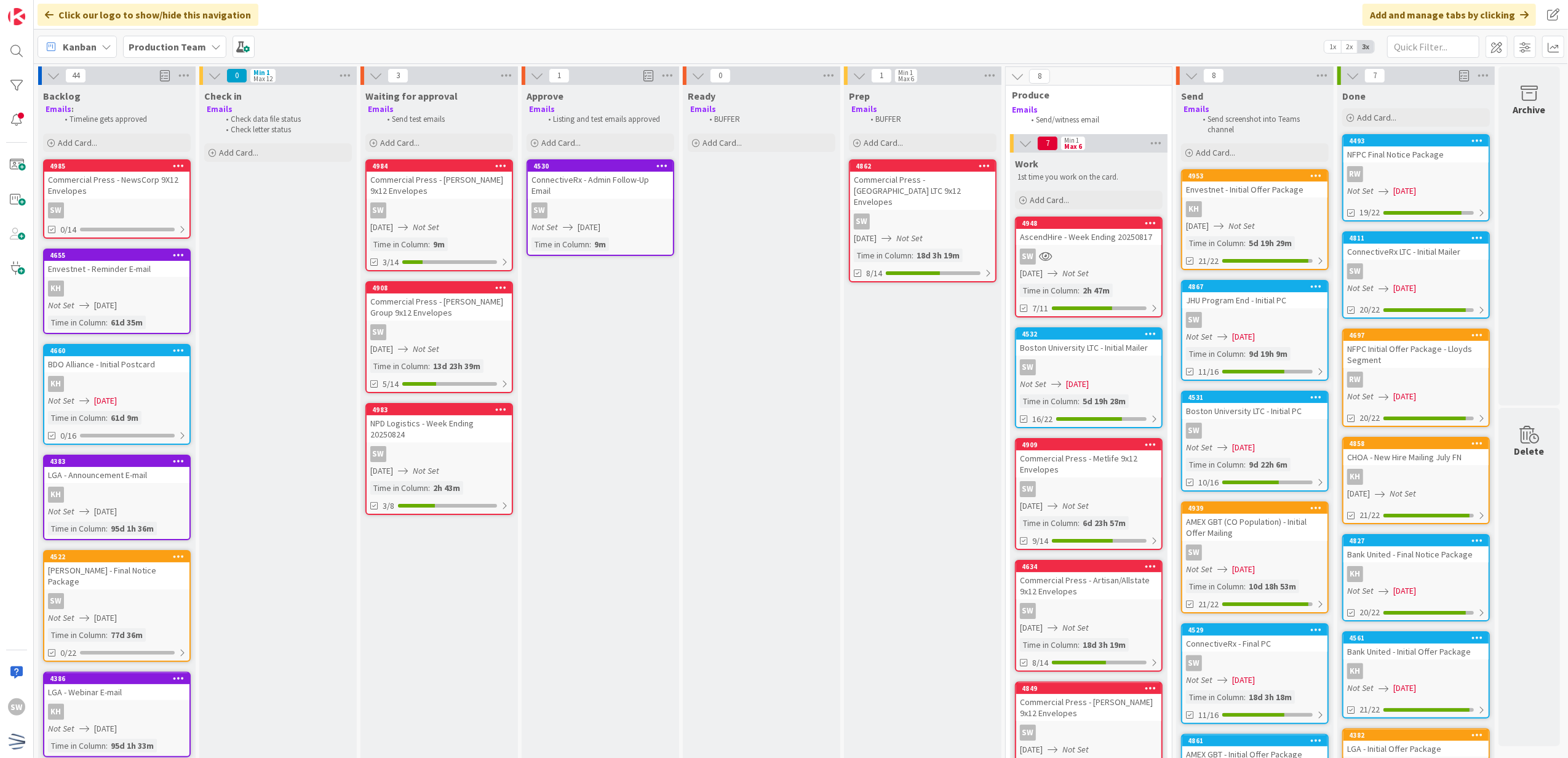
click at [117, 193] on div "Commercial Press - NewsCorp 9X12 Envelopes" at bounding box center [117, 186] width 145 height 27
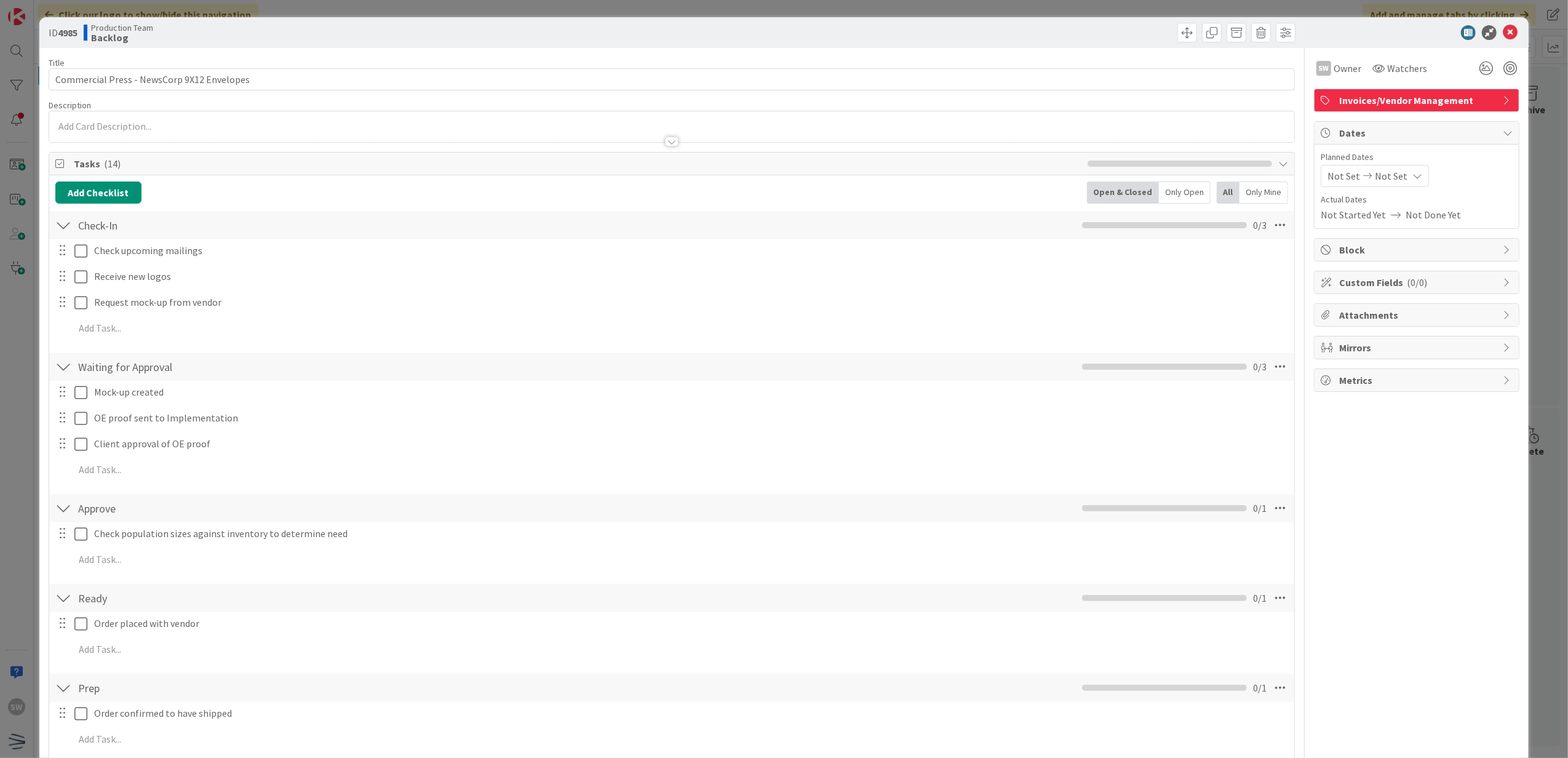
click at [1336, 176] on span "Not Set" at bounding box center [1343, 176] width 32 height 15
click at [1485, 216] on icon "Move forward to switch to the next month." at bounding box center [1490, 216] width 12 height 12
click at [1455, 291] on td "12" at bounding box center [1466, 283] width 24 height 24
click at [1474, 168] on div "[DATE] Not Set Su Mo Tu We Th Fr Sa [DATE] 1 2 3 4 5 6 7 8 9 10 11 12 13 14 15 …" at bounding box center [1416, 176] width 191 height 23
click at [1502, 28] on icon at bounding box center [1509, 32] width 15 height 15
